Goal: Task Accomplishment & Management: Use online tool/utility

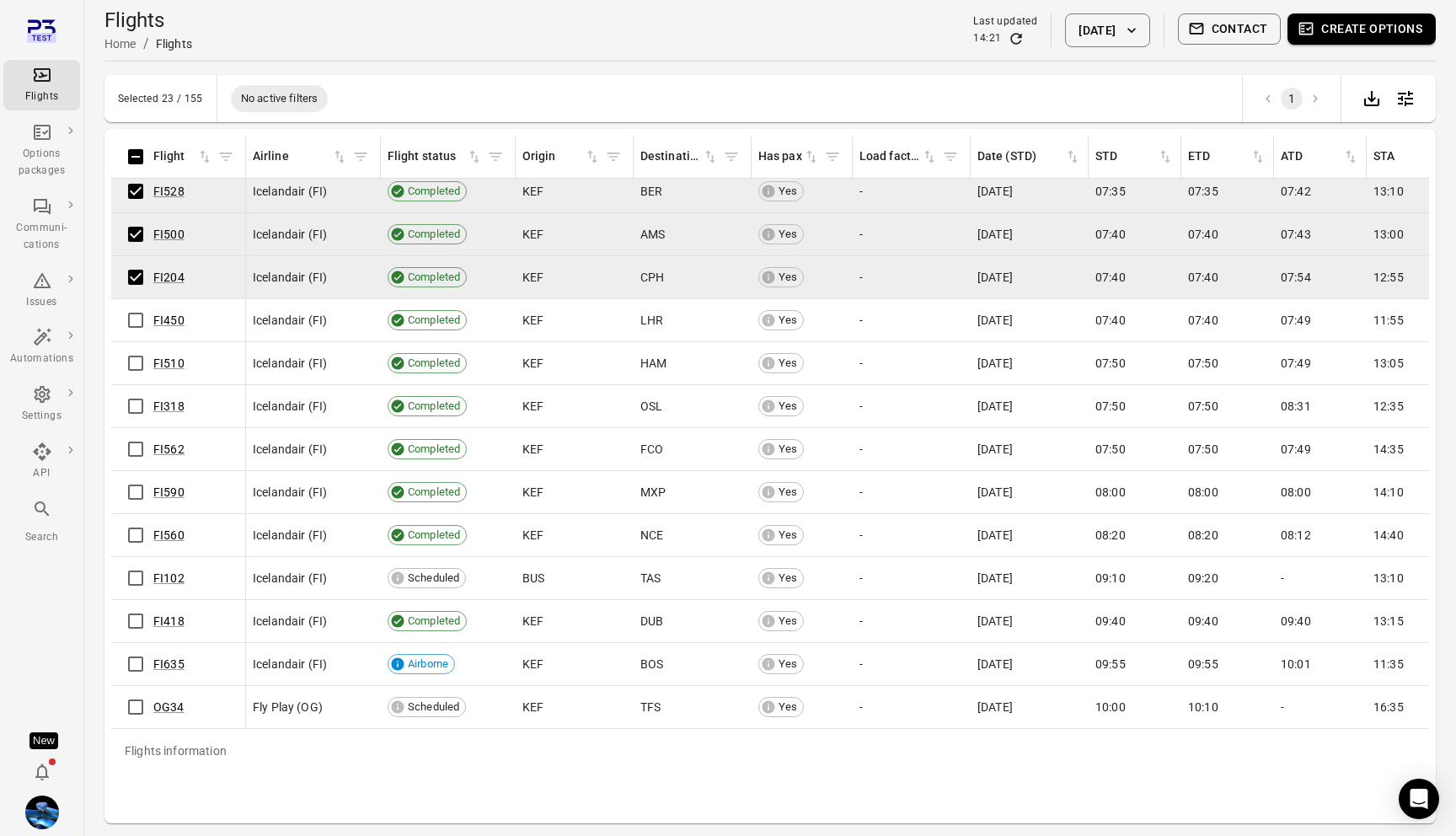
scroll to position [882, 0]
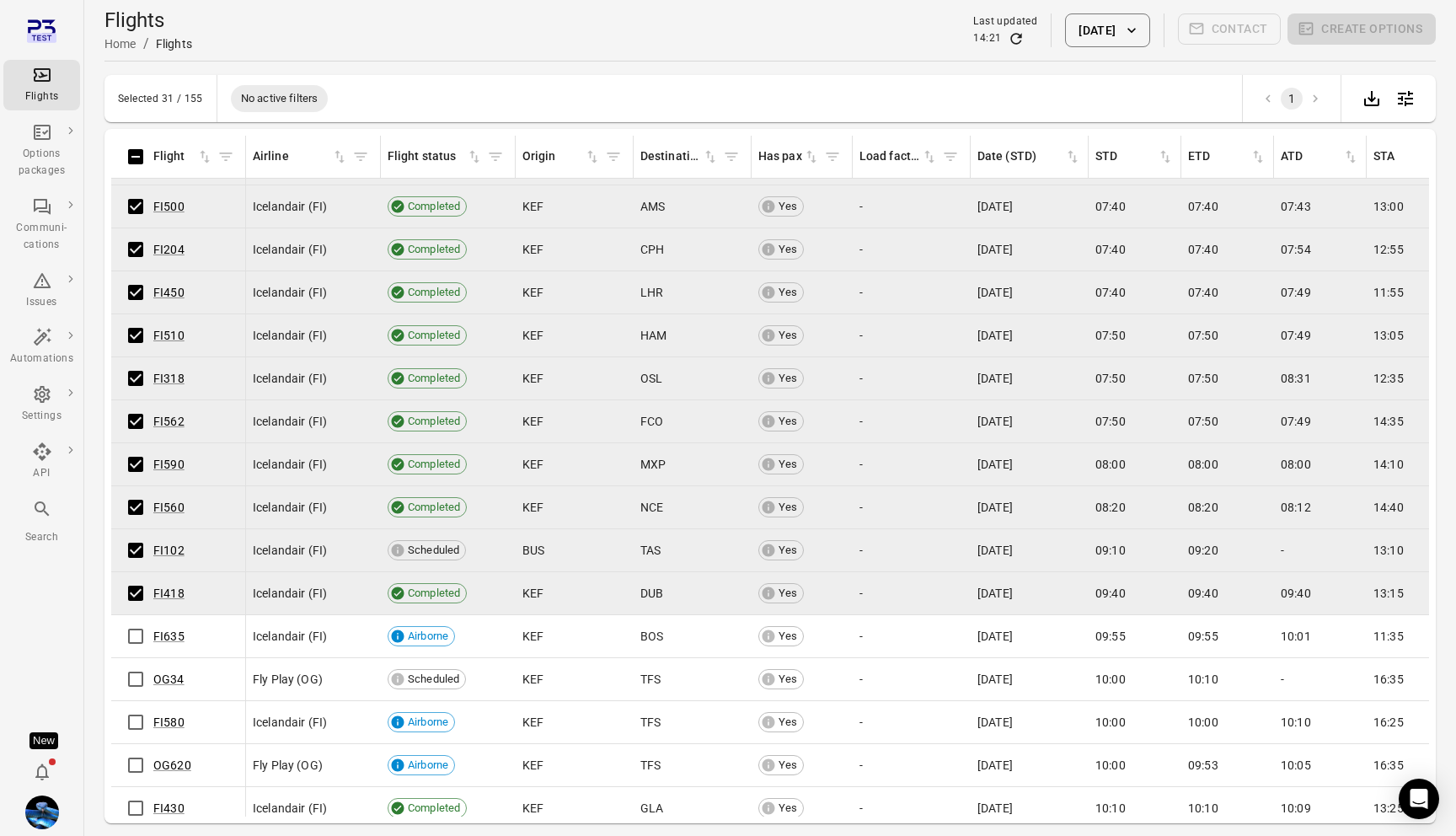
click at [139, 573] on td "FI418" at bounding box center [178, 594] width 135 height 43
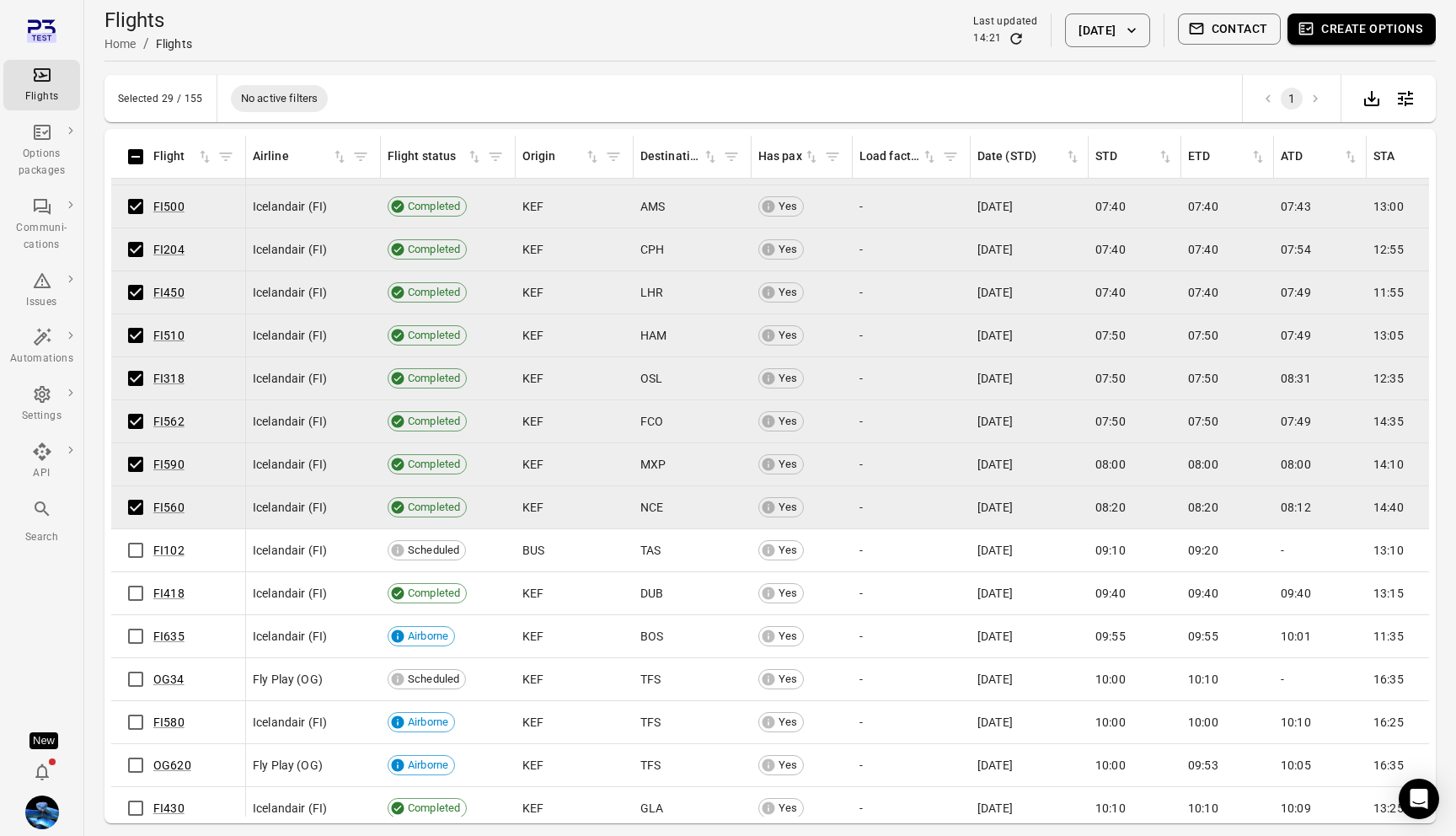
click at [1394, 35] on button "Create options" at bounding box center [1361, 29] width 148 height 31
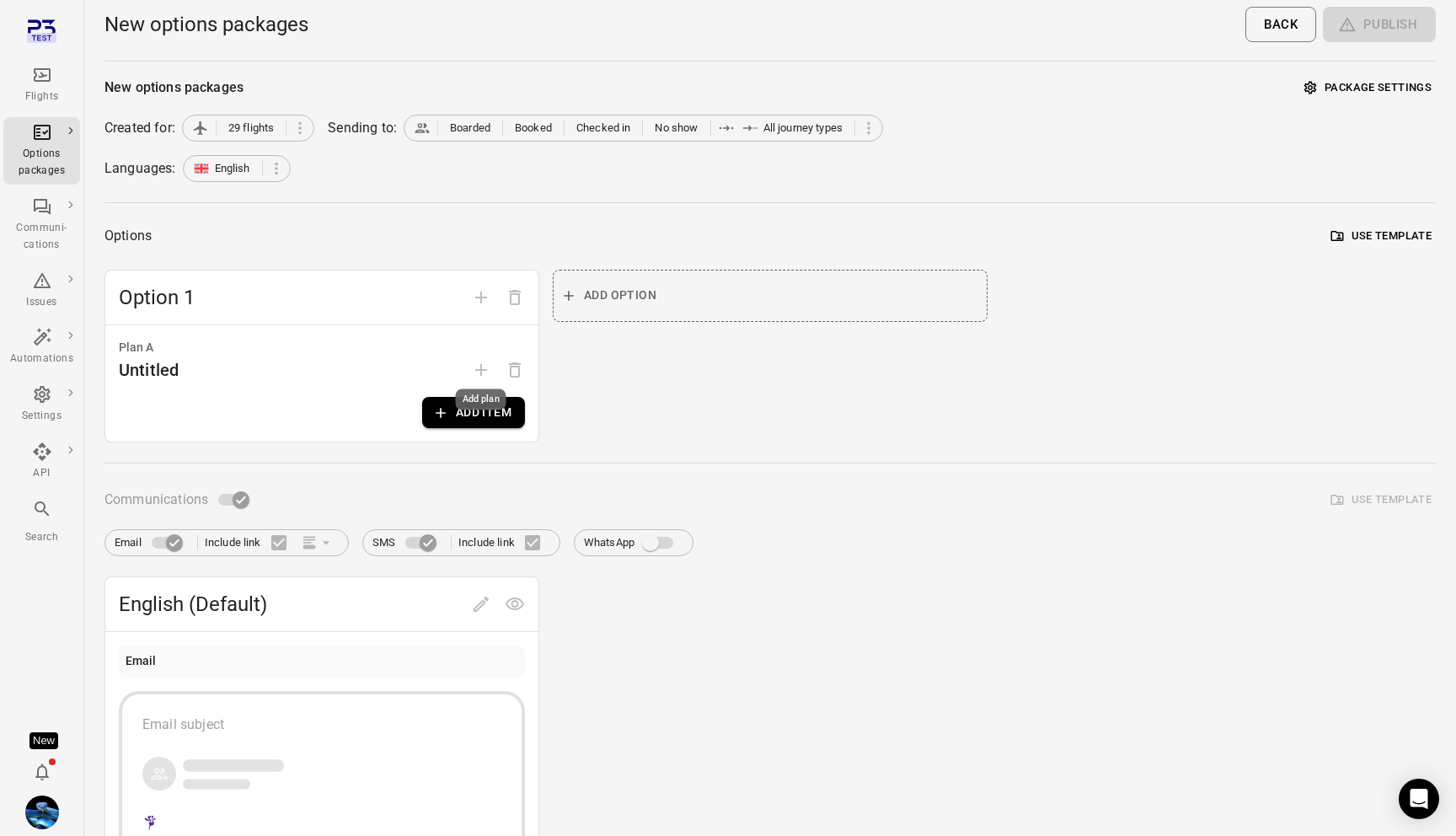
click at [463, 409] on div "Add plan" at bounding box center [481, 401] width 50 height 21
click at [474, 411] on button "Add item" at bounding box center [474, 412] width 103 height 31
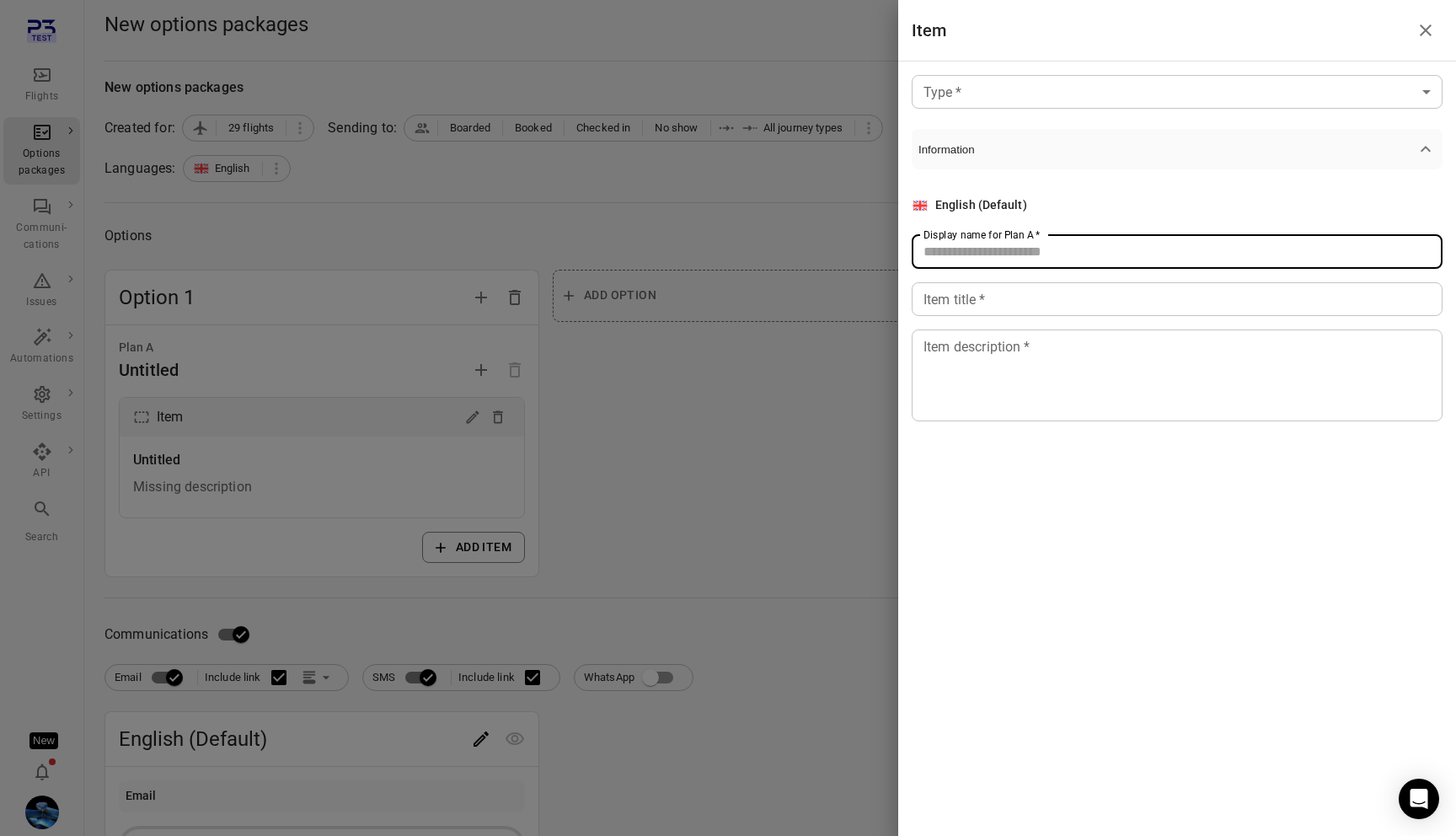
click at [958, 259] on input "Display name for Plan A   *" at bounding box center [1178, 252] width 531 height 34
type input "****"
click at [956, 293] on input "Item title   *" at bounding box center [1178, 299] width 531 height 34
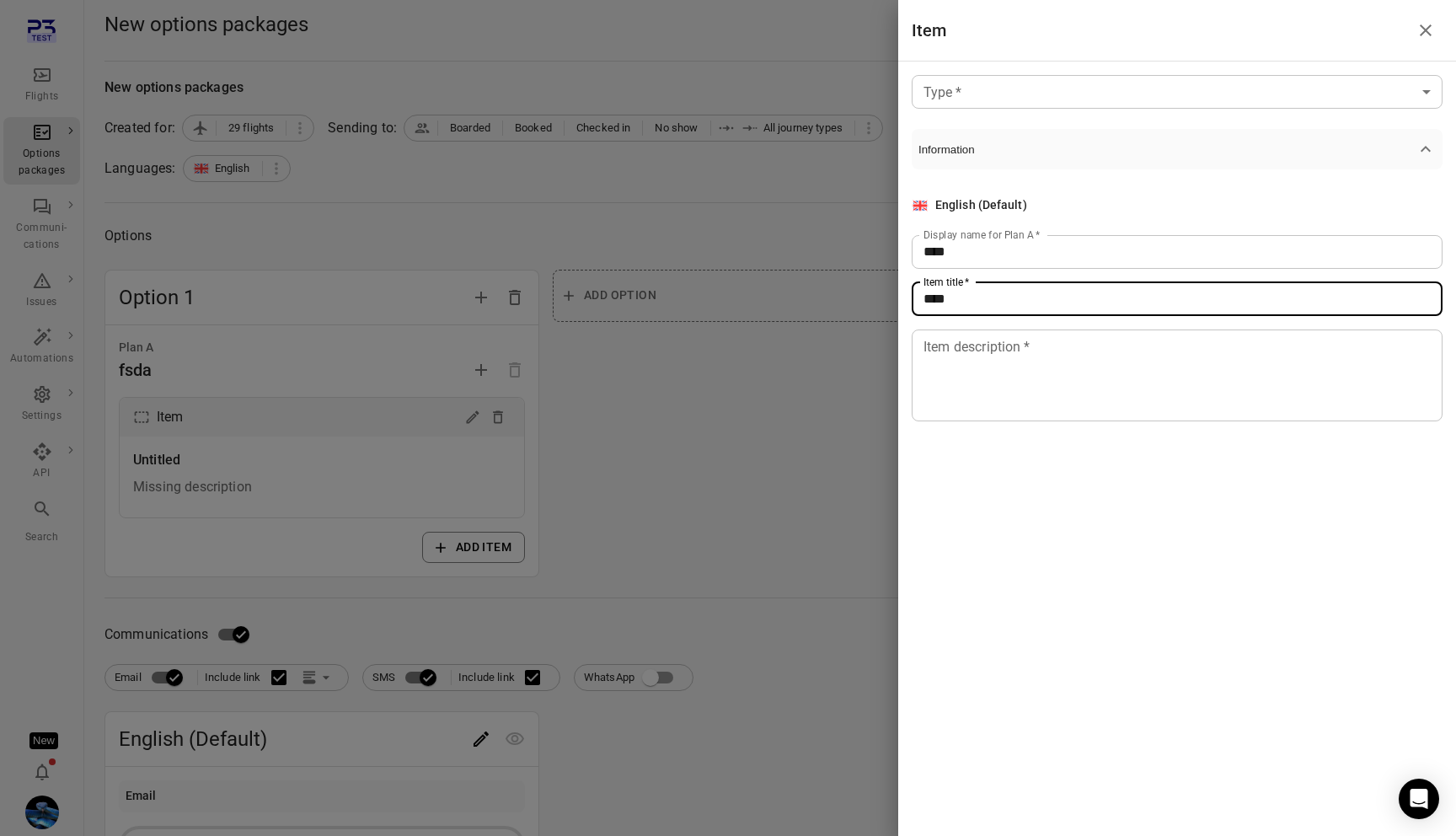
type input "****"
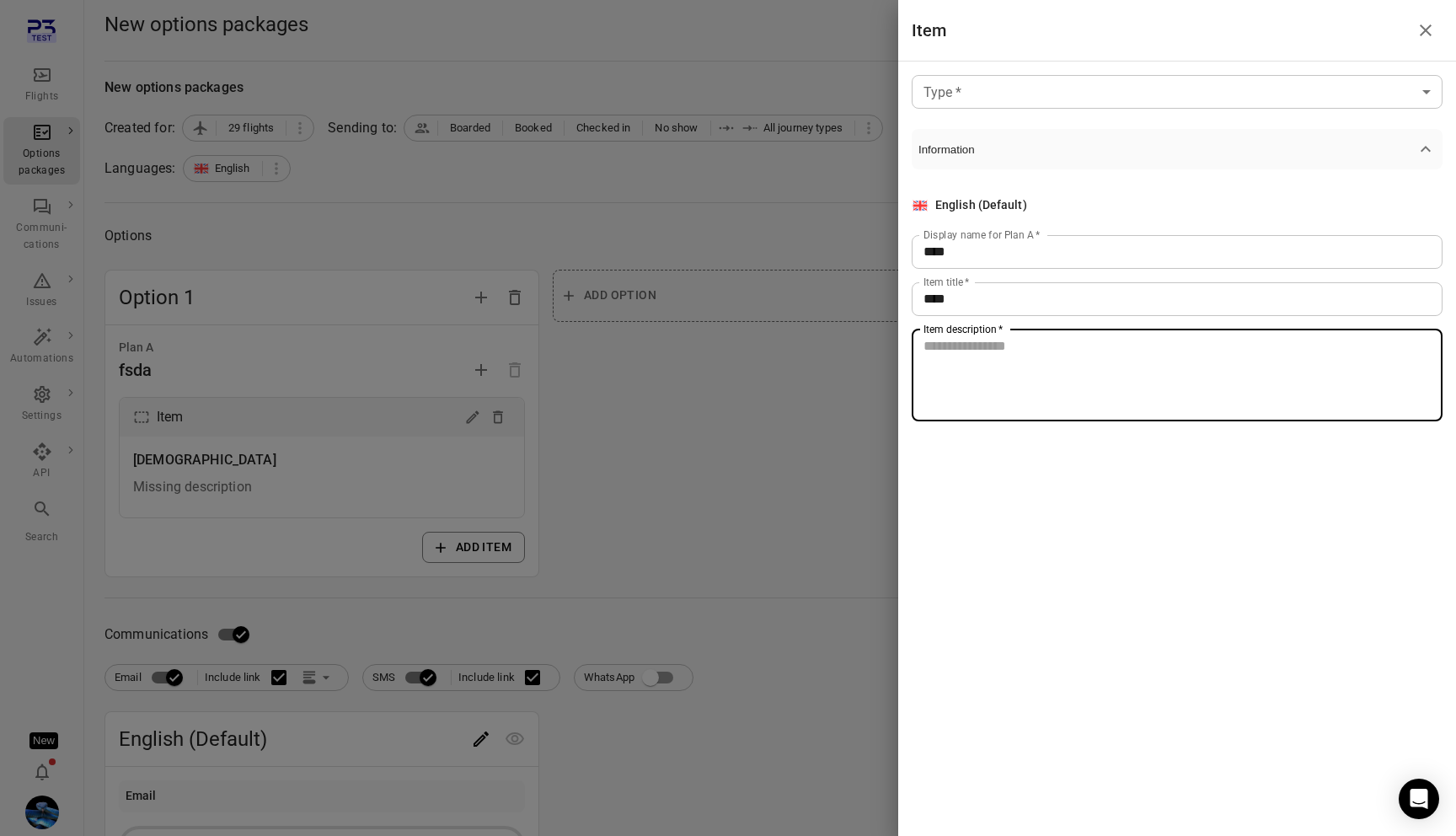
click at [956, 388] on textarea "Item description   *" at bounding box center [1177, 375] width 507 height 78
type textarea "****"
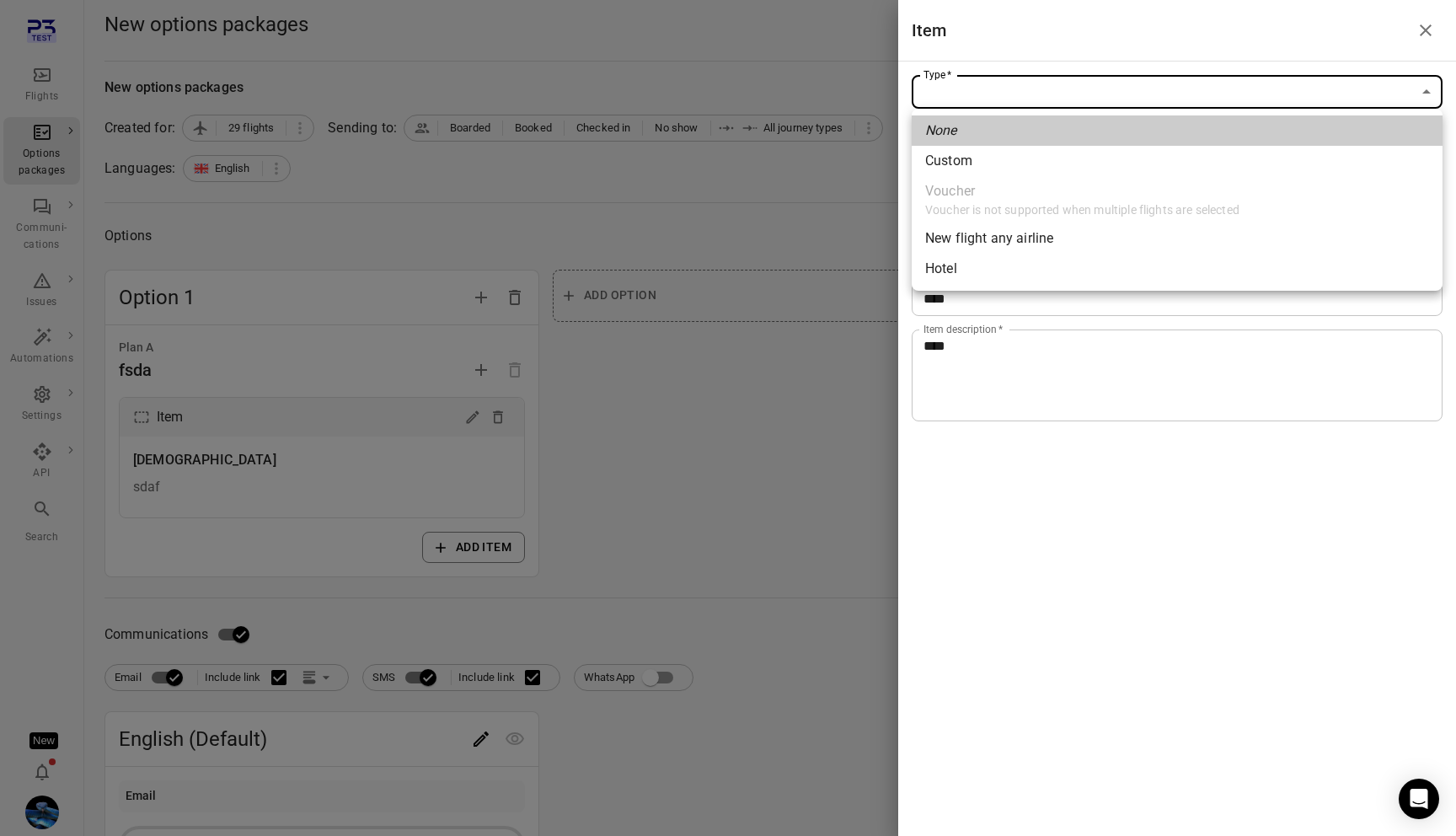
click at [1014, 103] on body "Flights Options packages Communi-cations Issues Automations Settings API Search…" at bounding box center [728, 722] width 1456 height 1443
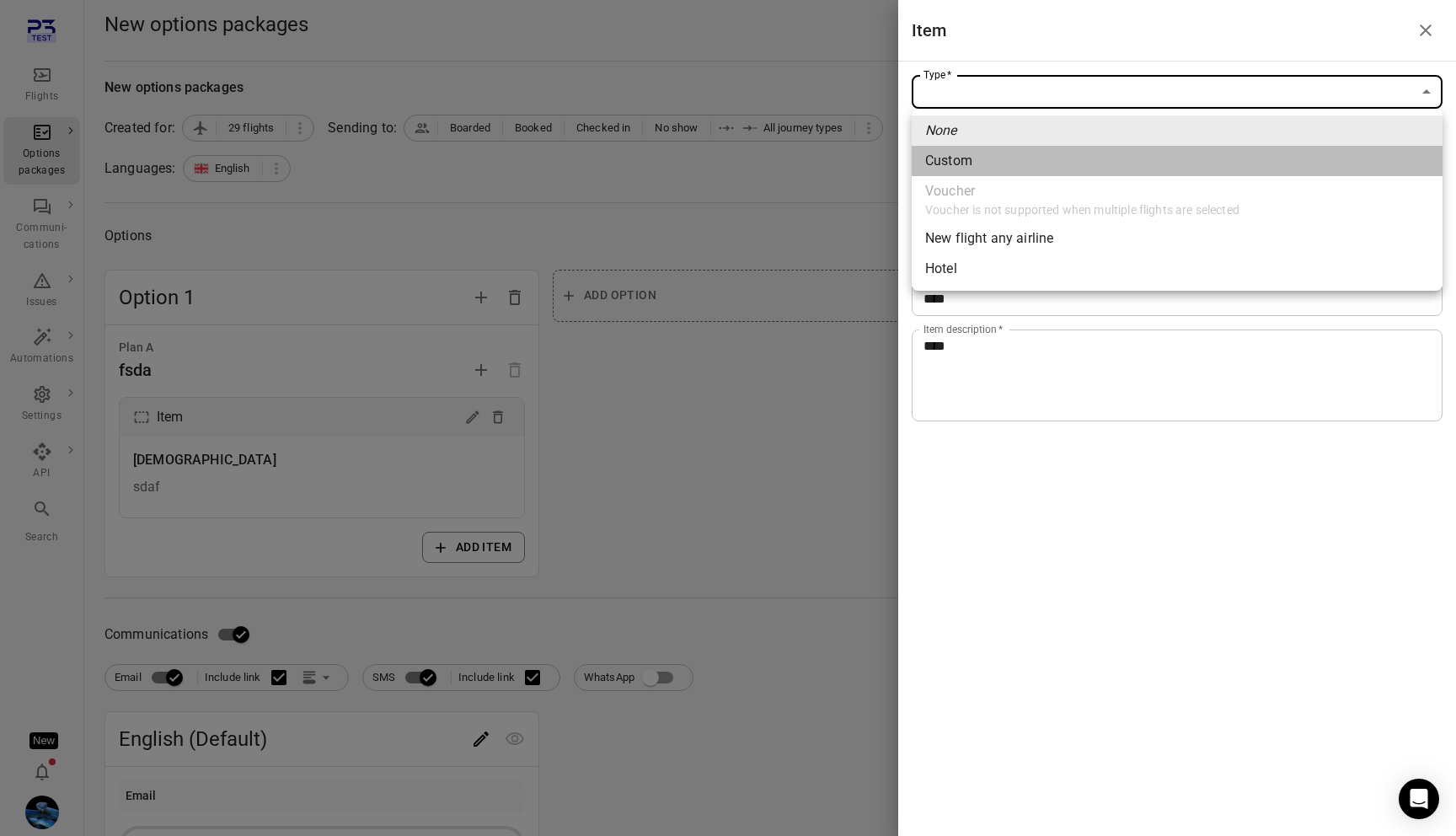
click at [961, 153] on span "Custom" at bounding box center [1178, 161] width 504 height 20
type input "******"
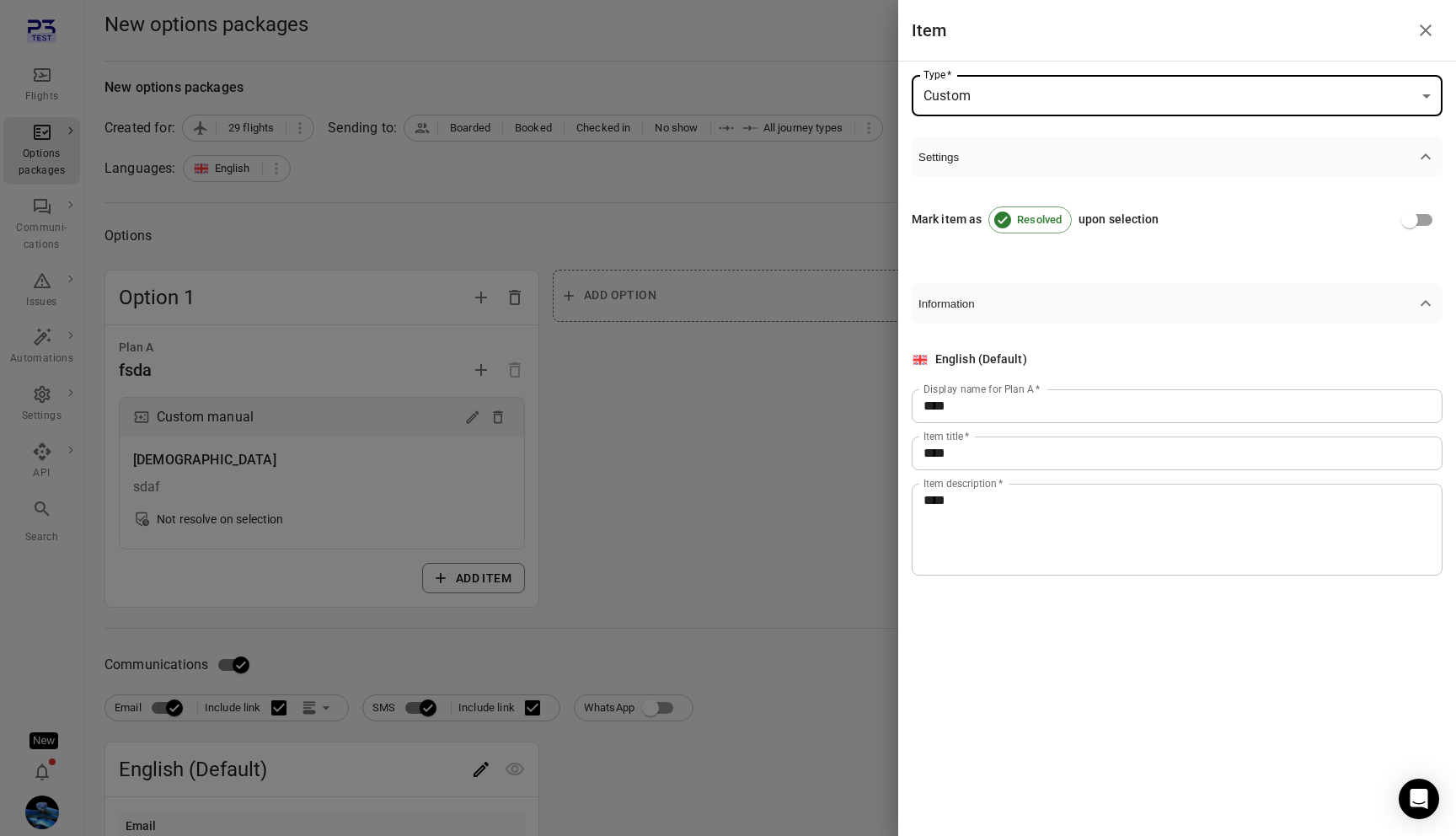
click at [513, 578] on div at bounding box center [728, 418] width 1456 height 836
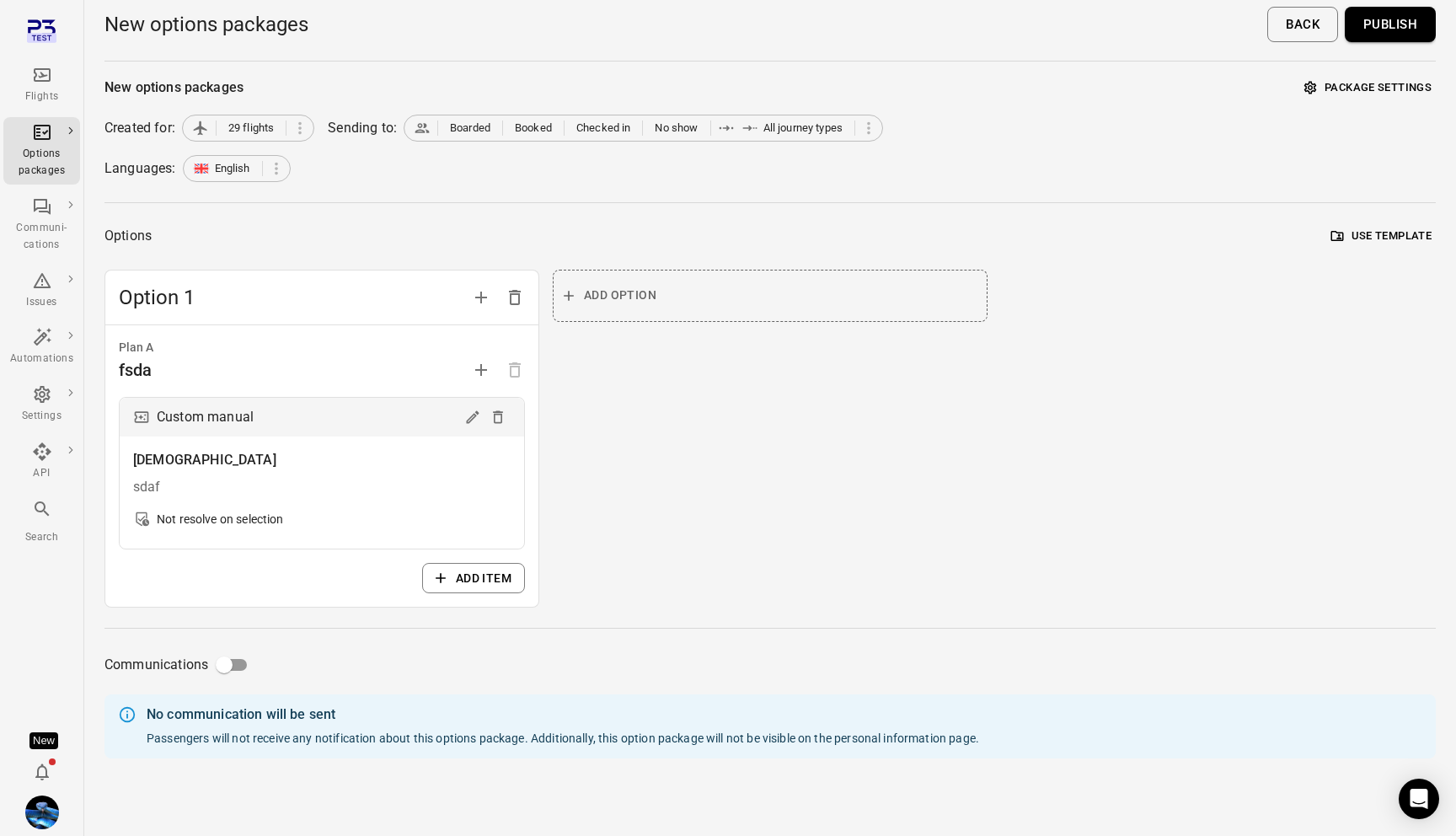
click at [1384, 9] on button "Publish" at bounding box center [1391, 24] width 91 height 36
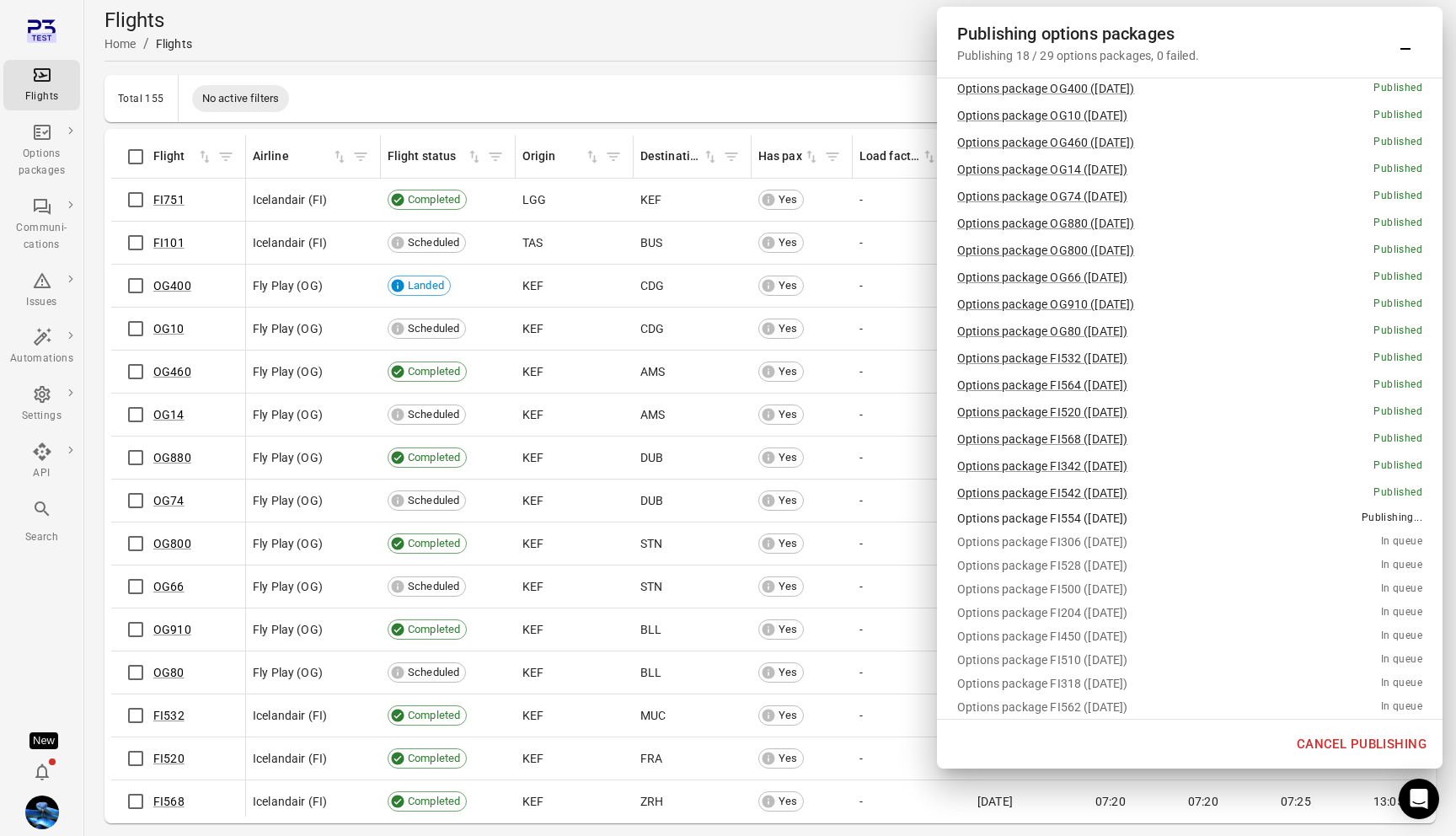
scroll to position [111, 0]
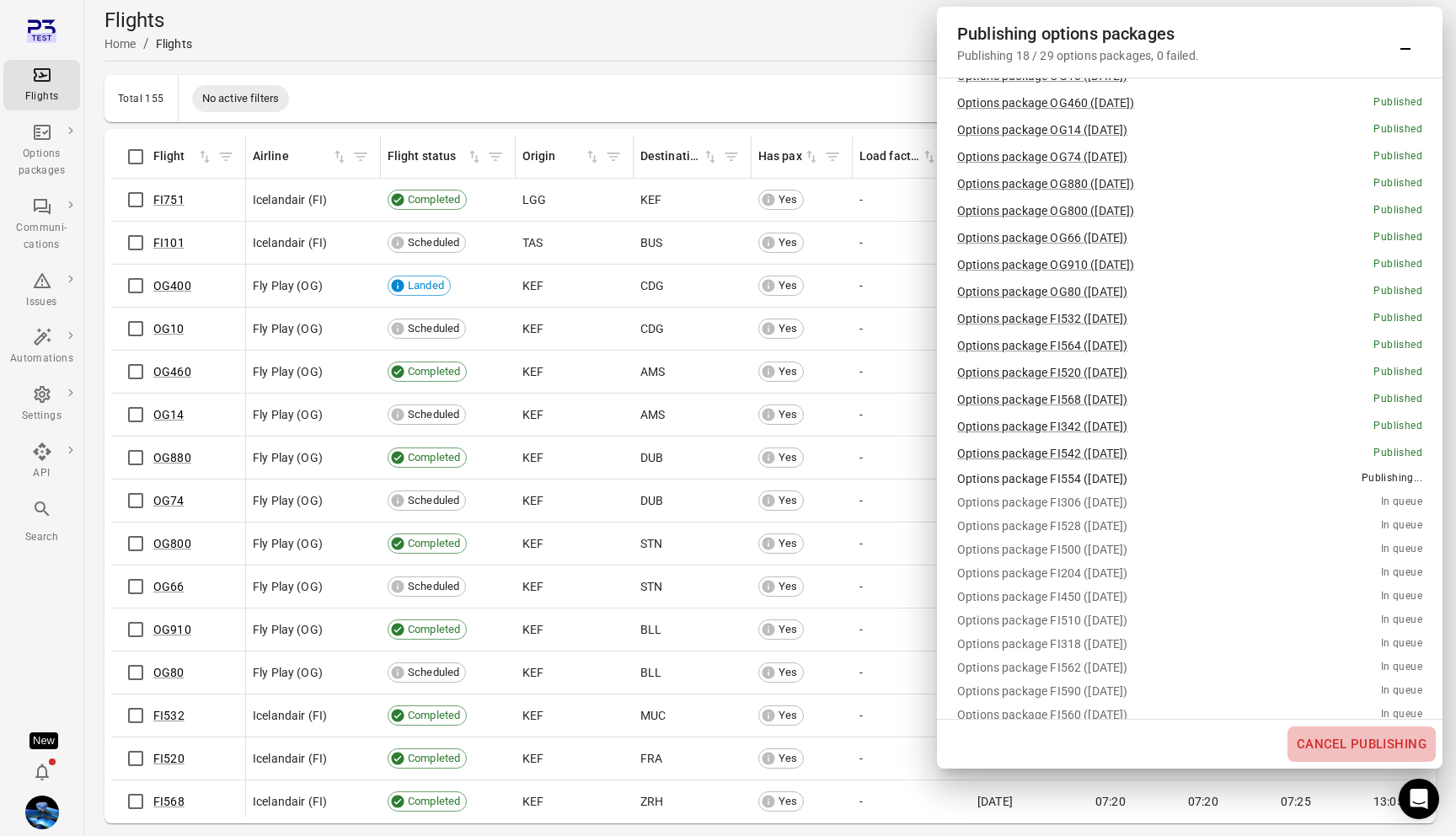
click at [1377, 742] on button "Cancel publishing" at bounding box center [1361, 744] width 148 height 36
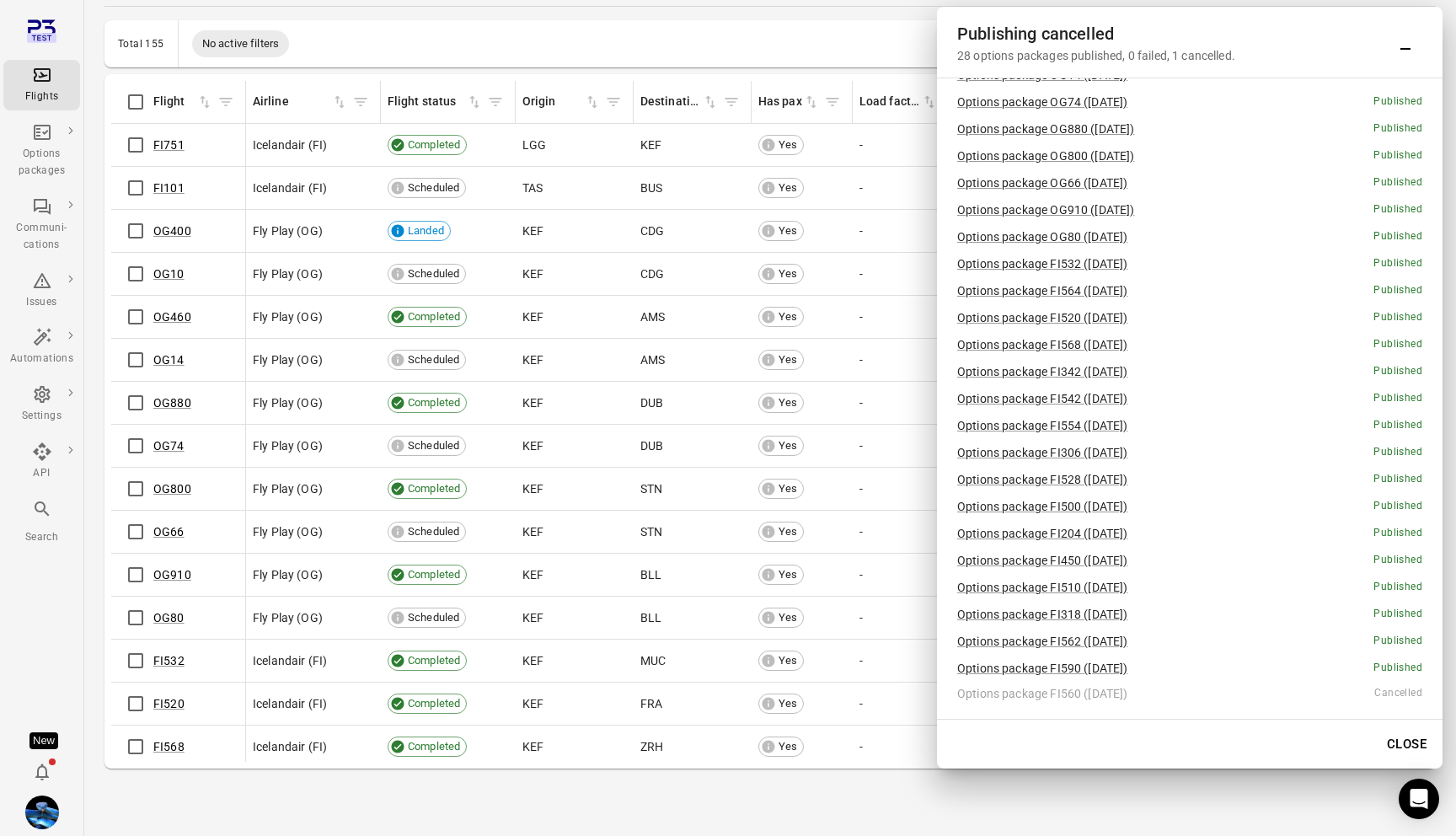
scroll to position [0, 0]
click at [1410, 40] on icon "Minimize" at bounding box center [1406, 42] width 20 height 20
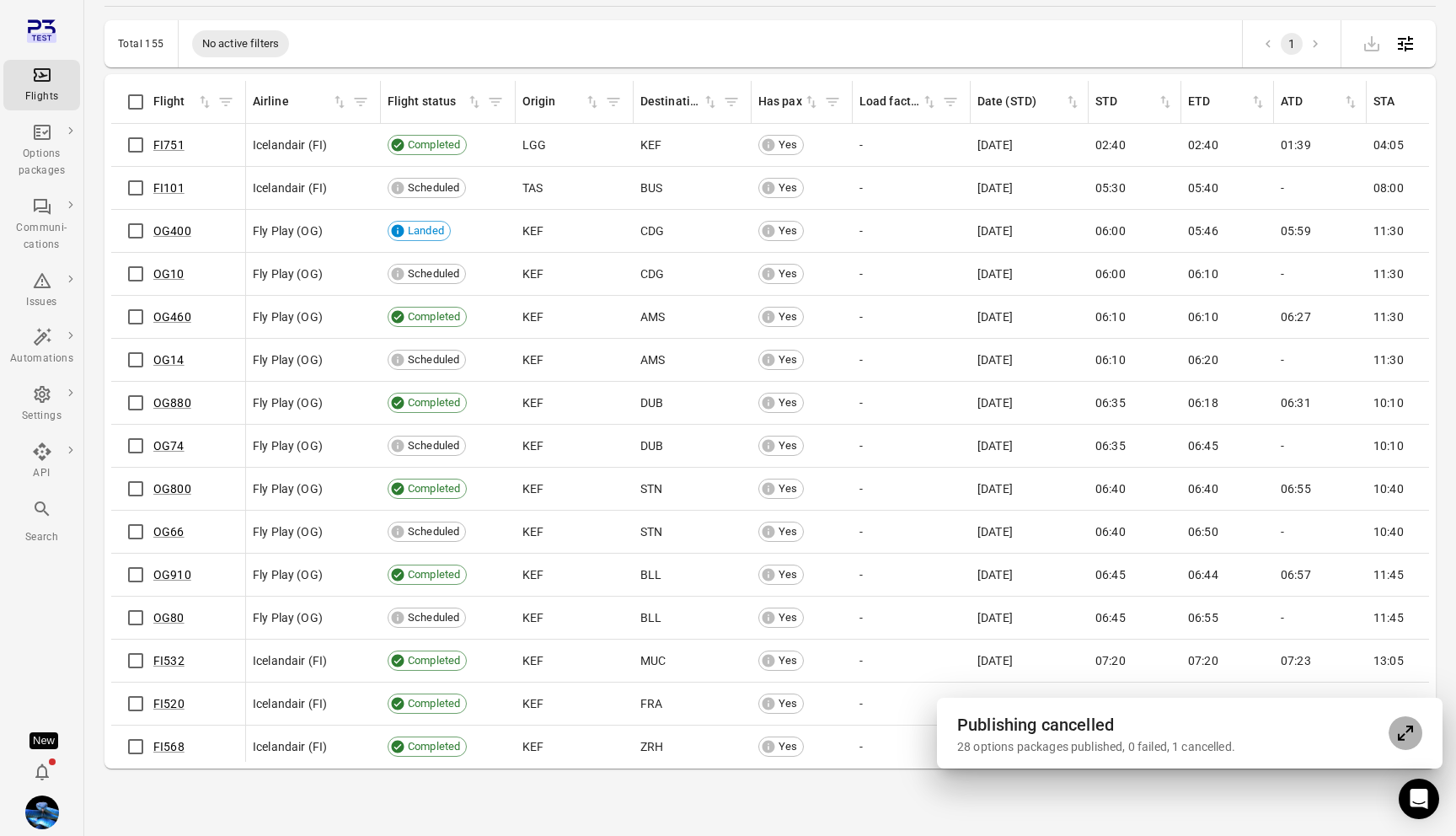
click at [1397, 726] on icon "Expand" at bounding box center [1406, 733] width 20 height 20
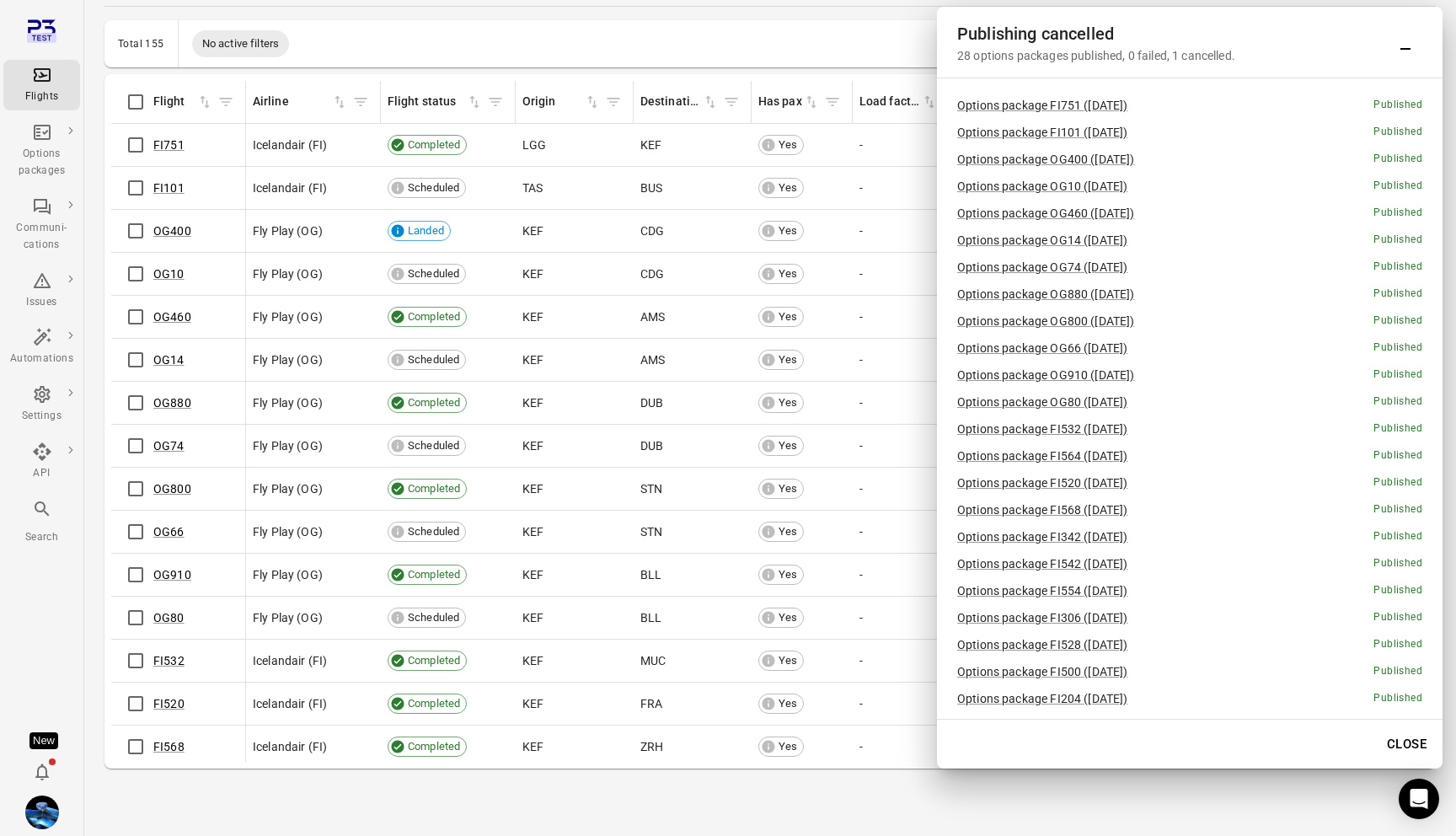
click at [1410, 752] on button "Close" at bounding box center [1407, 744] width 58 height 36
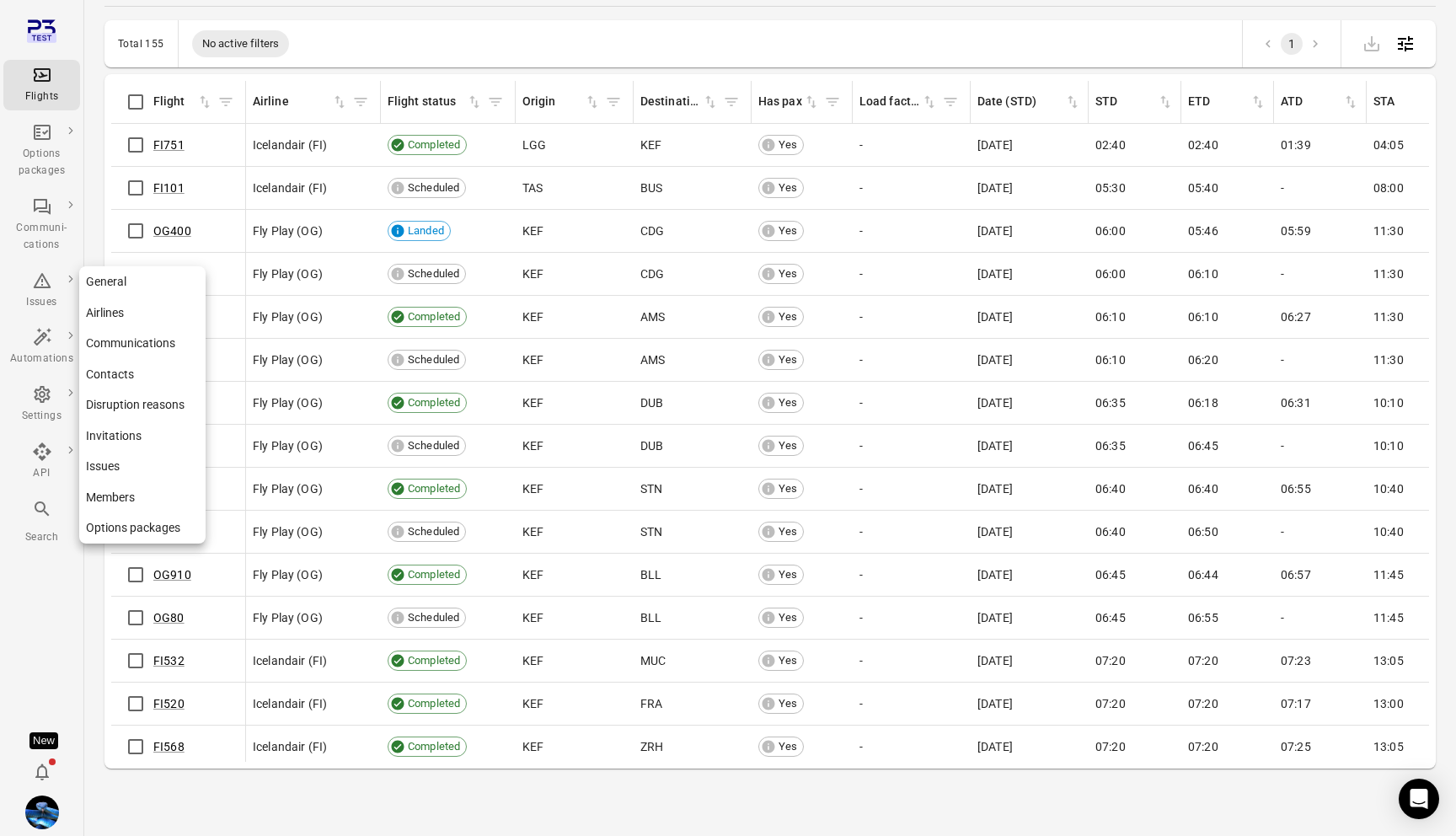
click at [155, 377] on link "Contacts" at bounding box center [142, 374] width 126 height 31
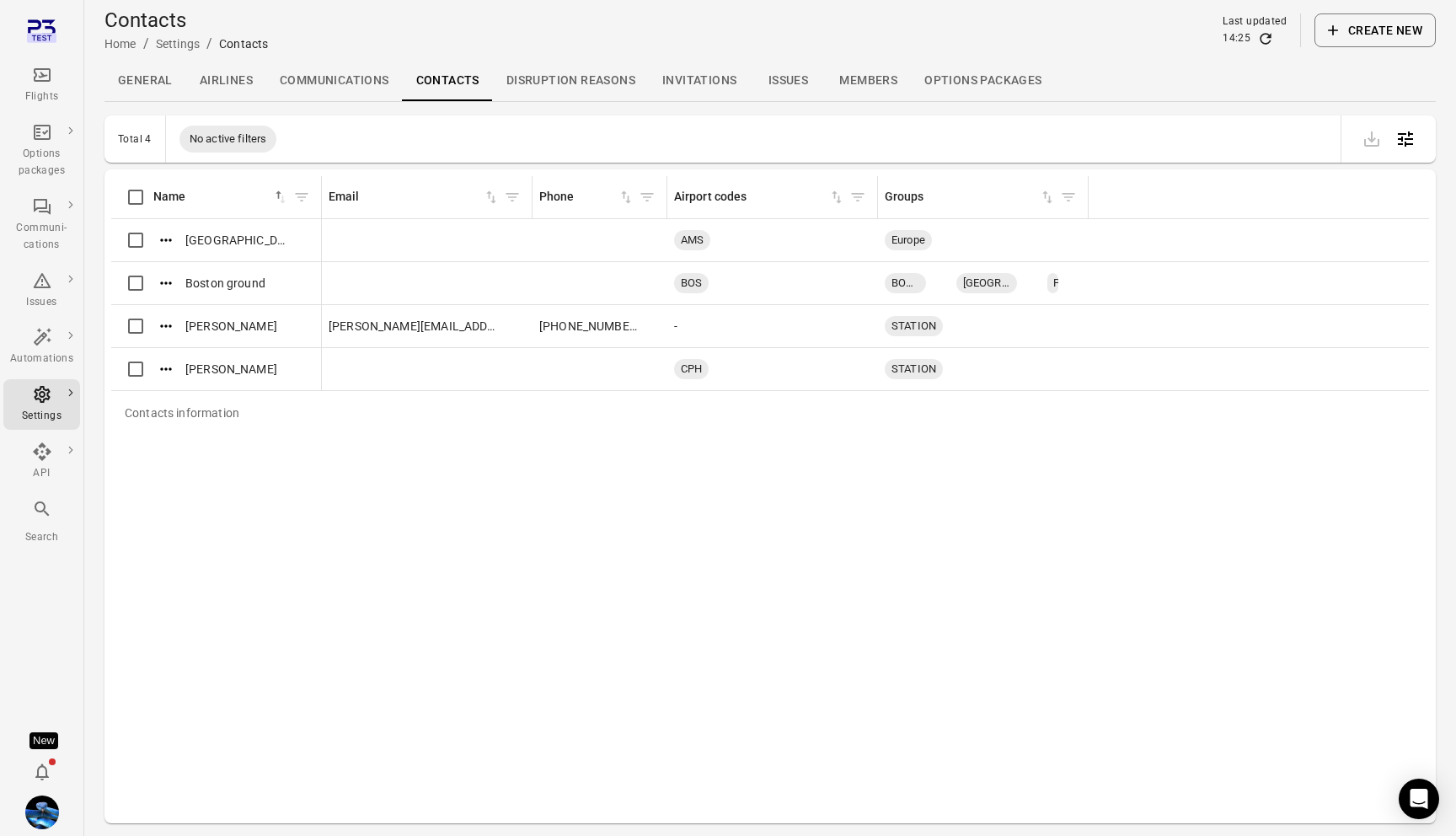
click at [33, 85] on div "Flights" at bounding box center [41, 85] width 63 height 41
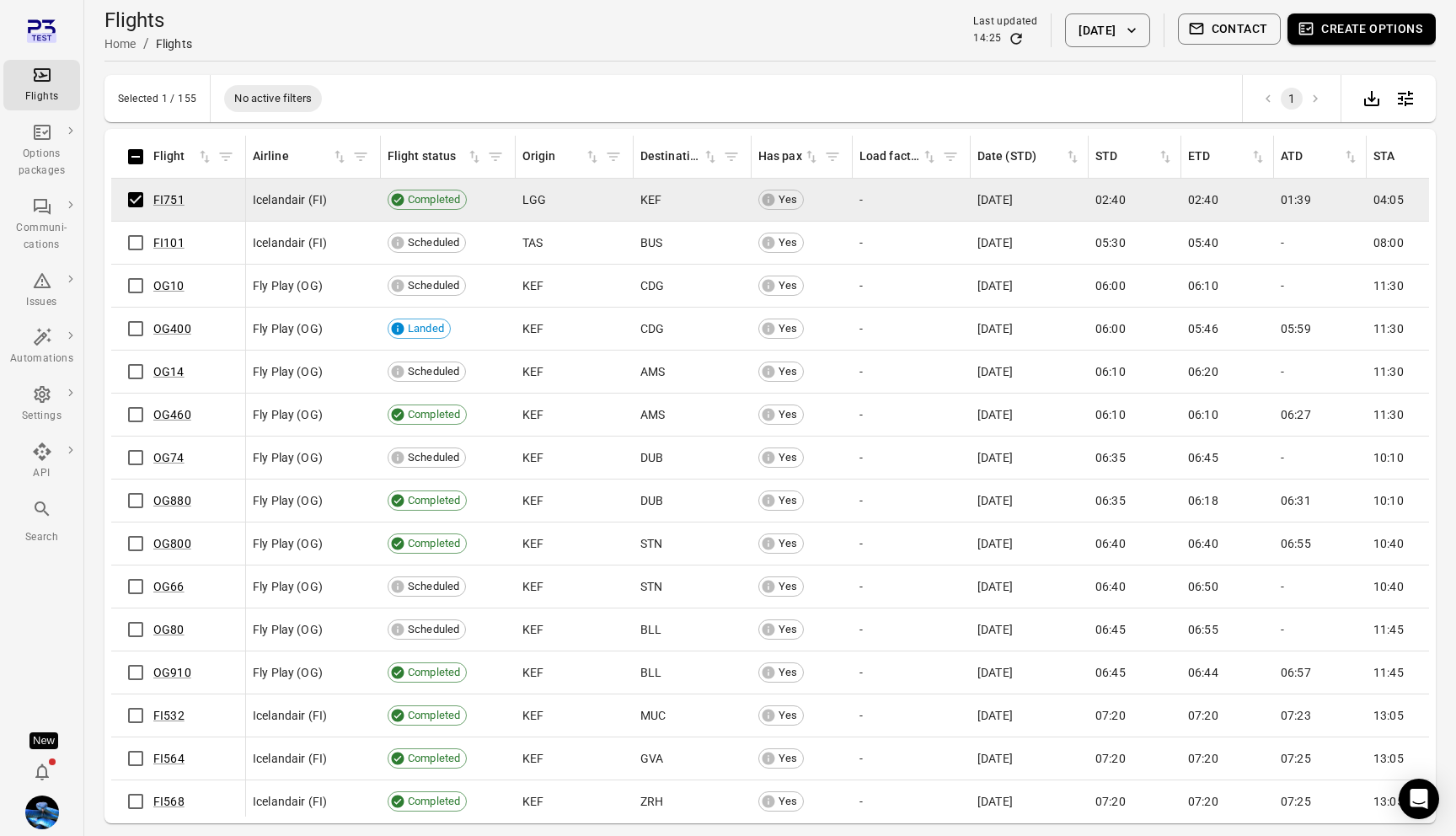
click at [1257, 32] on button "Contact" at bounding box center [1229, 29] width 104 height 31
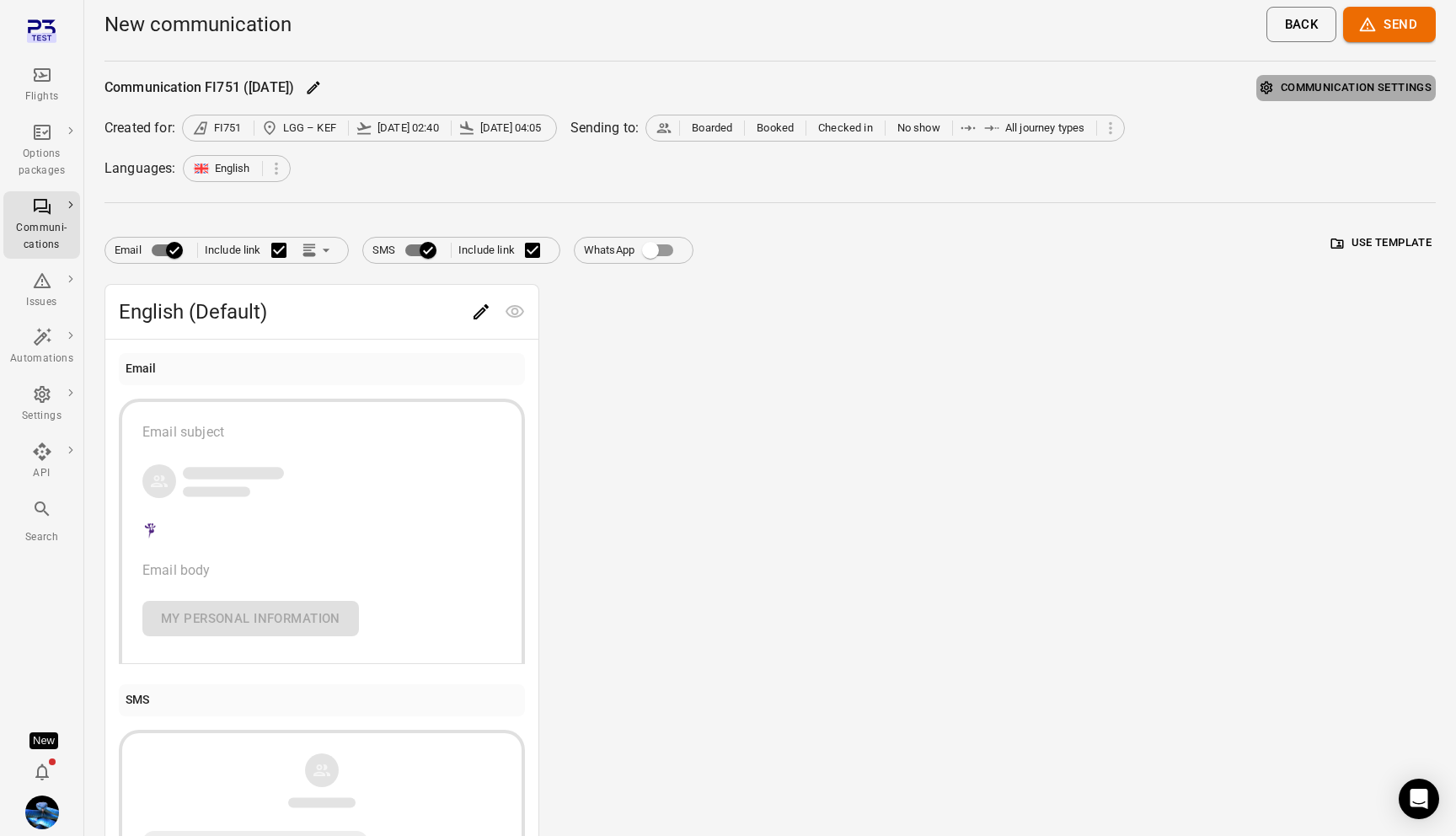
click at [1325, 94] on button "Communication settings" at bounding box center [1345, 87] width 179 height 26
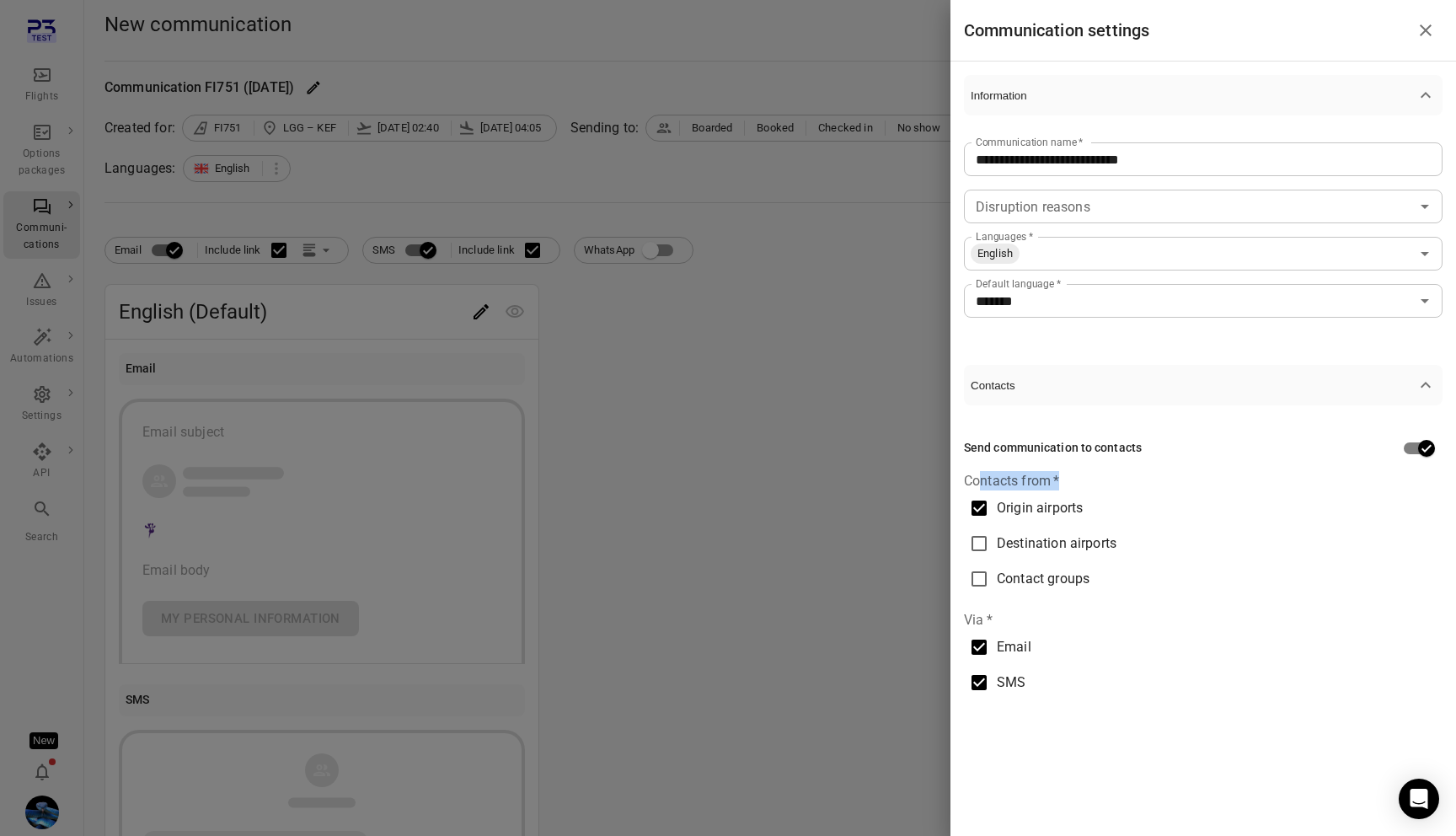
drag, startPoint x: 981, startPoint y: 480, endPoint x: 1061, endPoint y: 480, distance: 80.0
click at [1061, 480] on fieldset "Contacts from   * Origin airports Destination airports Contact groups" at bounding box center [1204, 534] width 479 height 126
click at [1023, 582] on span "Contact groups" at bounding box center [1043, 579] width 93 height 20
click at [1023, 539] on span "Destination airports" at bounding box center [1056, 543] width 119 height 20
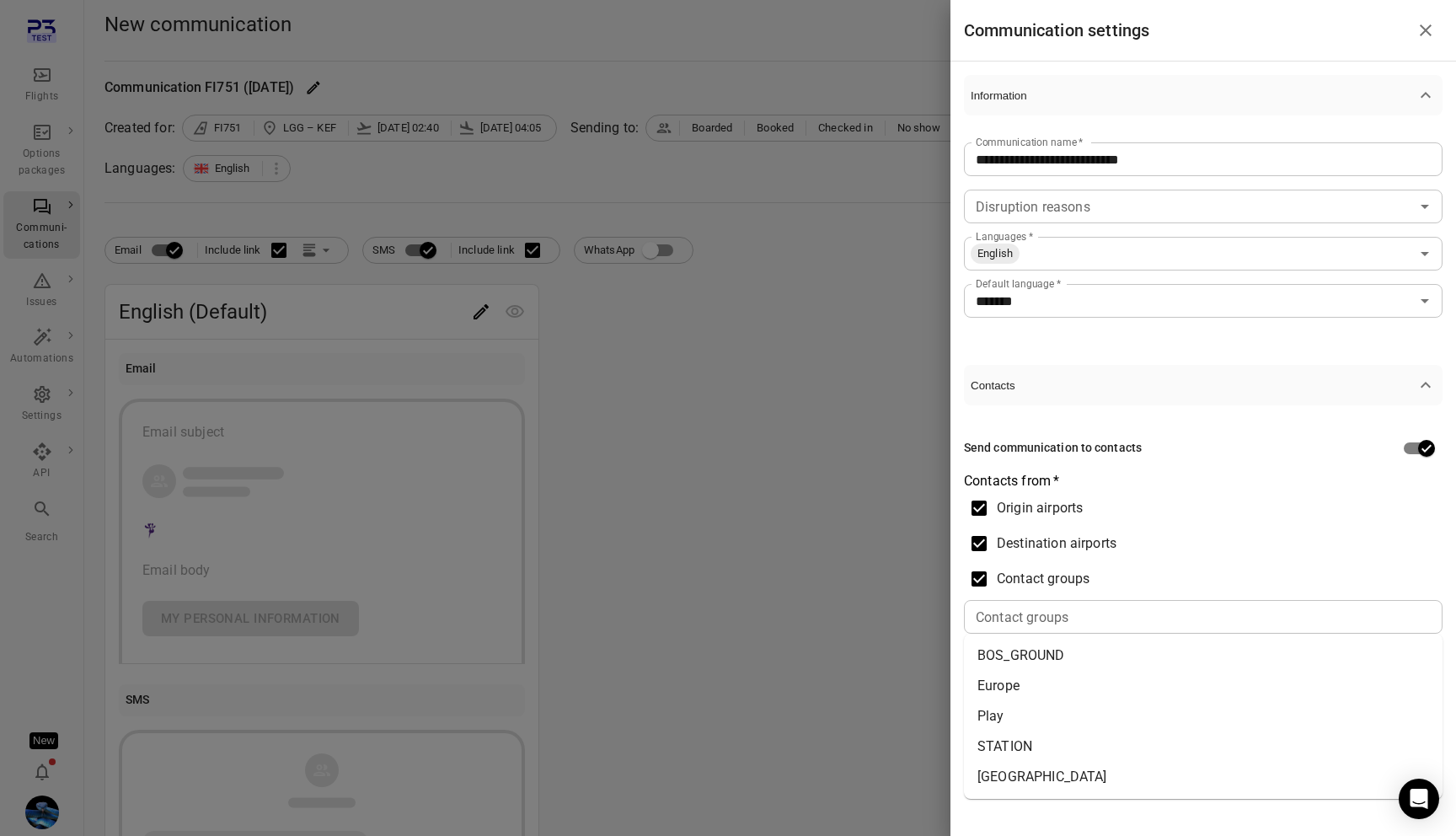
click at [1023, 600] on div "Contact groups" at bounding box center [1204, 617] width 479 height 34
click at [1023, 754] on li "STATION" at bounding box center [1204, 747] width 479 height 30
click at [876, 550] on div at bounding box center [728, 418] width 1456 height 836
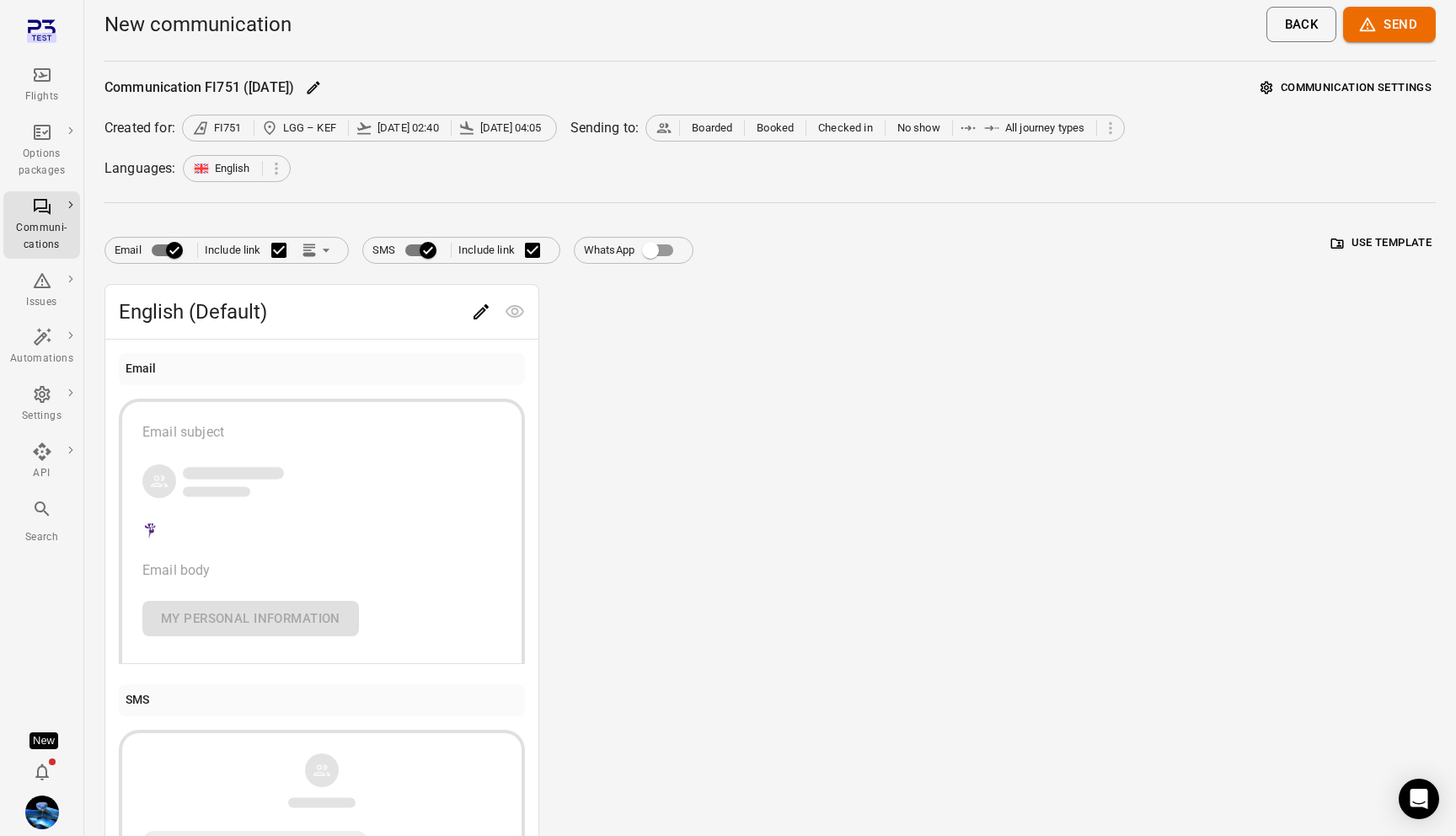
click at [1372, 89] on button "Communication settings" at bounding box center [1345, 87] width 179 height 26
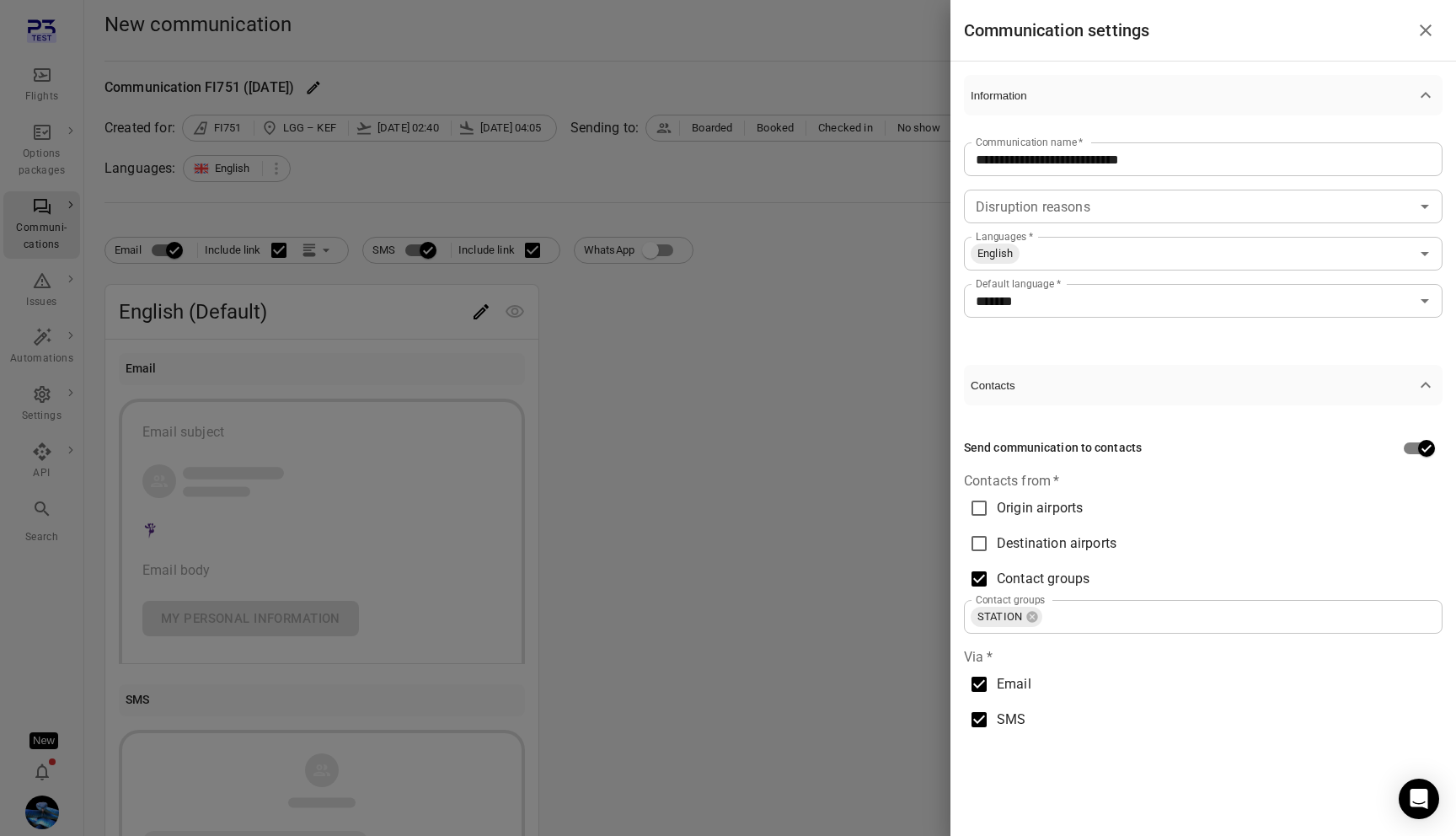
click at [673, 532] on div at bounding box center [728, 418] width 1456 height 836
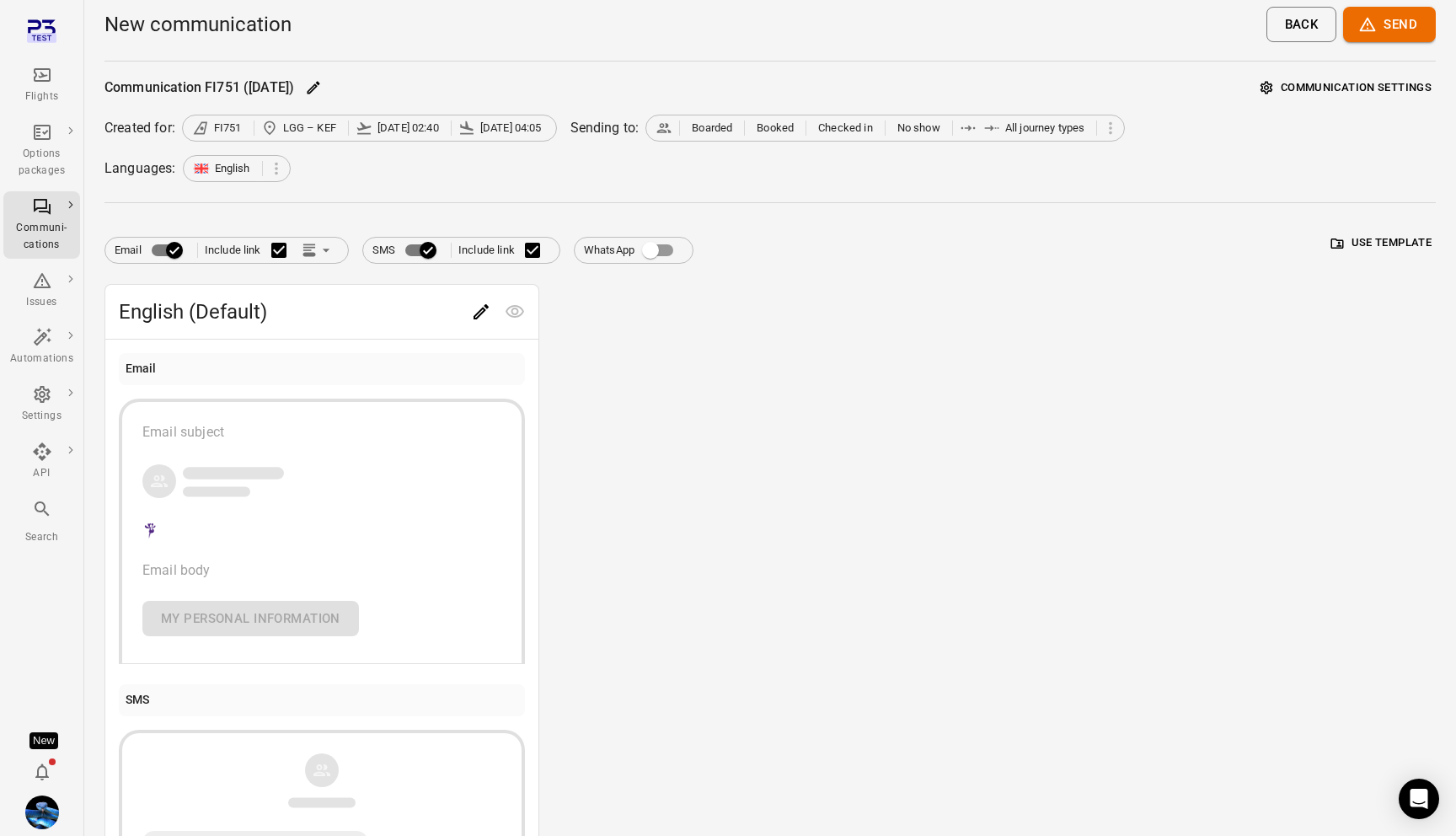
click at [483, 298] on button "Edit" at bounding box center [481, 311] width 34 height 34
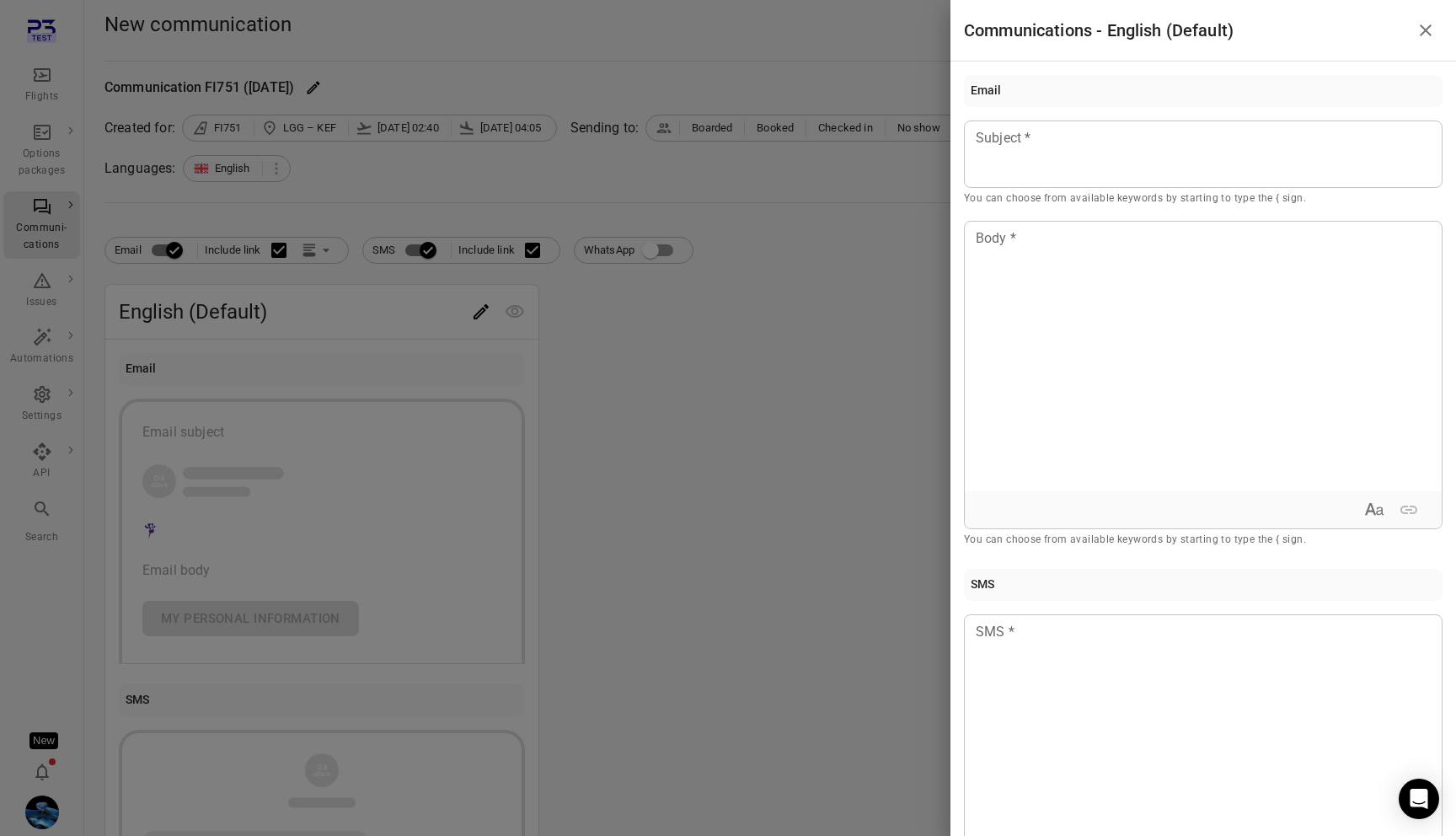
click at [728, 387] on div at bounding box center [728, 418] width 1456 height 836
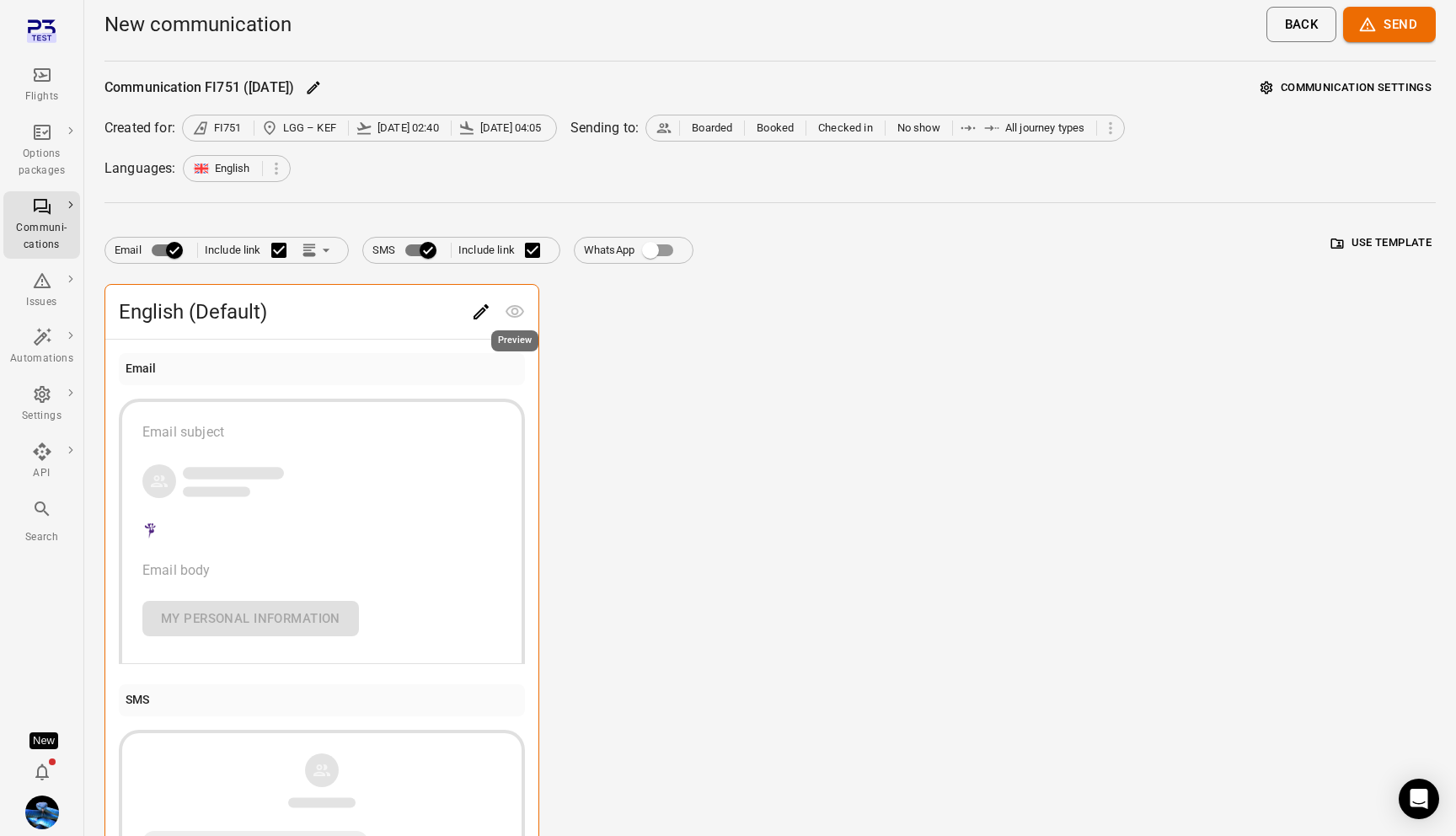
click at [489, 307] on icon "Edit" at bounding box center [481, 311] width 20 height 20
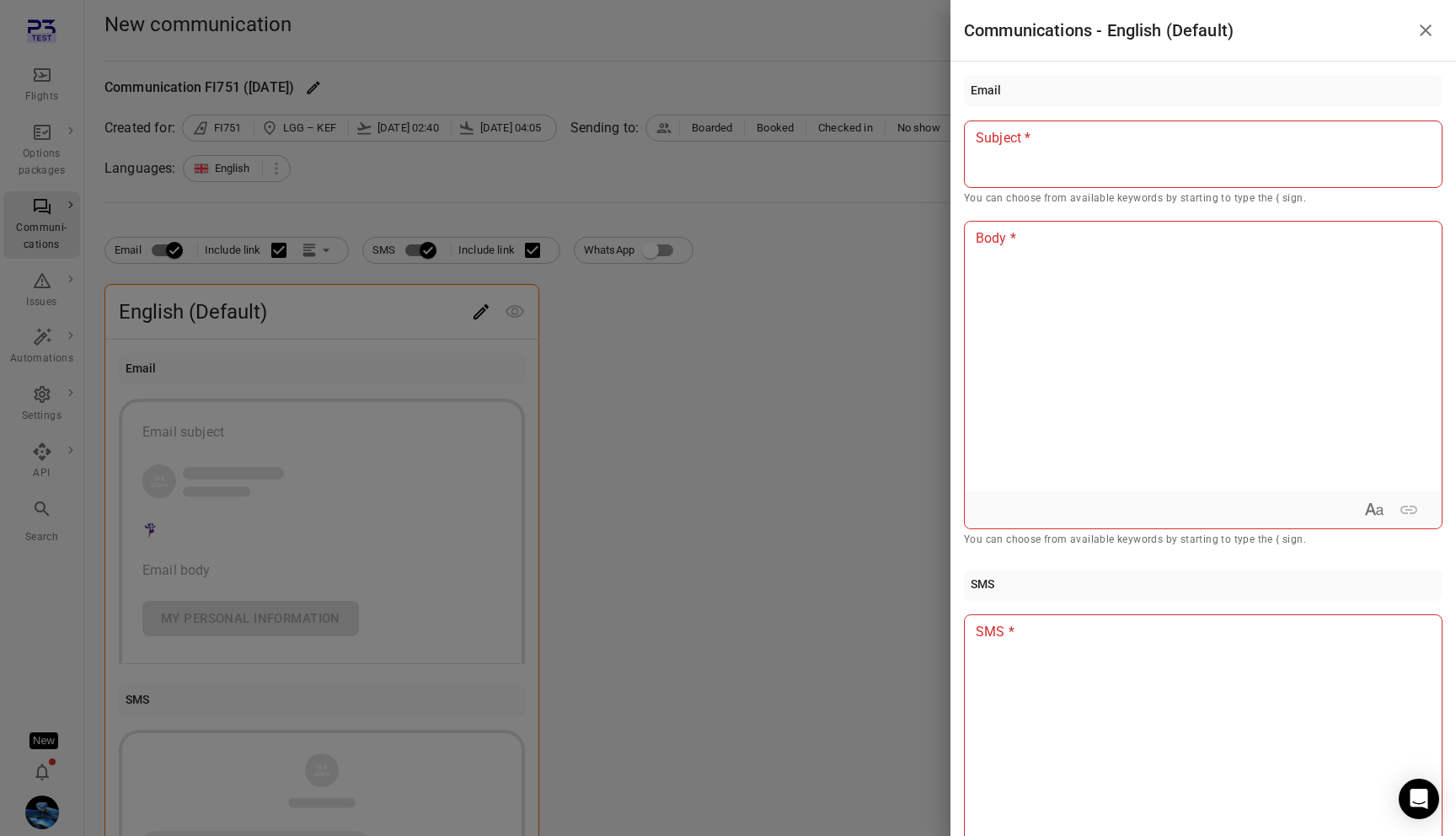
click at [1102, 147] on p at bounding box center [1204, 138] width 454 height 20
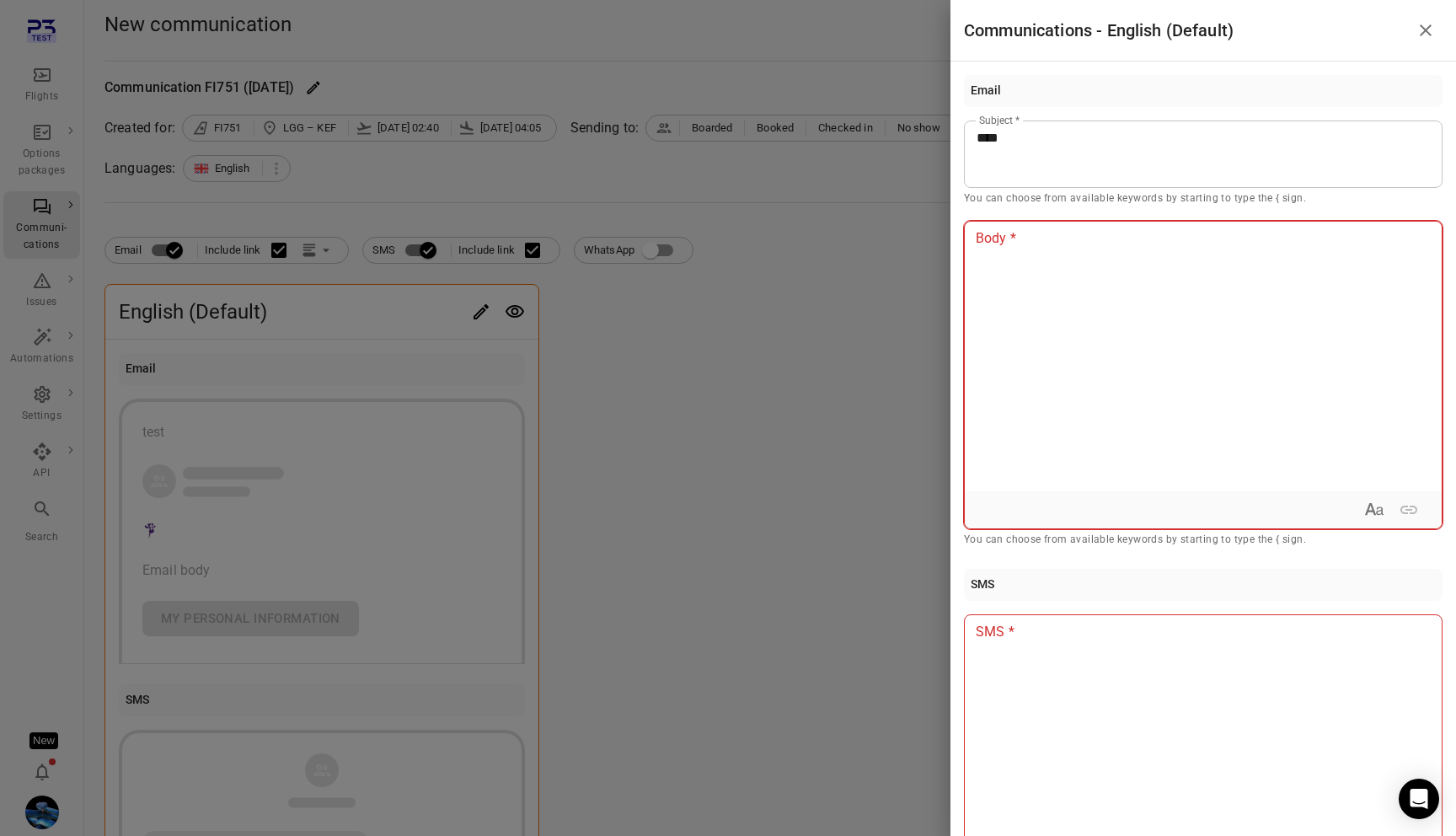
click at [1081, 304] on div at bounding box center [1203, 357] width 477 height 270
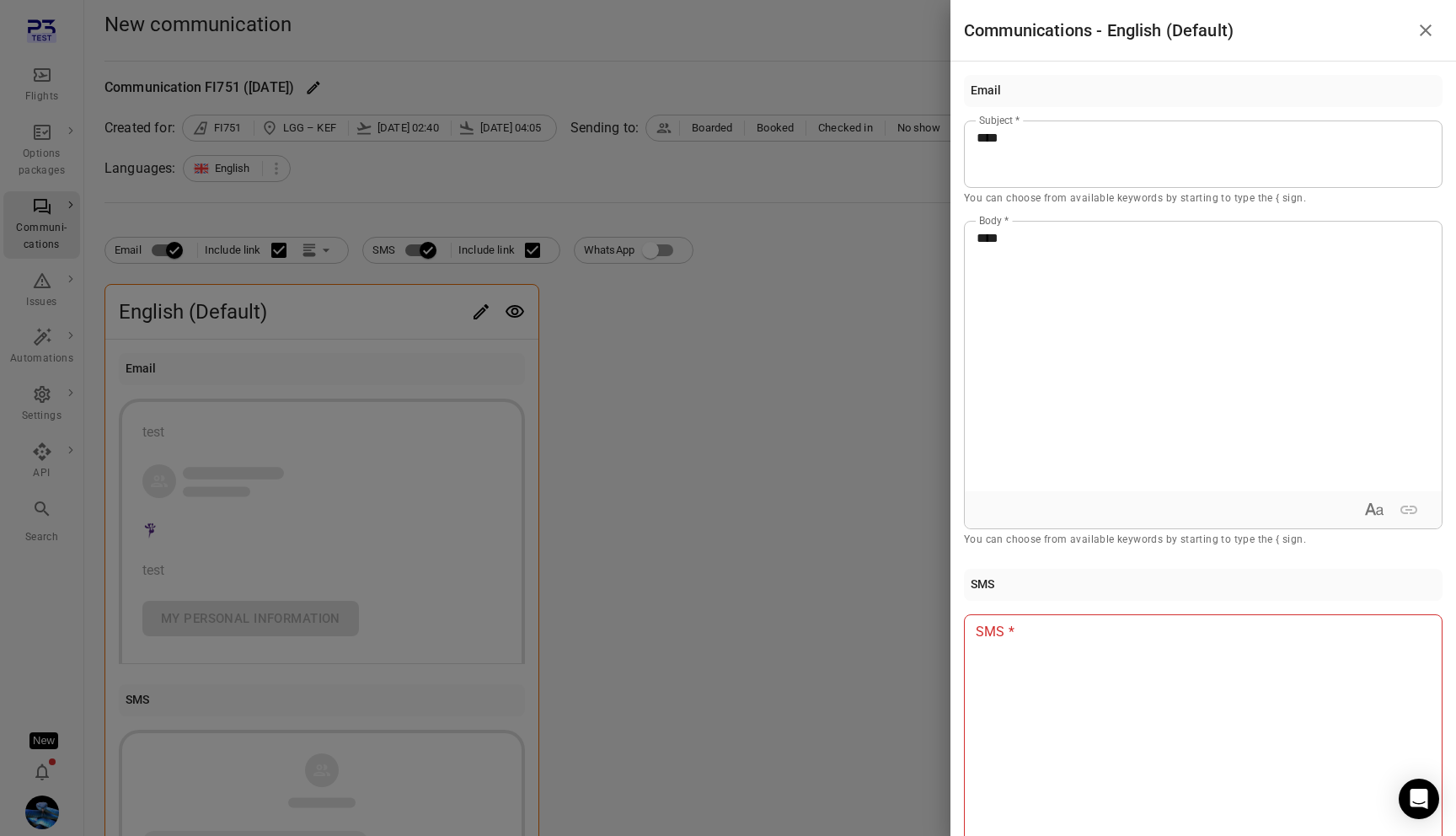
click at [1066, 687] on div at bounding box center [1204, 750] width 479 height 270
click at [779, 557] on div at bounding box center [728, 418] width 1456 height 836
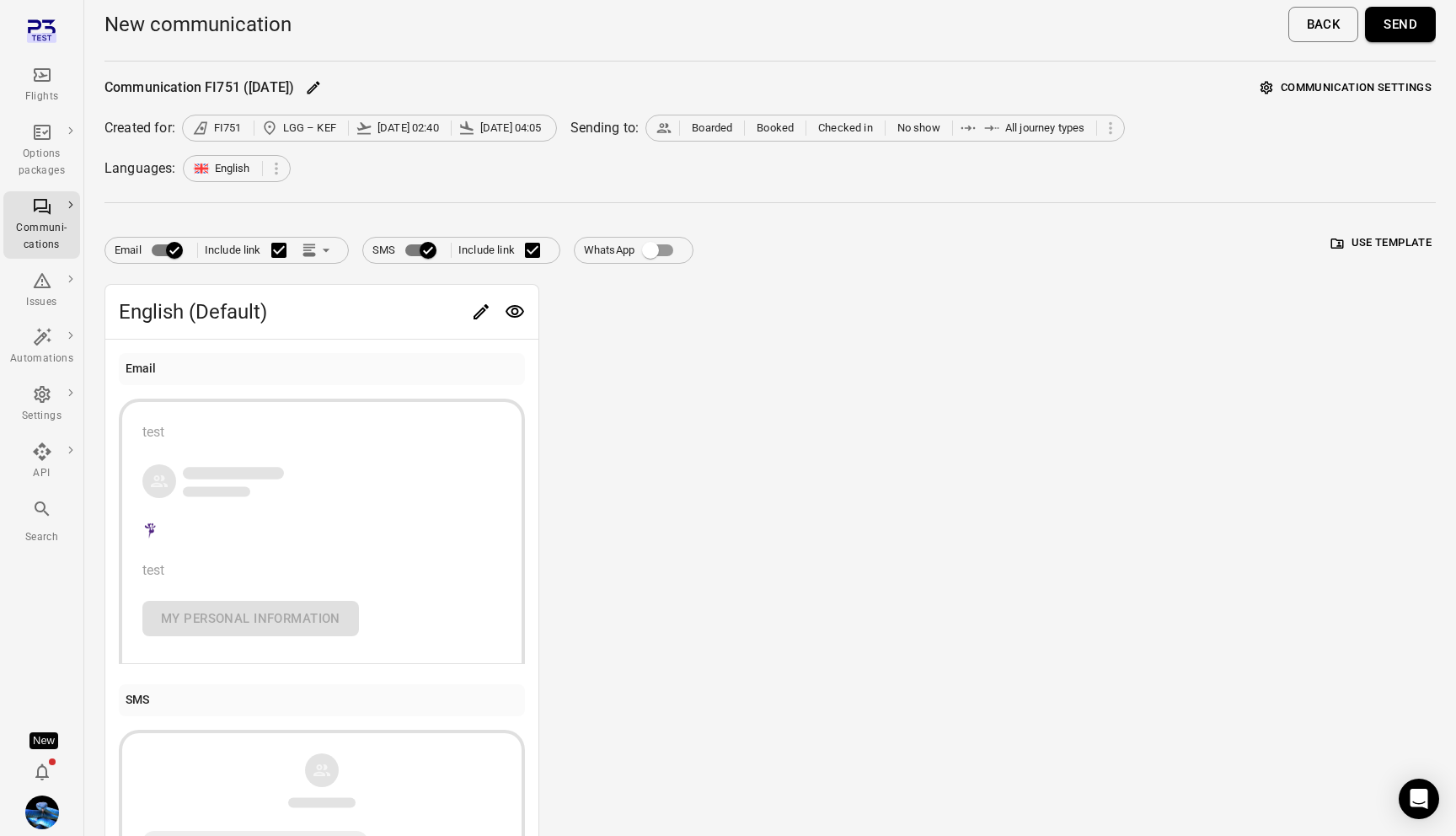
click at [1410, 38] on button "Send" at bounding box center [1400, 24] width 71 height 36
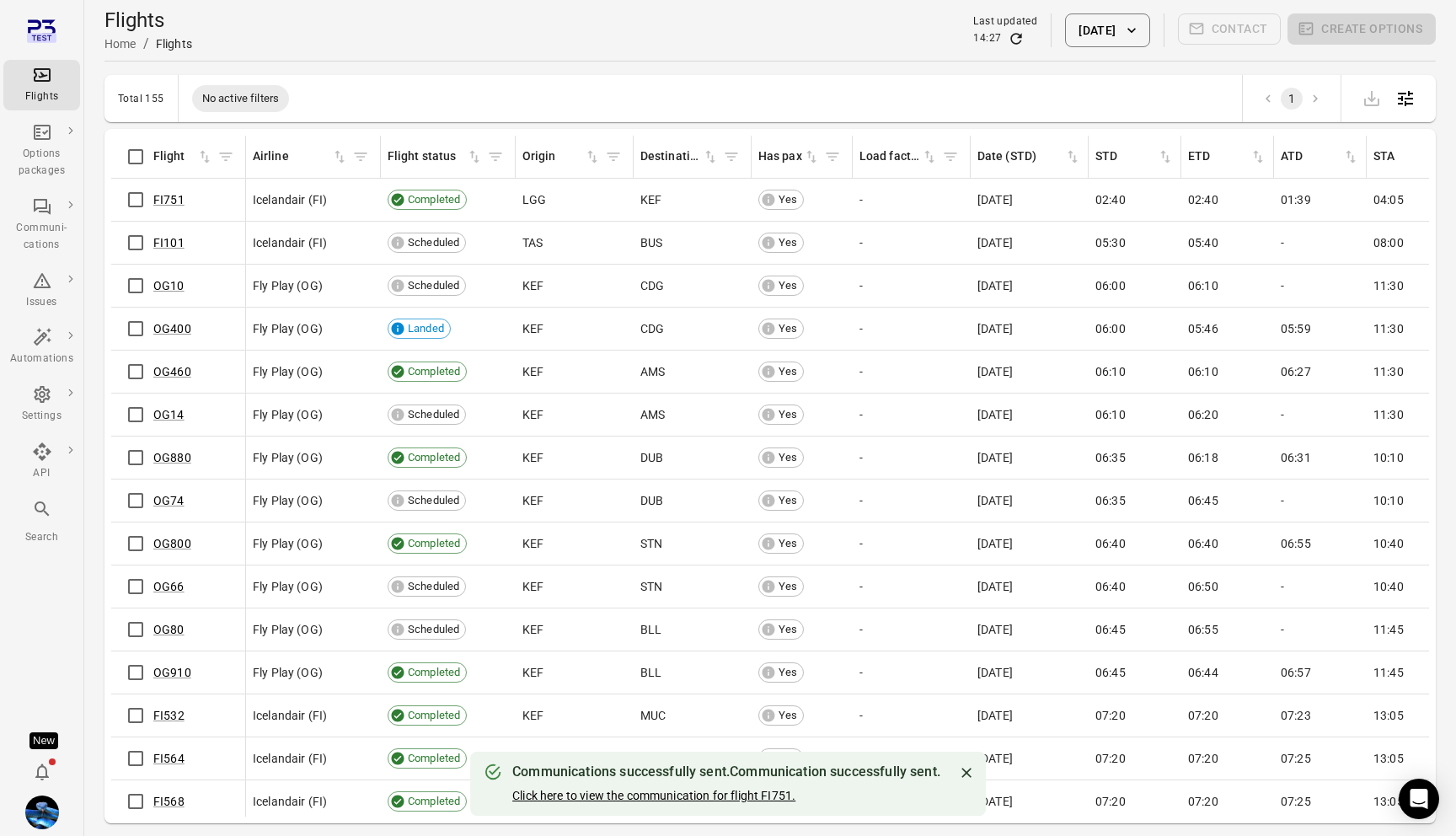
click at [622, 796] on link "Click here to view the communication for flight FI751." at bounding box center [654, 796] width 283 height 14
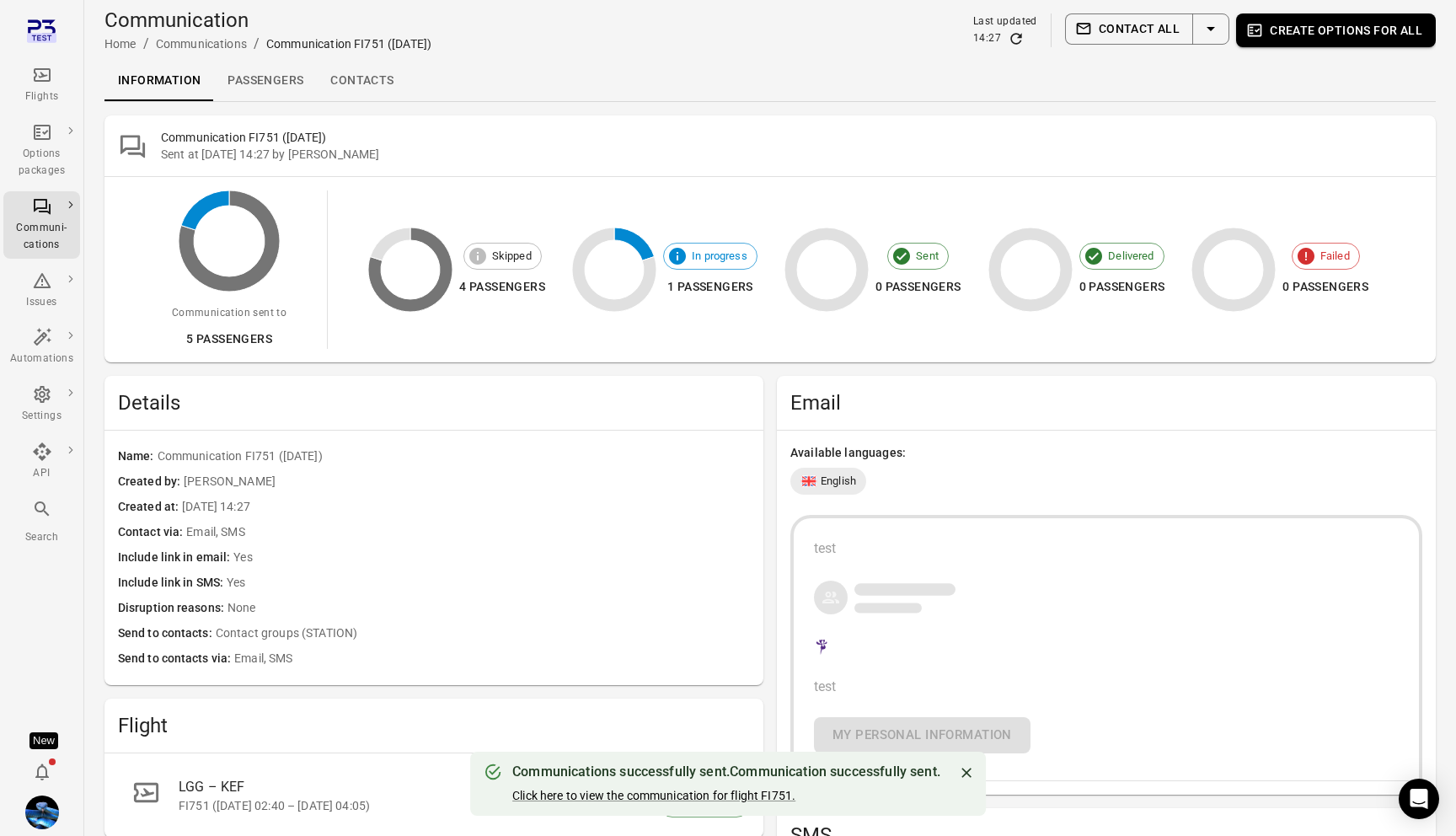
click at [508, 537] on span "Email, SMS" at bounding box center [468, 532] width 564 height 18
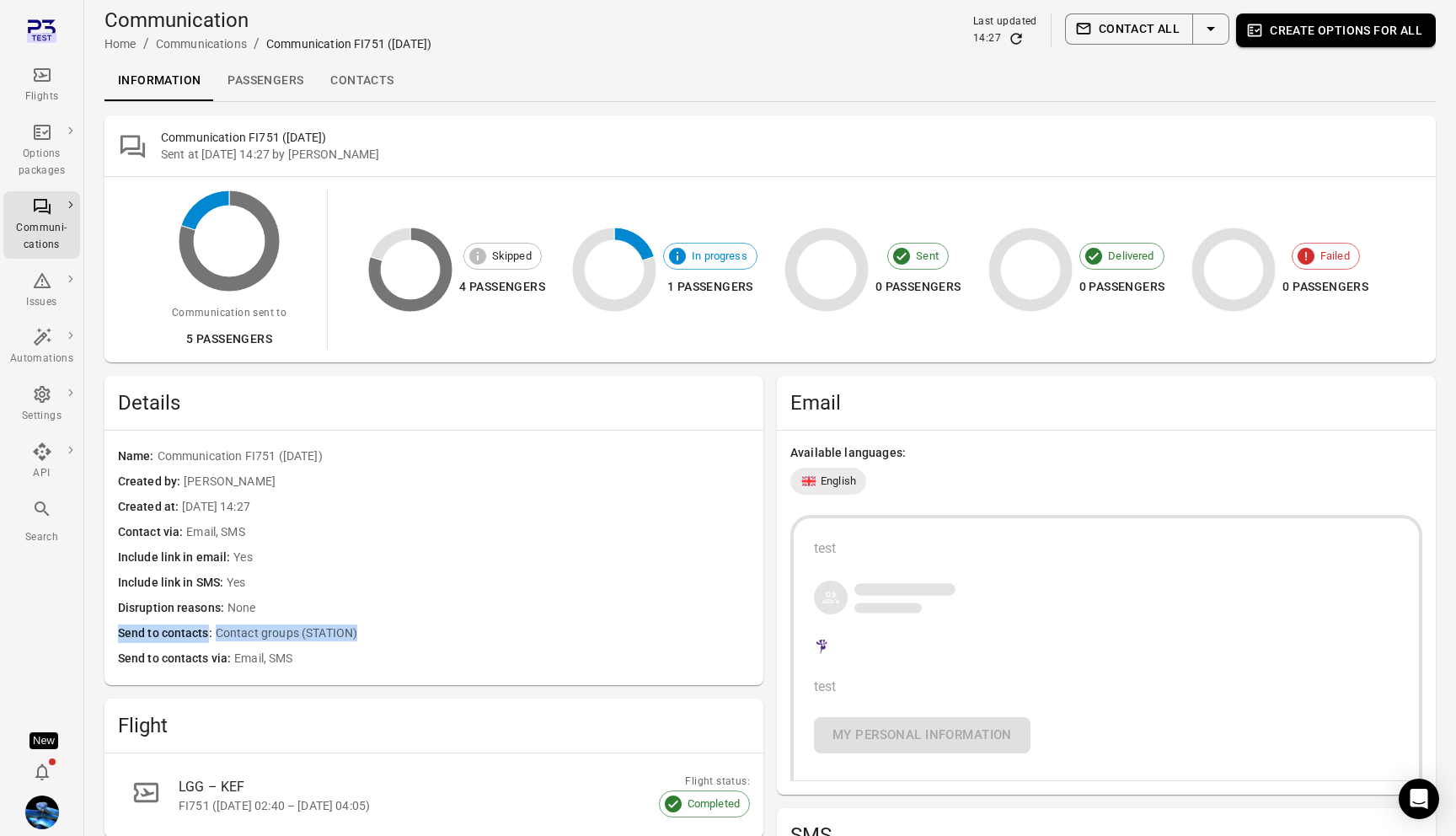
drag, startPoint x: 118, startPoint y: 638, endPoint x: 370, endPoint y: 643, distance: 252.0
click at [370, 643] on div "Send to contacts Contact groups (STATION)" at bounding box center [434, 634] width 632 height 25
drag, startPoint x: 114, startPoint y: 661, endPoint x: 368, endPoint y: 661, distance: 254.0
click at [368, 661] on div "Name Communication FI751 (11 Sep) Created by Daníel Benediktsson Created at 11 …" at bounding box center [434, 558] width 659 height 255
click at [455, 621] on div "Disruption reasons None" at bounding box center [434, 609] width 632 height 25
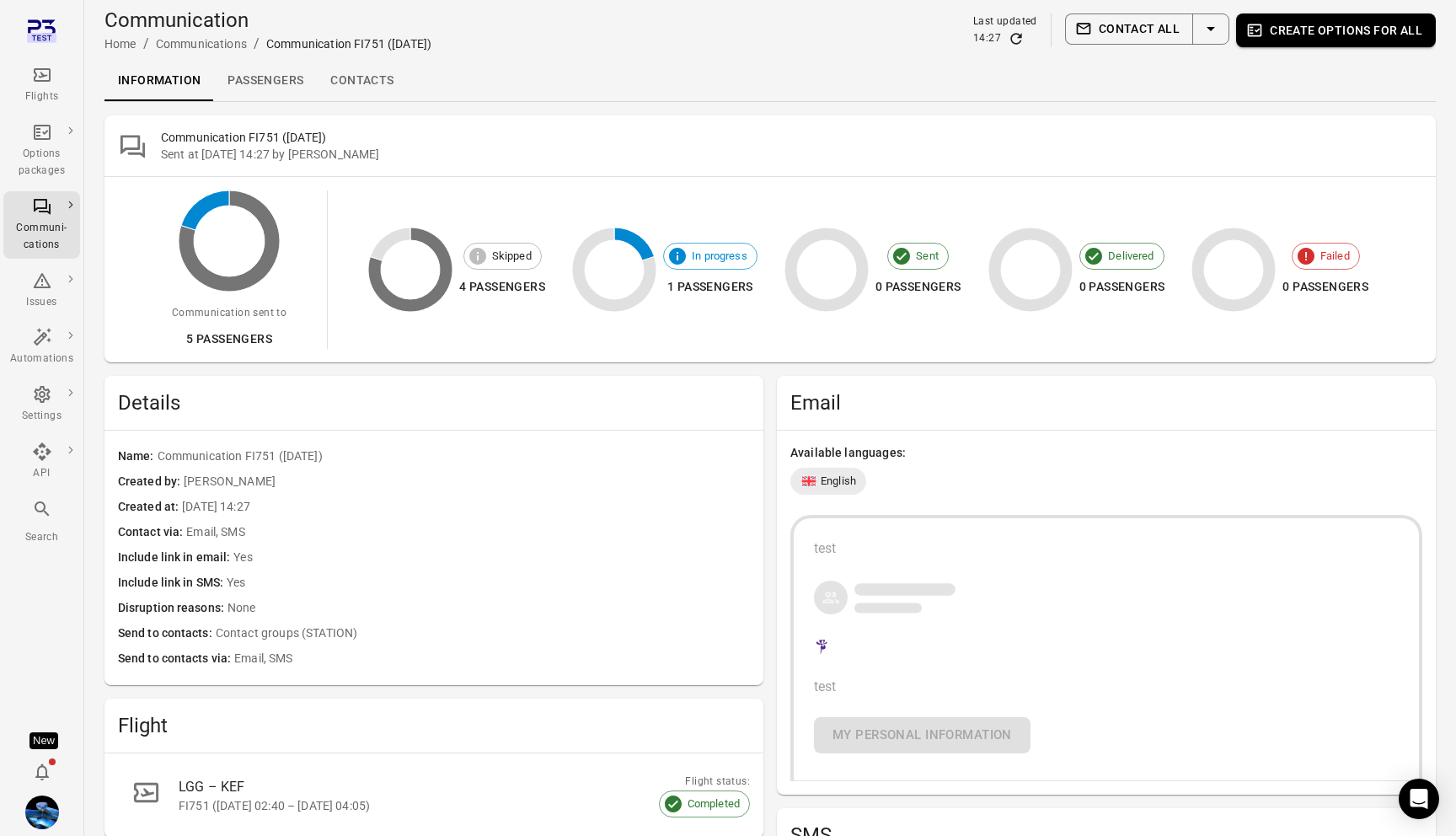
click at [367, 75] on link "Contacts" at bounding box center [362, 81] width 90 height 41
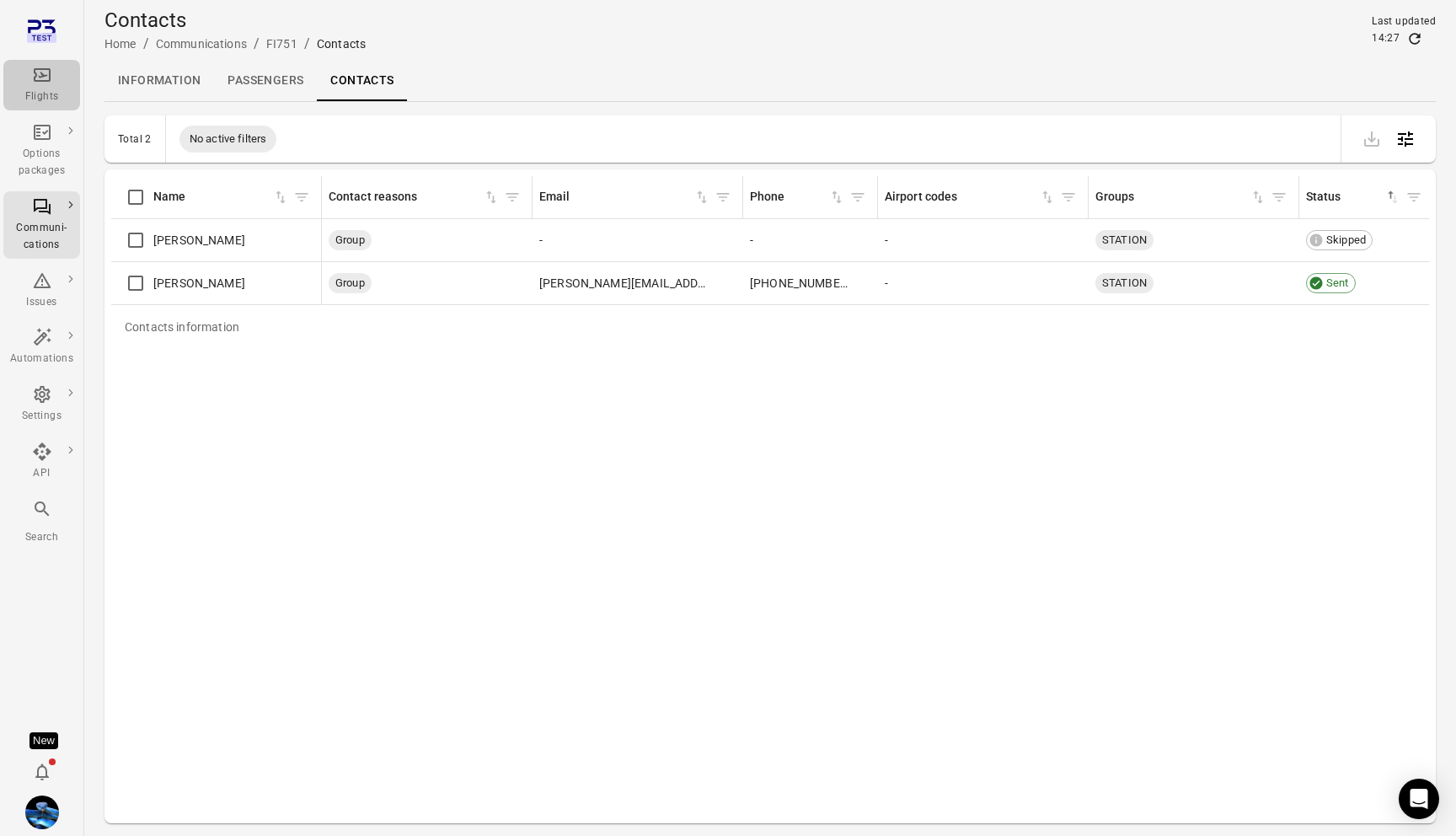
click at [37, 76] on icon "Main navigation" at bounding box center [42, 75] width 20 height 20
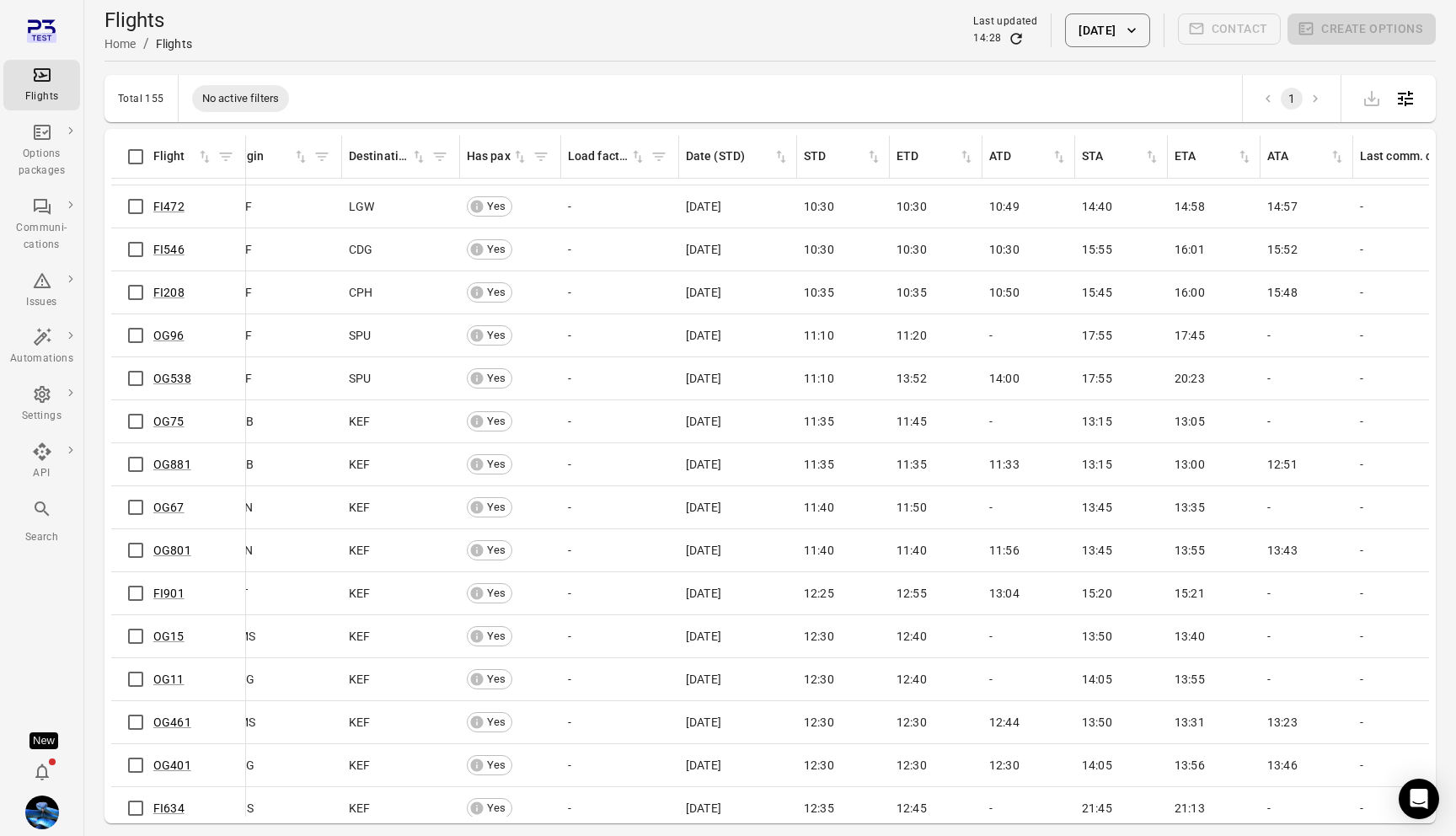
scroll to position [1701, 292]
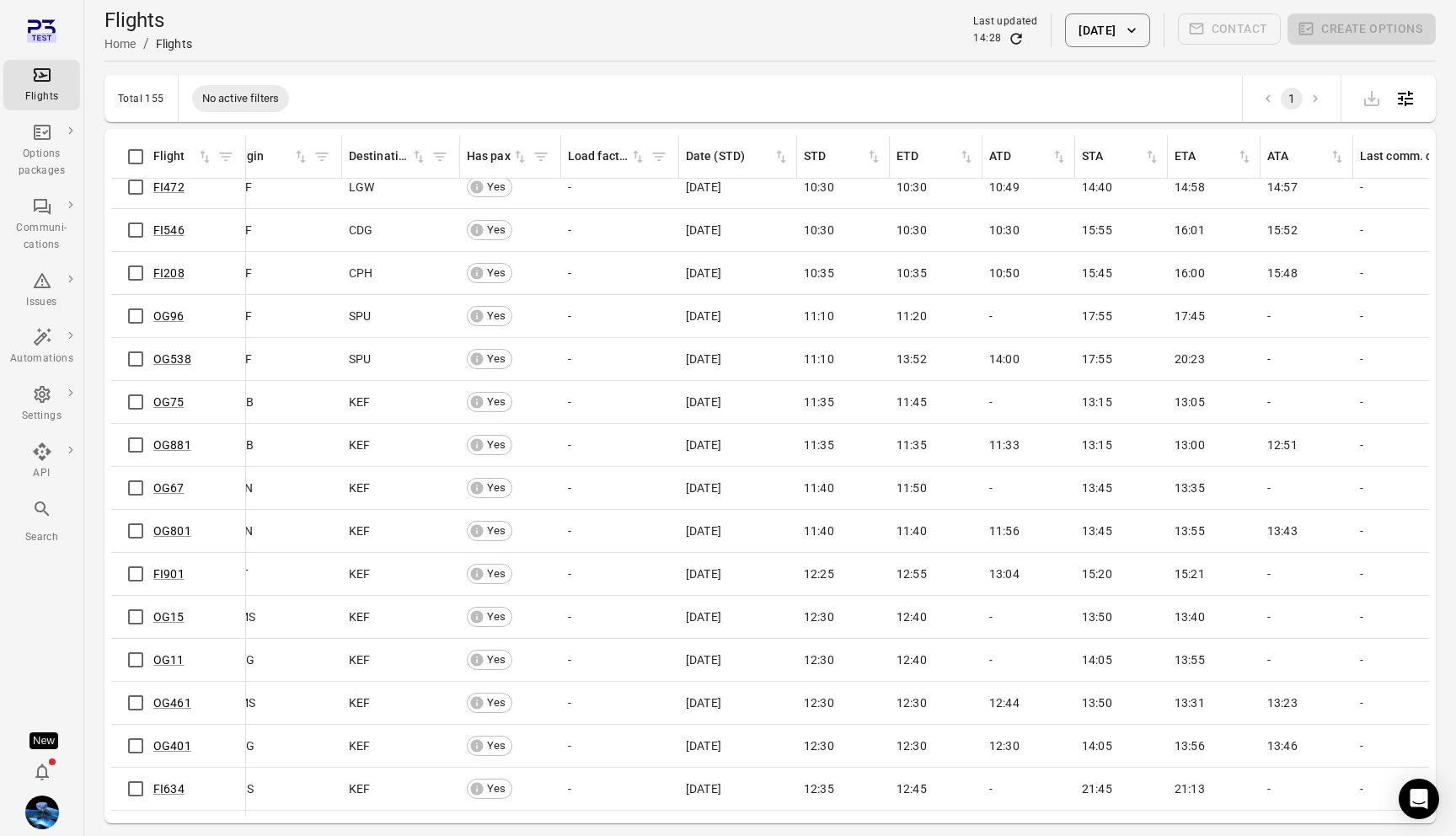
click at [1123, 20] on button "[DATE]" at bounding box center [1107, 30] width 84 height 34
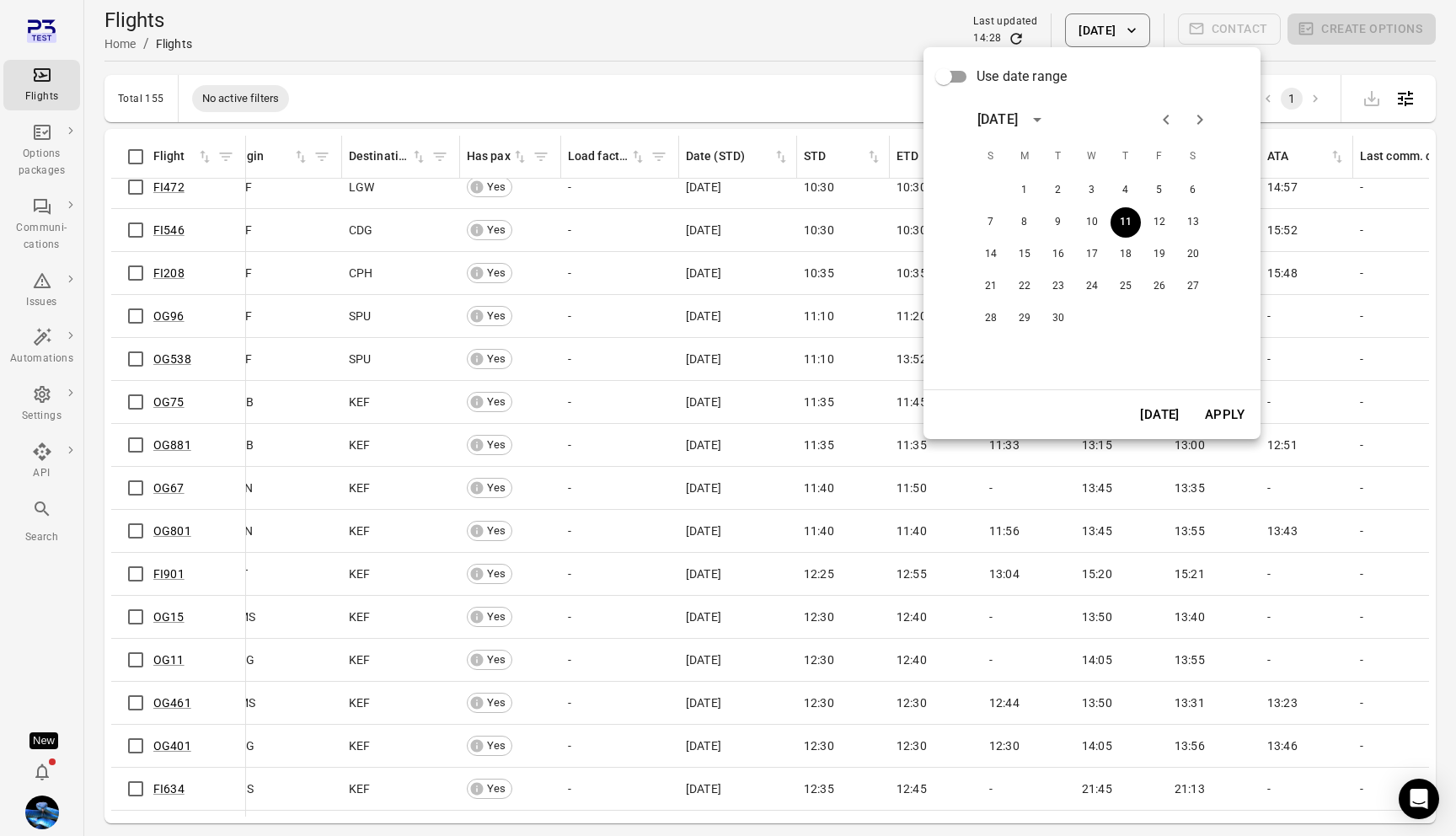
click at [1169, 420] on button "Today" at bounding box center [1160, 414] width 58 height 36
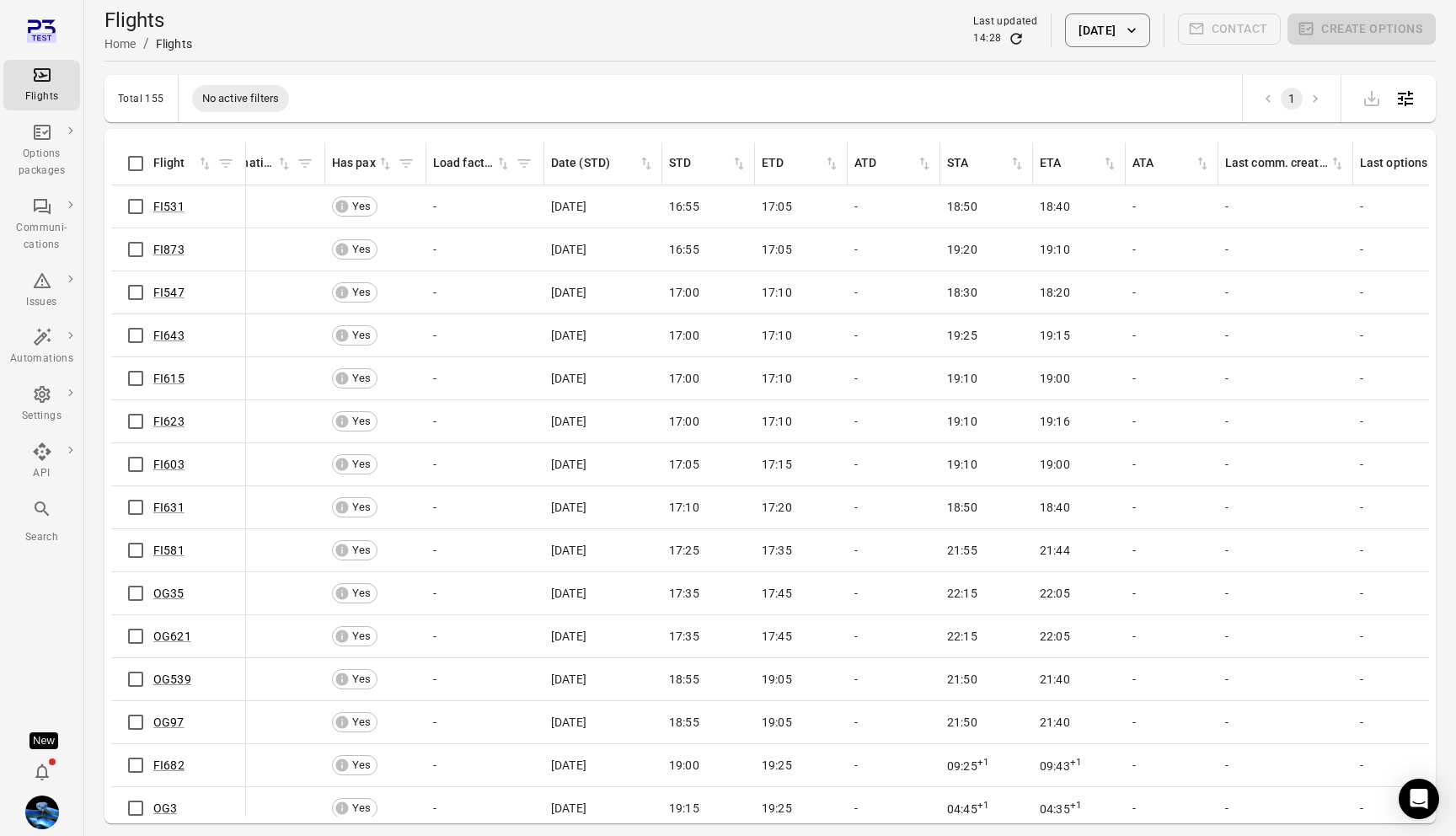
scroll to position [4800, 427]
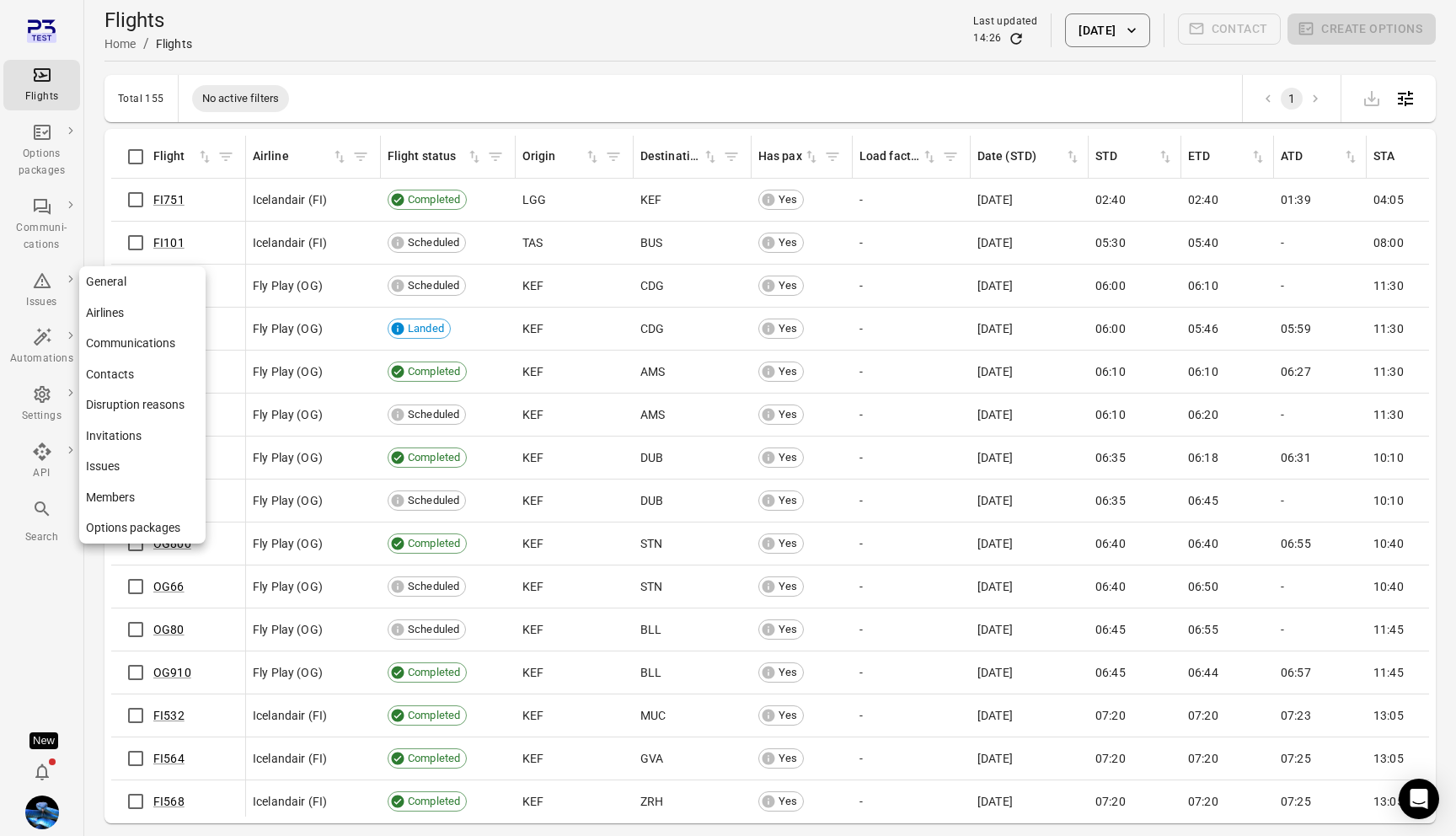
click at [143, 375] on link "Contacts" at bounding box center [142, 374] width 126 height 31
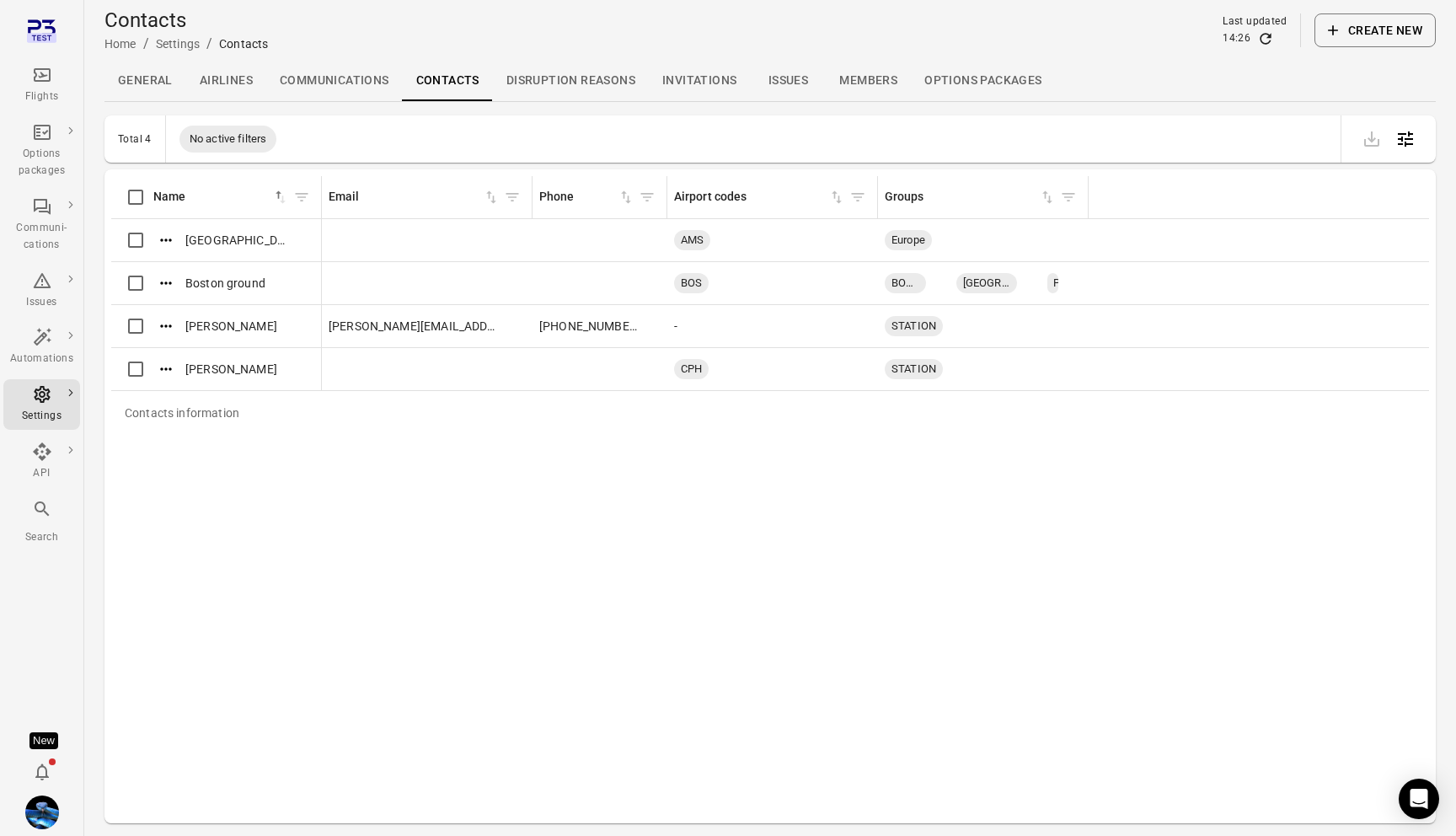
click at [1381, 40] on button "Create new" at bounding box center [1375, 30] width 121 height 34
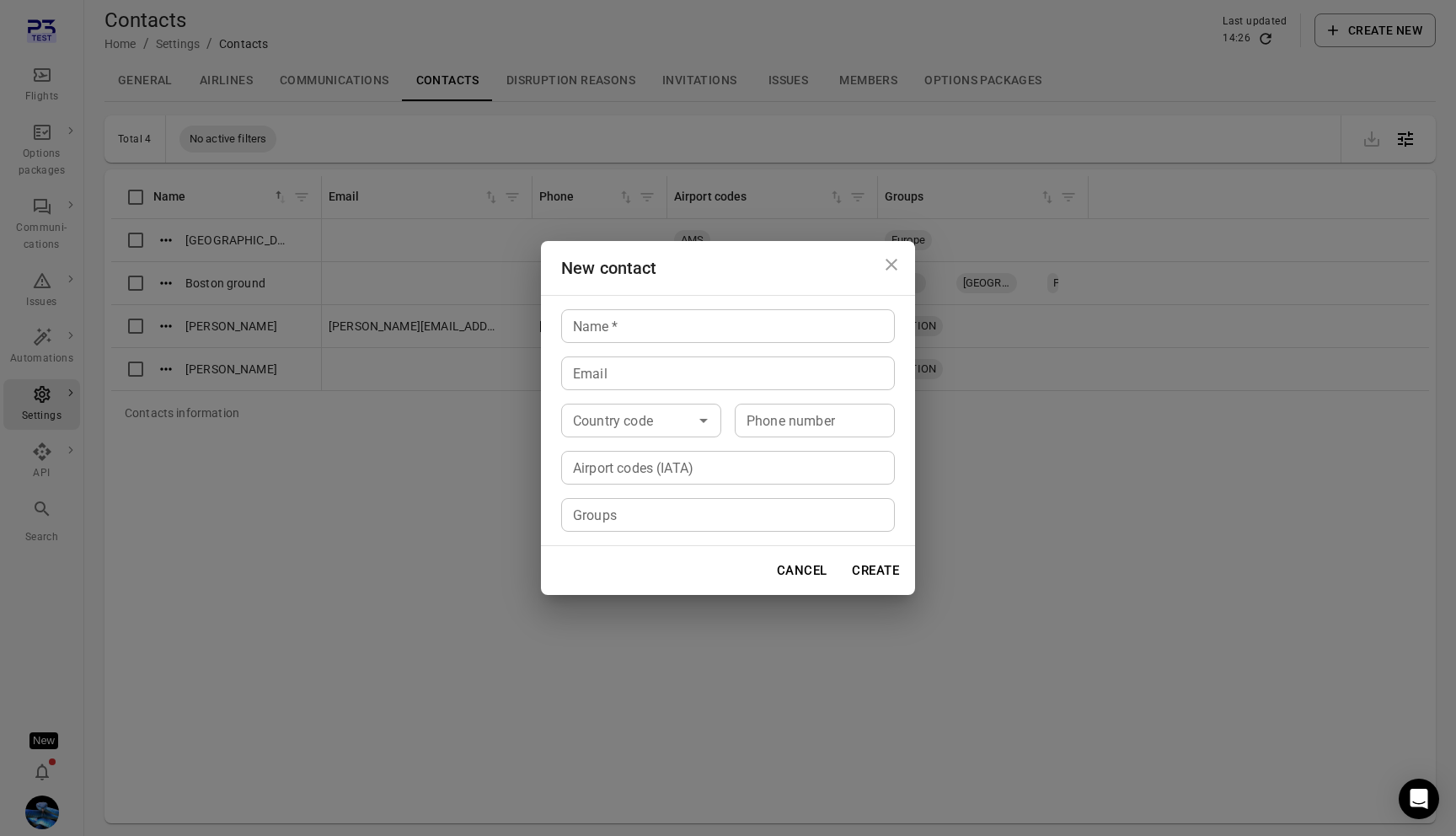
click at [618, 463] on input "Airport codes (IATA)" at bounding box center [726, 467] width 321 height 23
click at [474, 302] on div "New contact Name   * Name   * Email Email Country code Country code Phone numbe…" at bounding box center [728, 418] width 1456 height 836
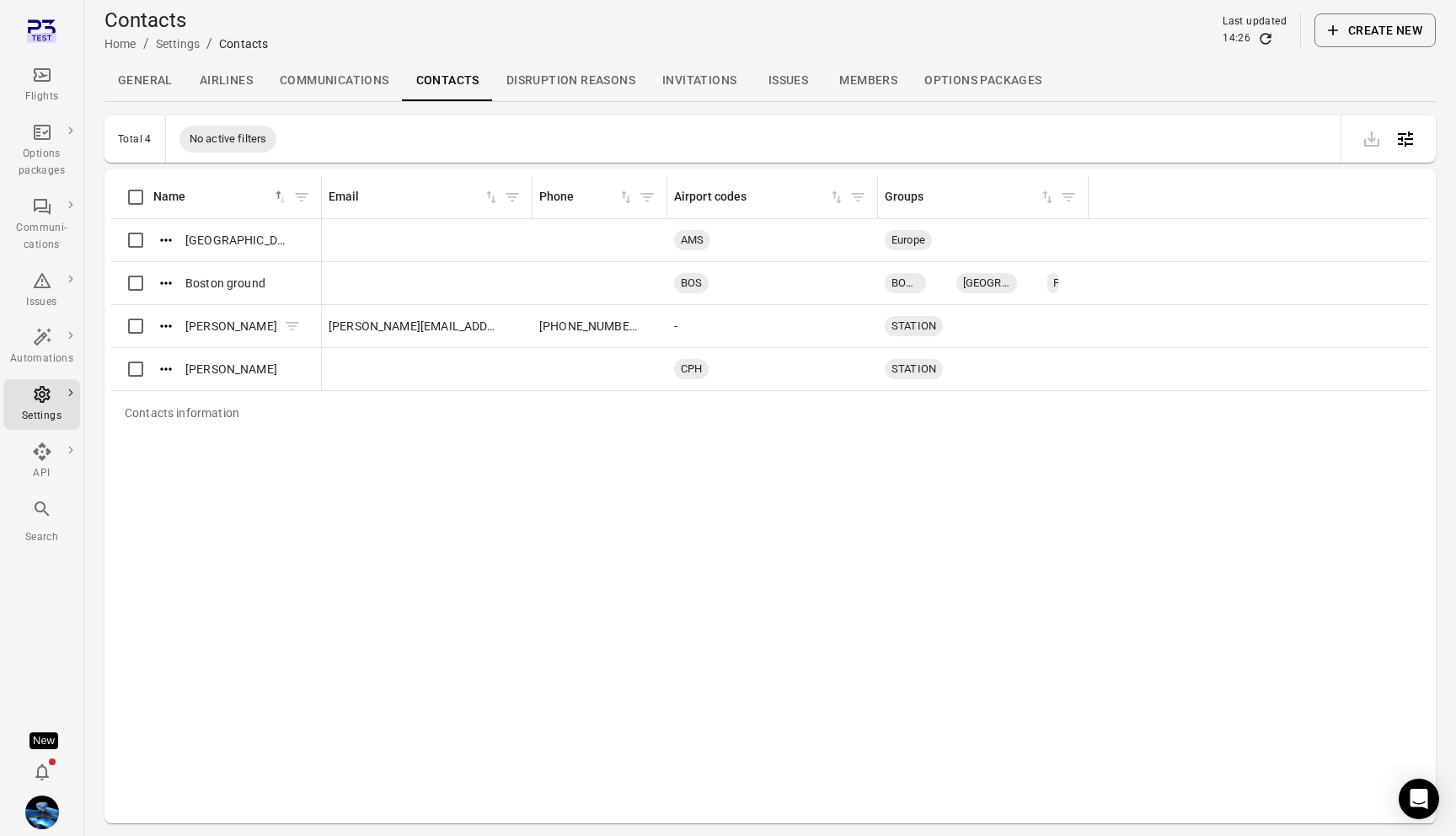
click at [165, 327] on icon "Actions" at bounding box center [166, 326] width 16 height 16
click at [165, 352] on span "Update" at bounding box center [167, 353] width 39 height 16
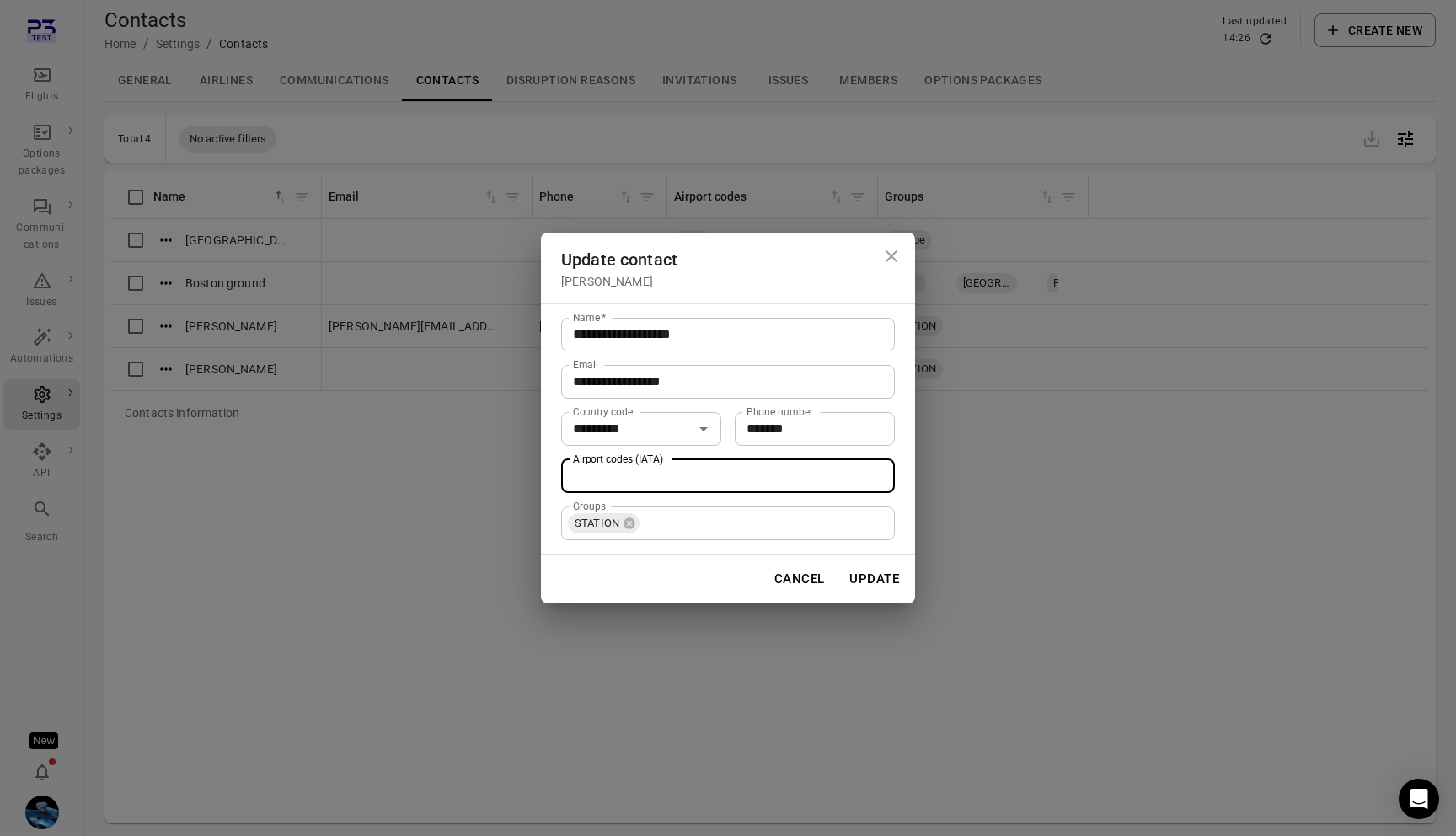
click at [664, 478] on input "Airport codes (IATA)" at bounding box center [726, 476] width 321 height 23
type input "***"
click at [996, 533] on div "**********" at bounding box center [728, 418] width 1456 height 836
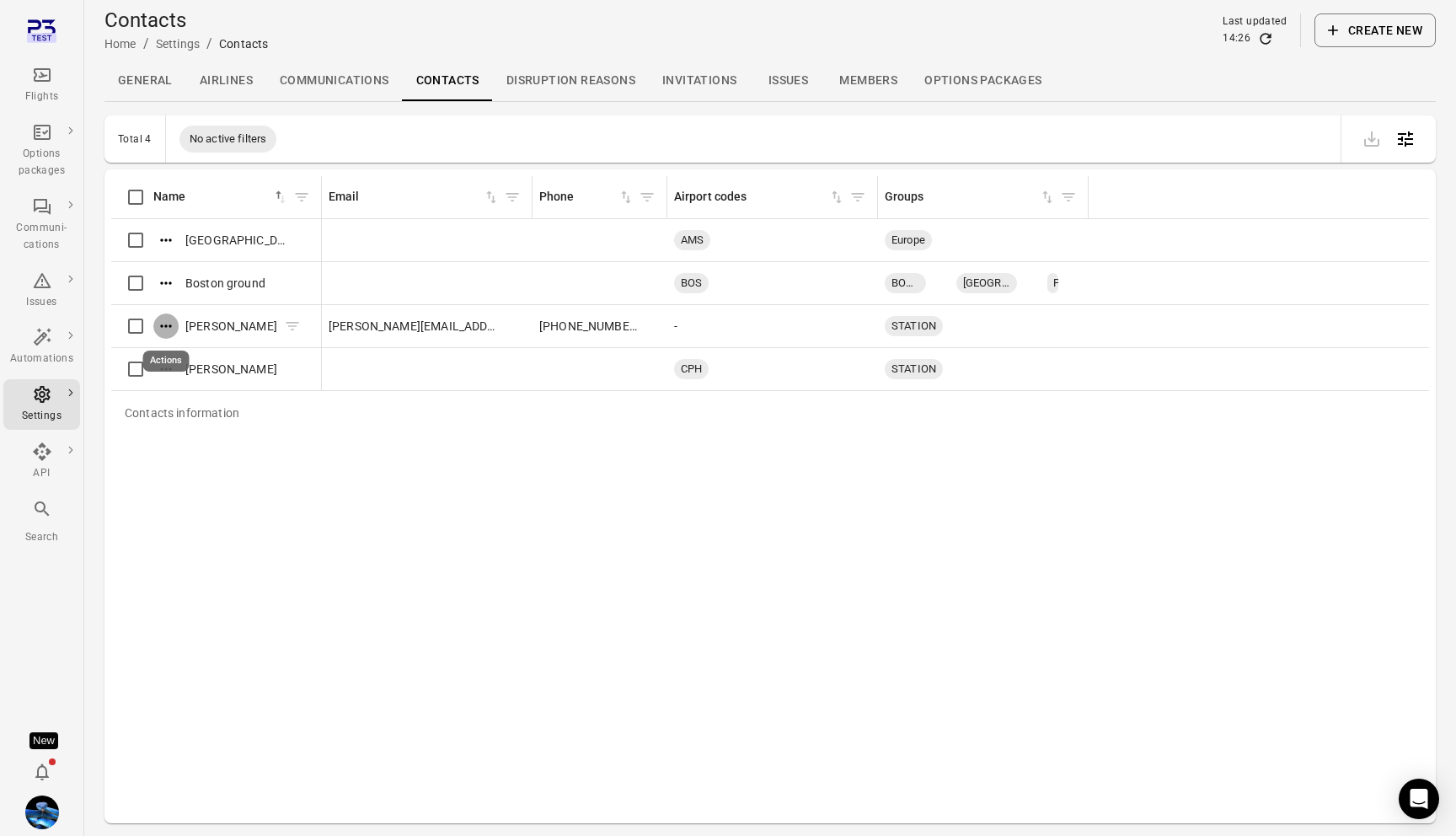
click at [171, 328] on icon "Actions" at bounding box center [166, 326] width 16 height 16
click at [273, 443] on div at bounding box center [728, 418] width 1456 height 836
click at [50, 87] on div "Flights" at bounding box center [41, 85] width 63 height 41
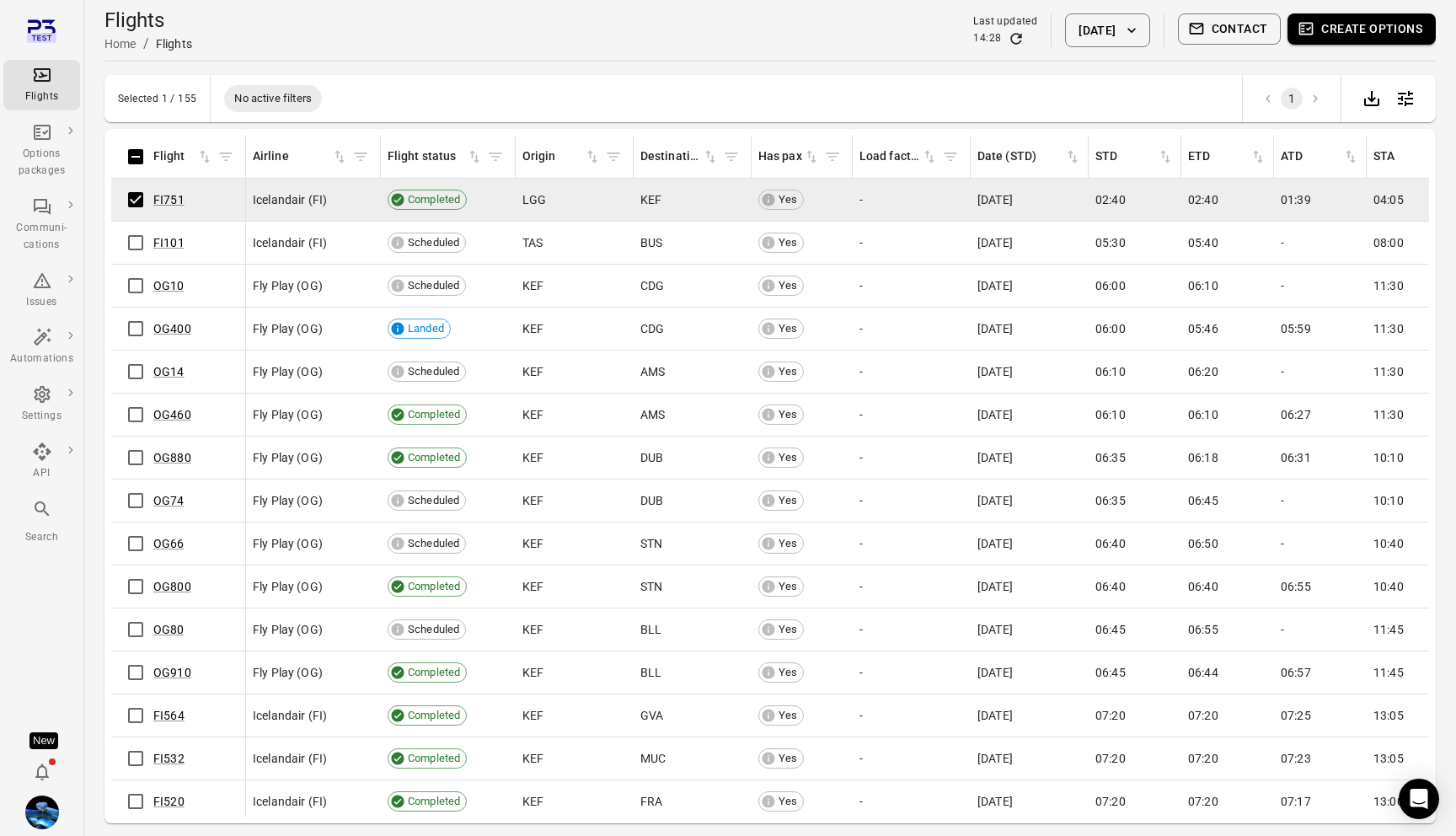
click at [1348, 41] on button "Create options" at bounding box center [1361, 29] width 148 height 31
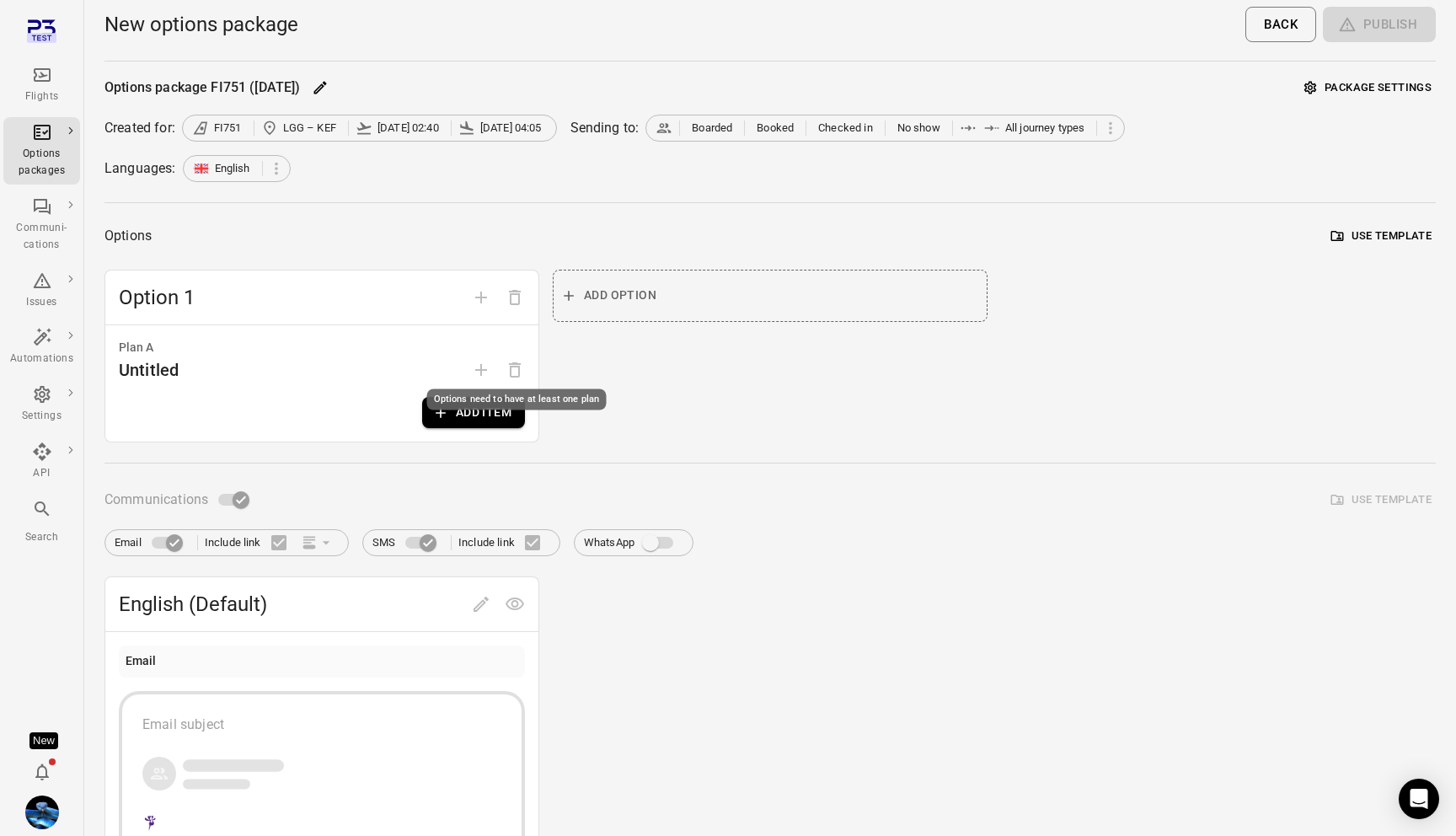
click at [461, 414] on button "Add item" at bounding box center [474, 412] width 103 height 31
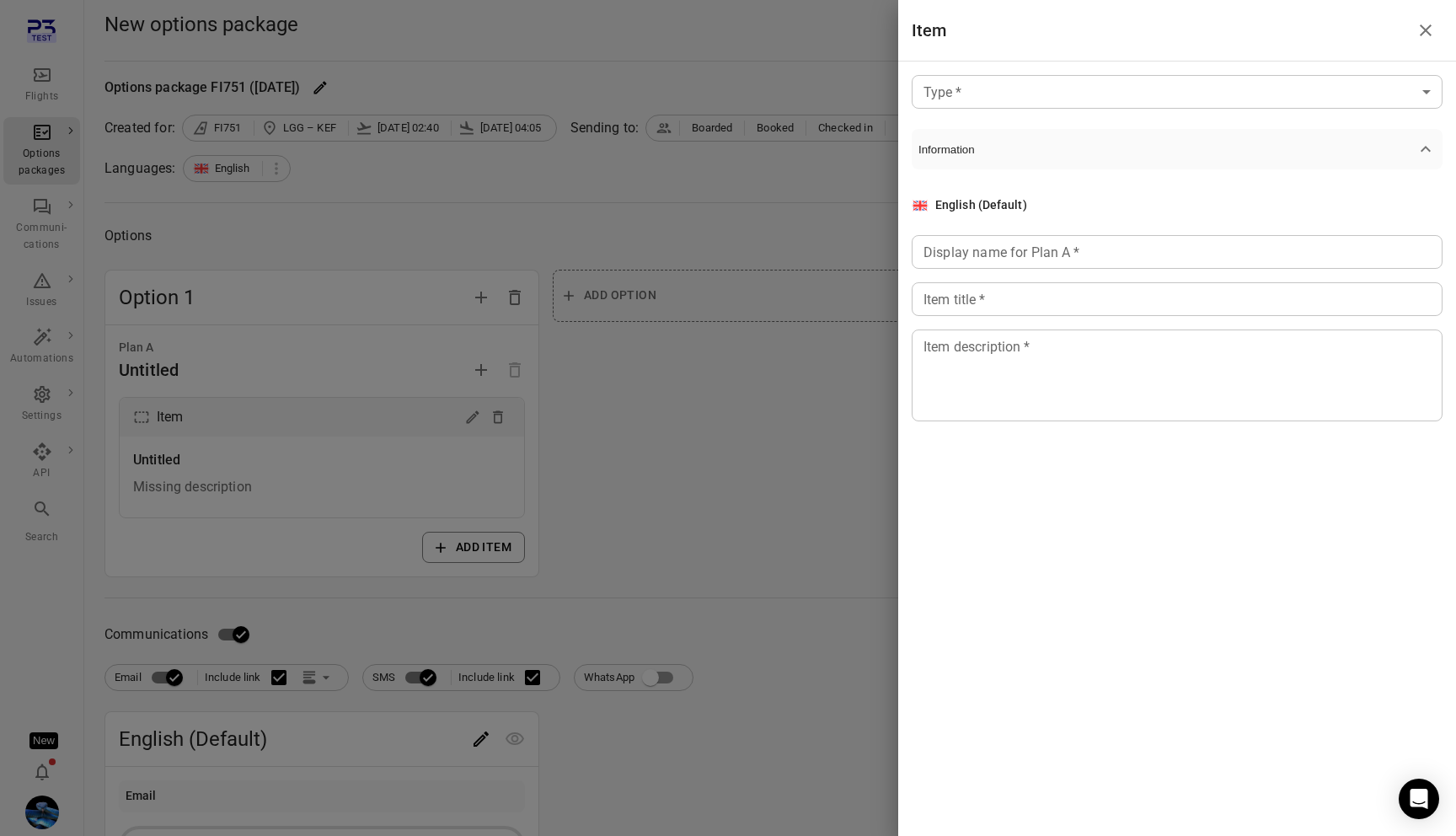
click at [408, 477] on div at bounding box center [728, 418] width 1456 height 836
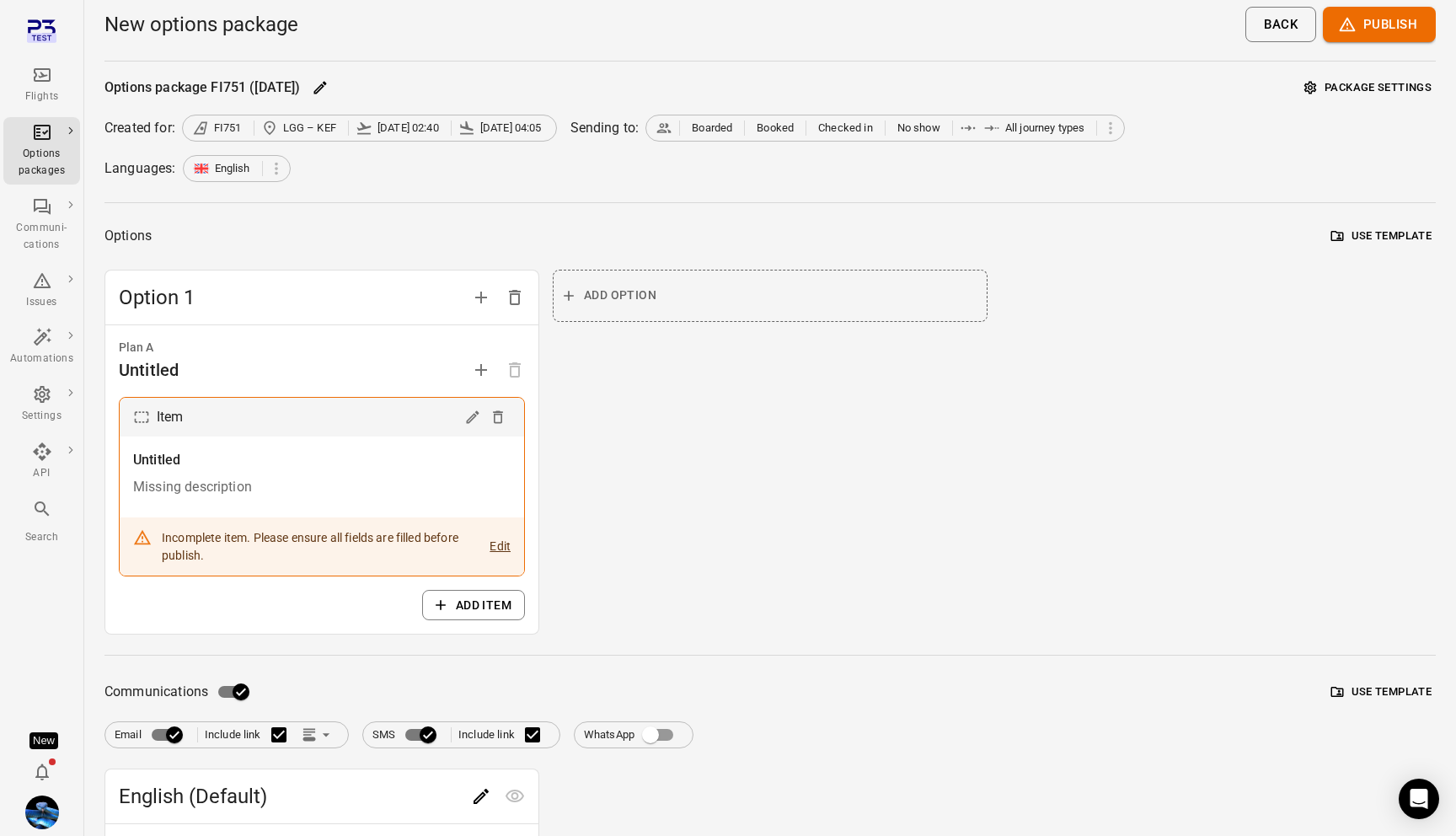
click at [314, 732] on icon "Link position in email" at bounding box center [308, 731] width 12 height 4
click at [364, 792] on li "Link within email body" at bounding box center [395, 799] width 194 height 30
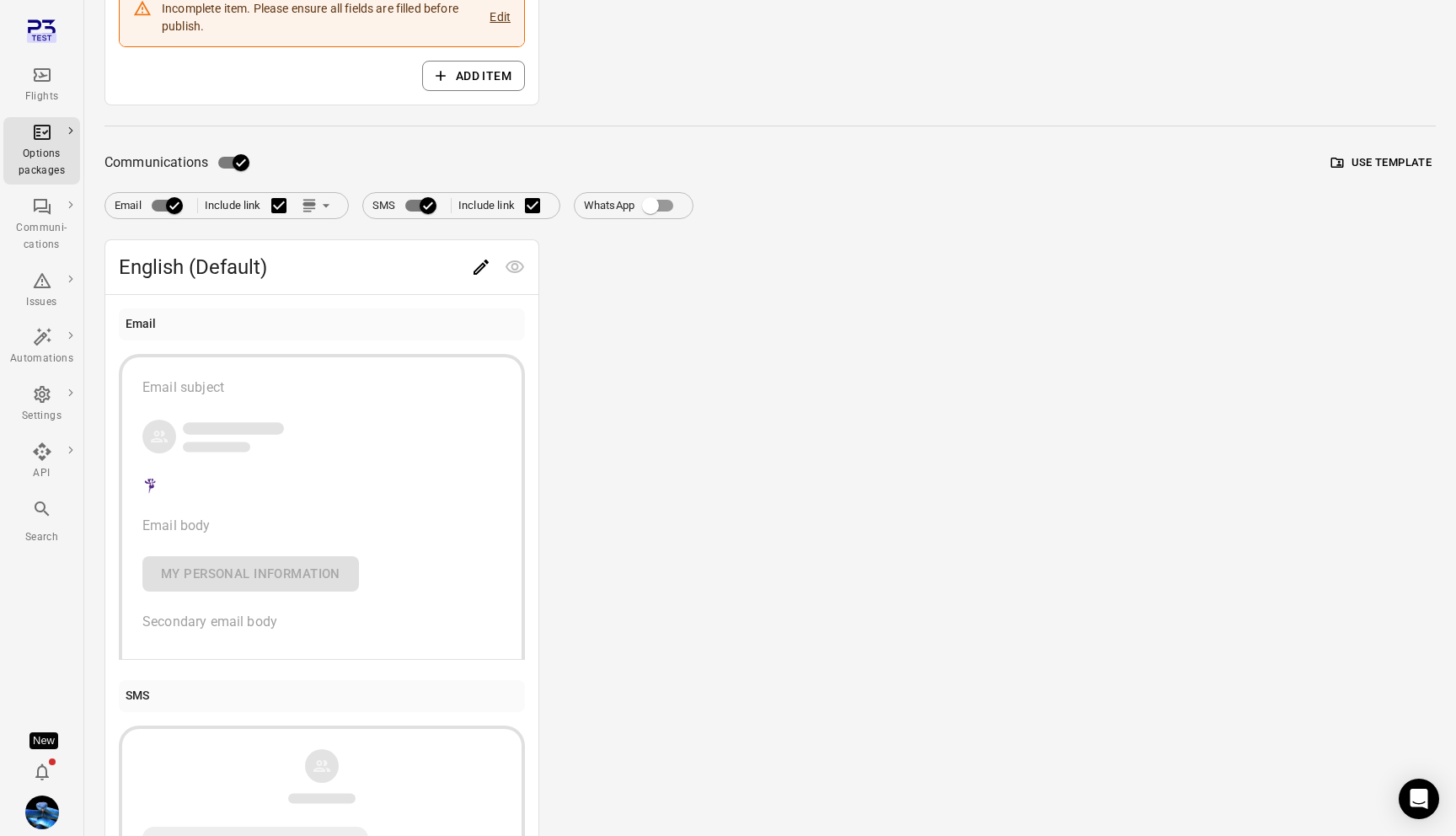
scroll to position [559, 0]
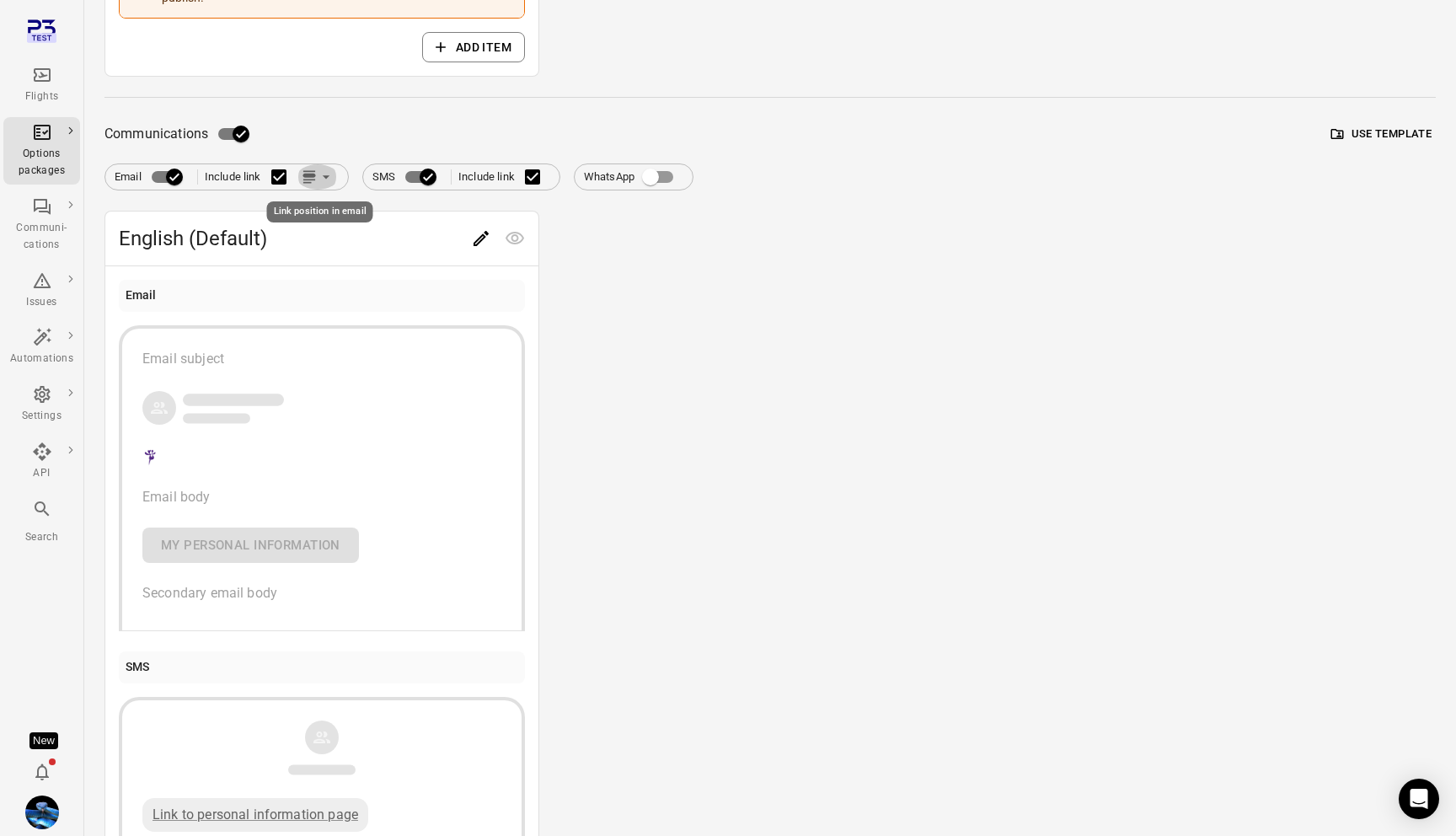
click at [324, 182] on icon "Link position in email" at bounding box center [326, 177] width 16 height 16
click at [364, 488] on div at bounding box center [728, 418] width 1456 height 836
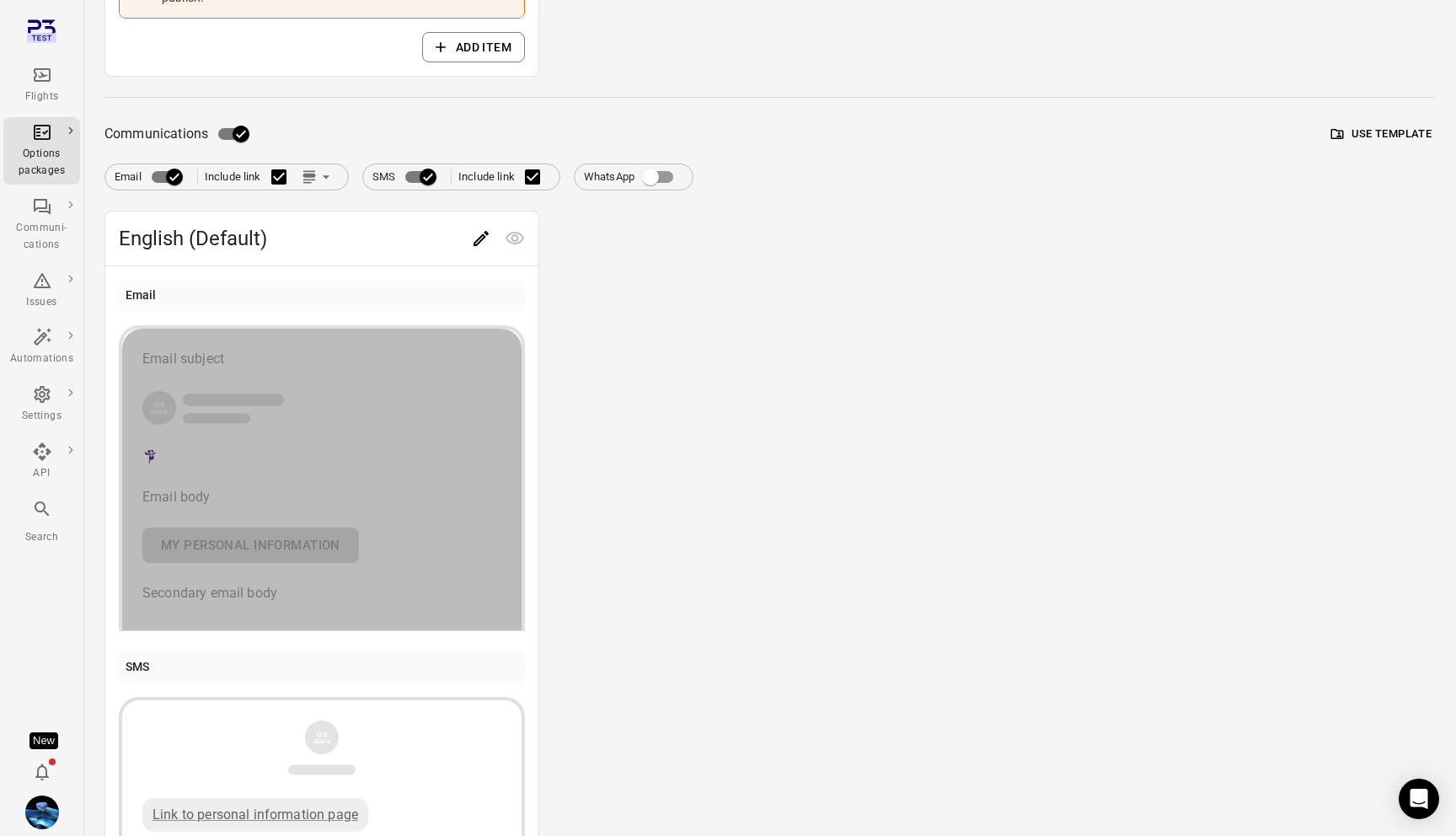
click at [282, 545] on div "Email subject Email body My personal information Secondary email body" at bounding box center [322, 476] width 359 height 255
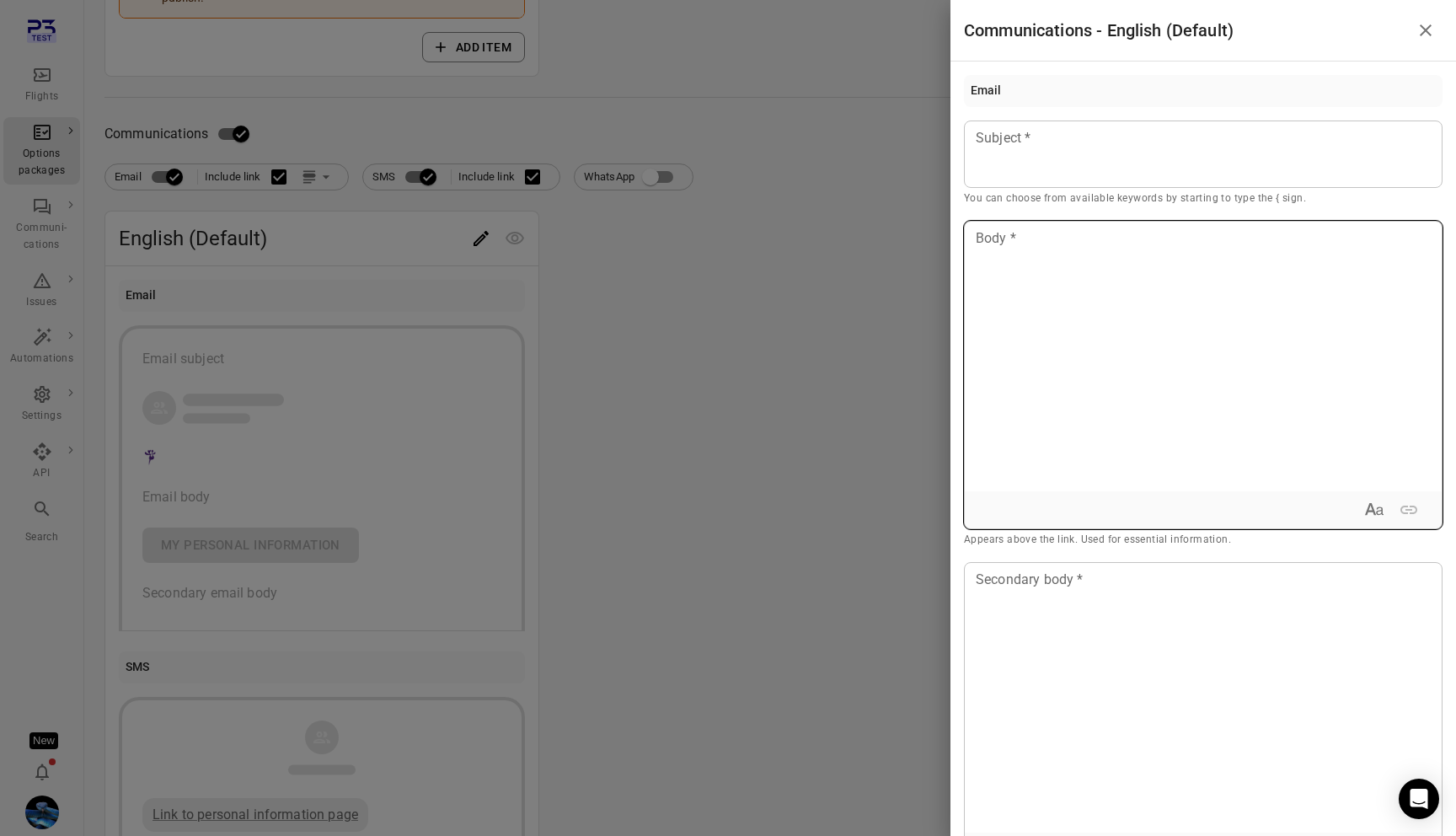
click at [1155, 358] on div at bounding box center [1203, 357] width 477 height 270
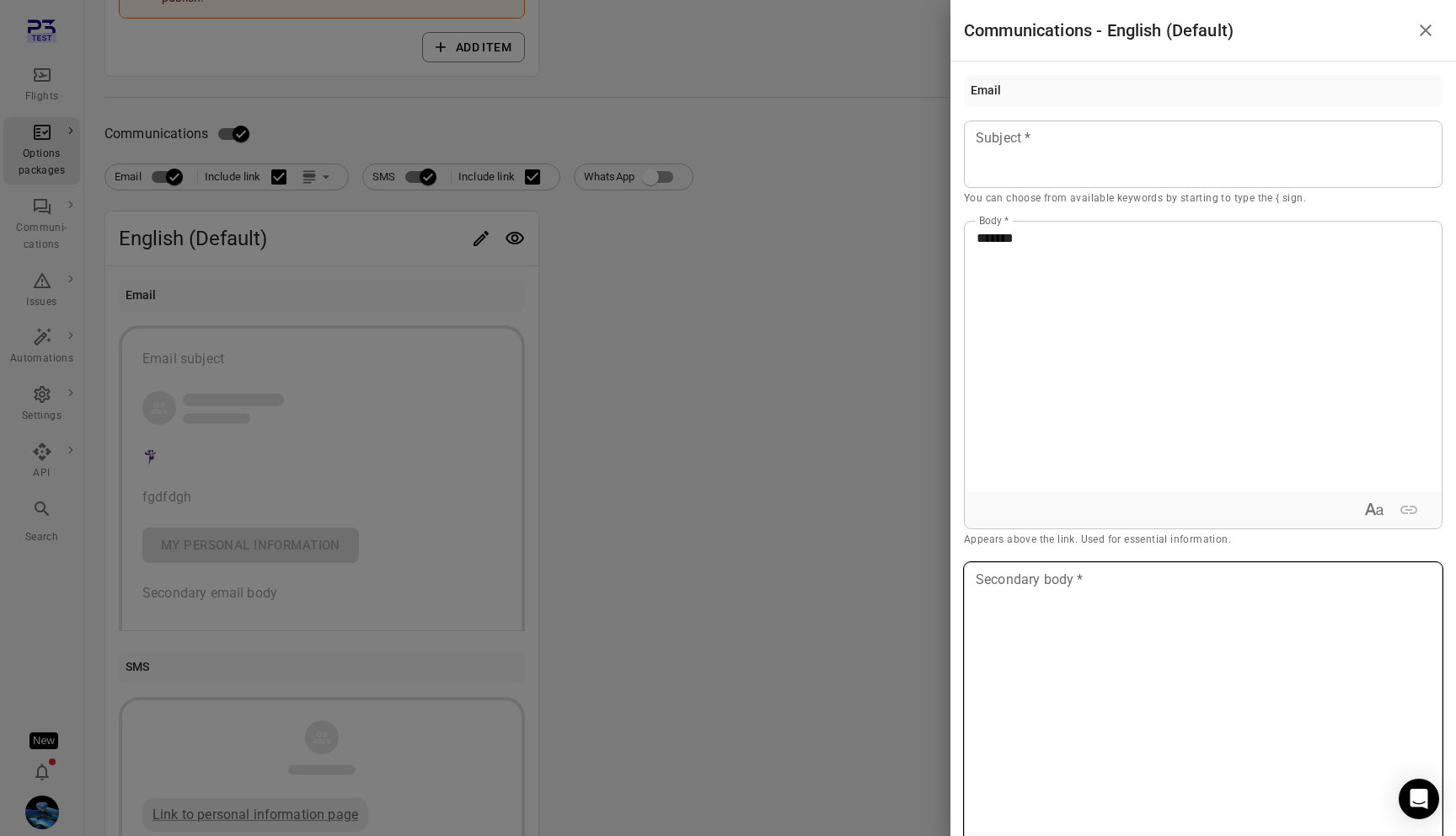
click at [1153, 634] on div at bounding box center [1203, 698] width 477 height 270
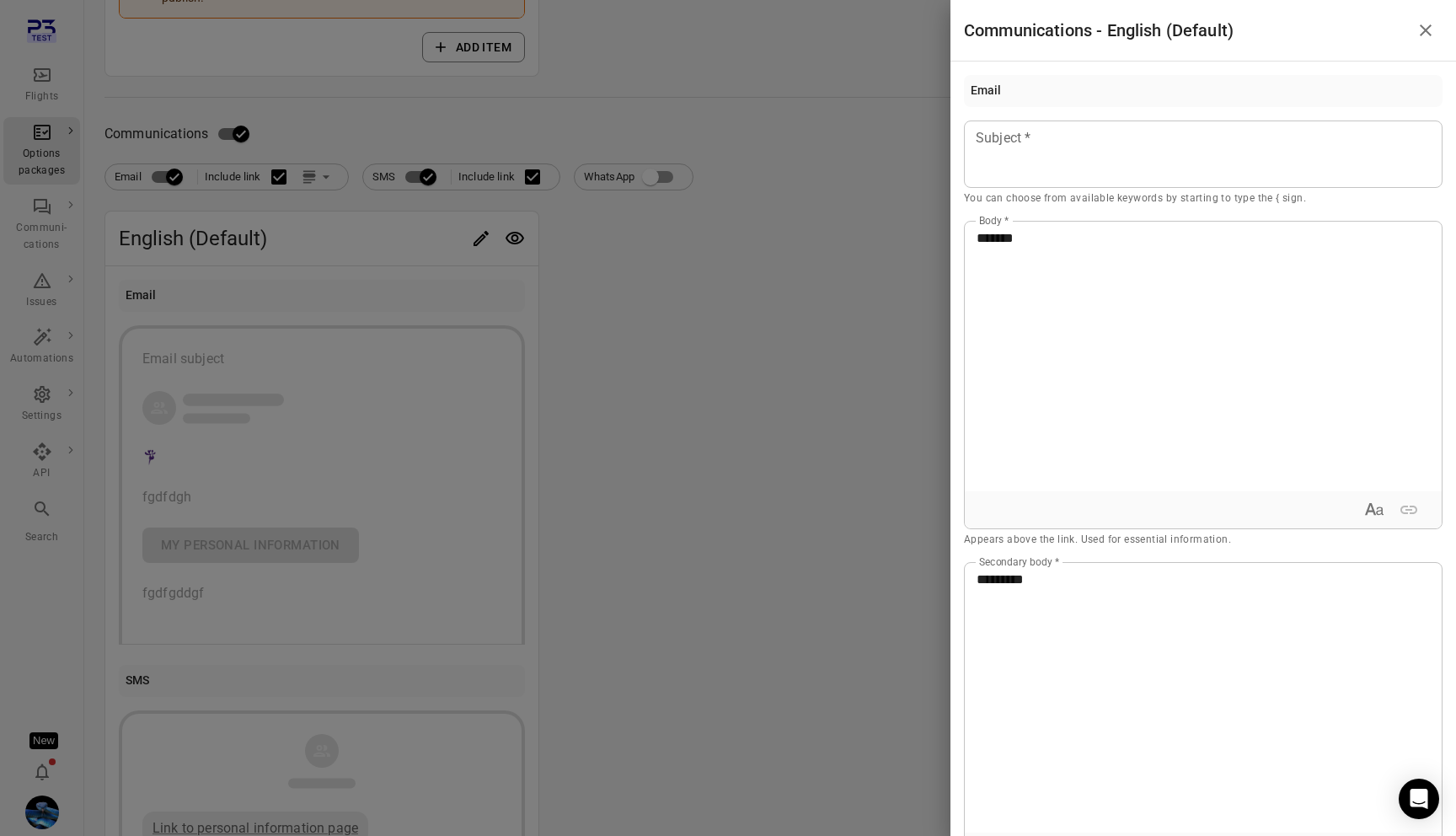
click at [786, 449] on div at bounding box center [728, 418] width 1456 height 836
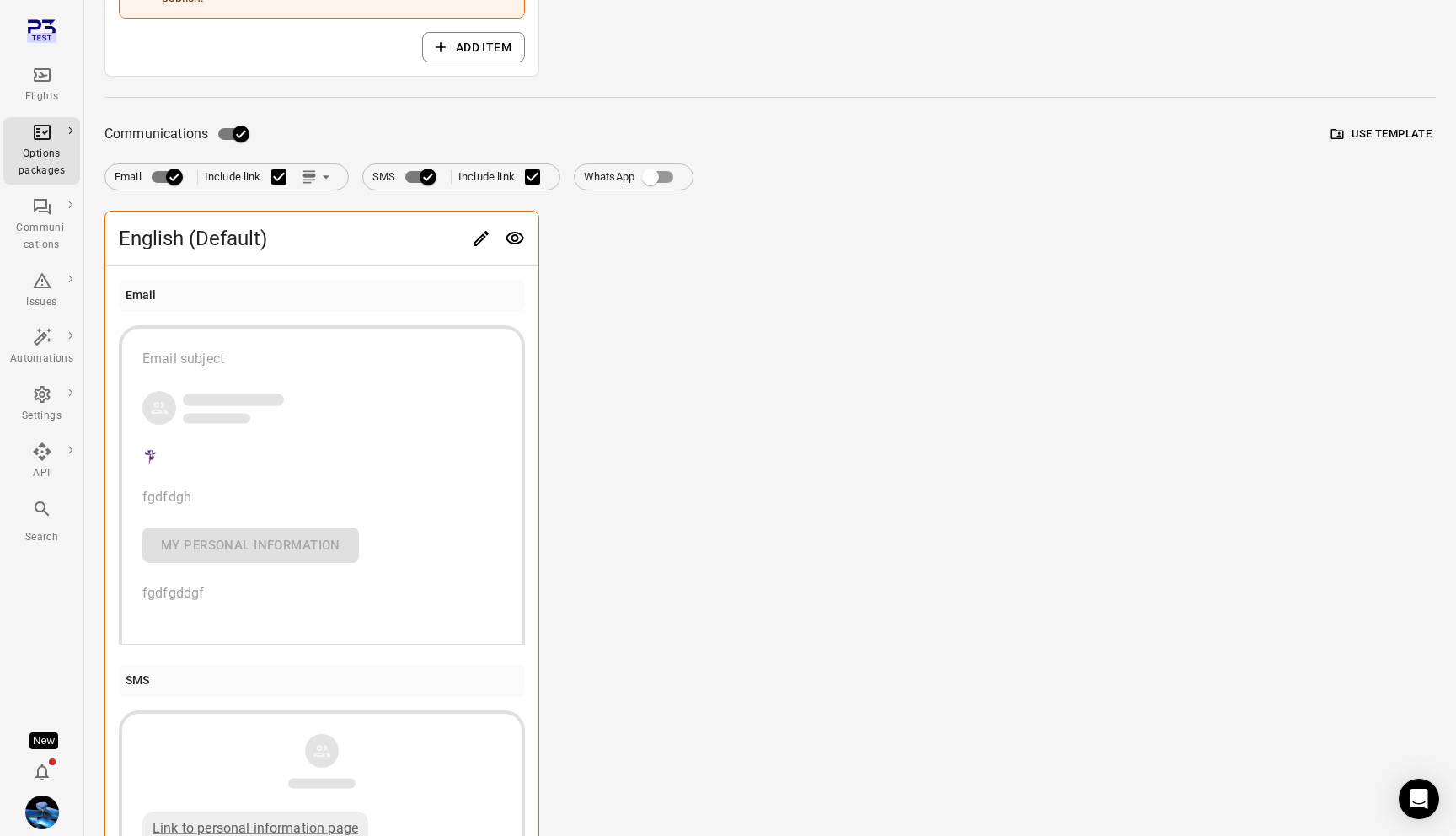
click at [325, 181] on icon "Link position in email" at bounding box center [326, 177] width 16 height 16
click at [350, 209] on li "Link below email body" at bounding box center [395, 211] width 194 height 30
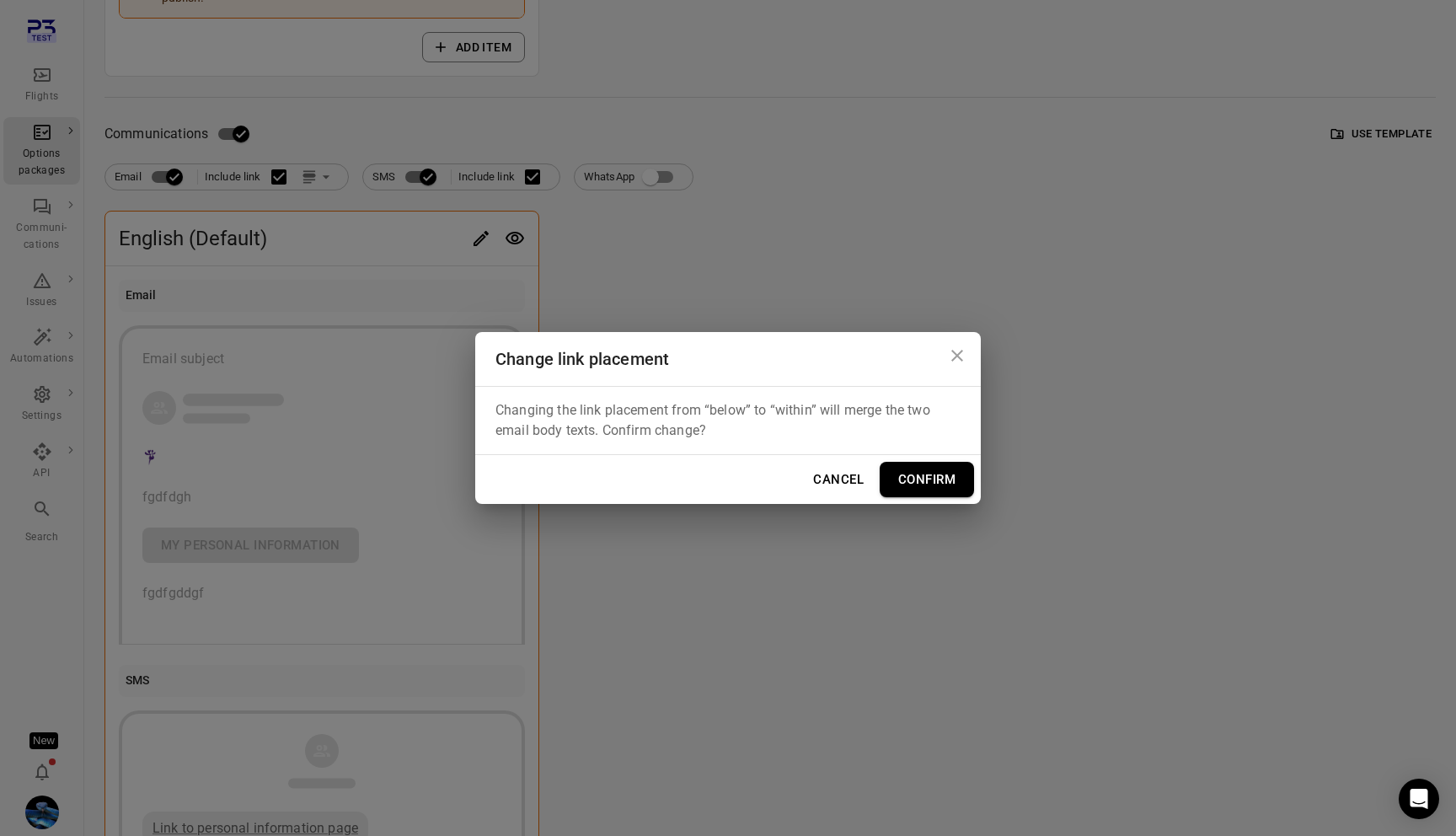
click at [934, 469] on button "Confirm" at bounding box center [927, 479] width 94 height 36
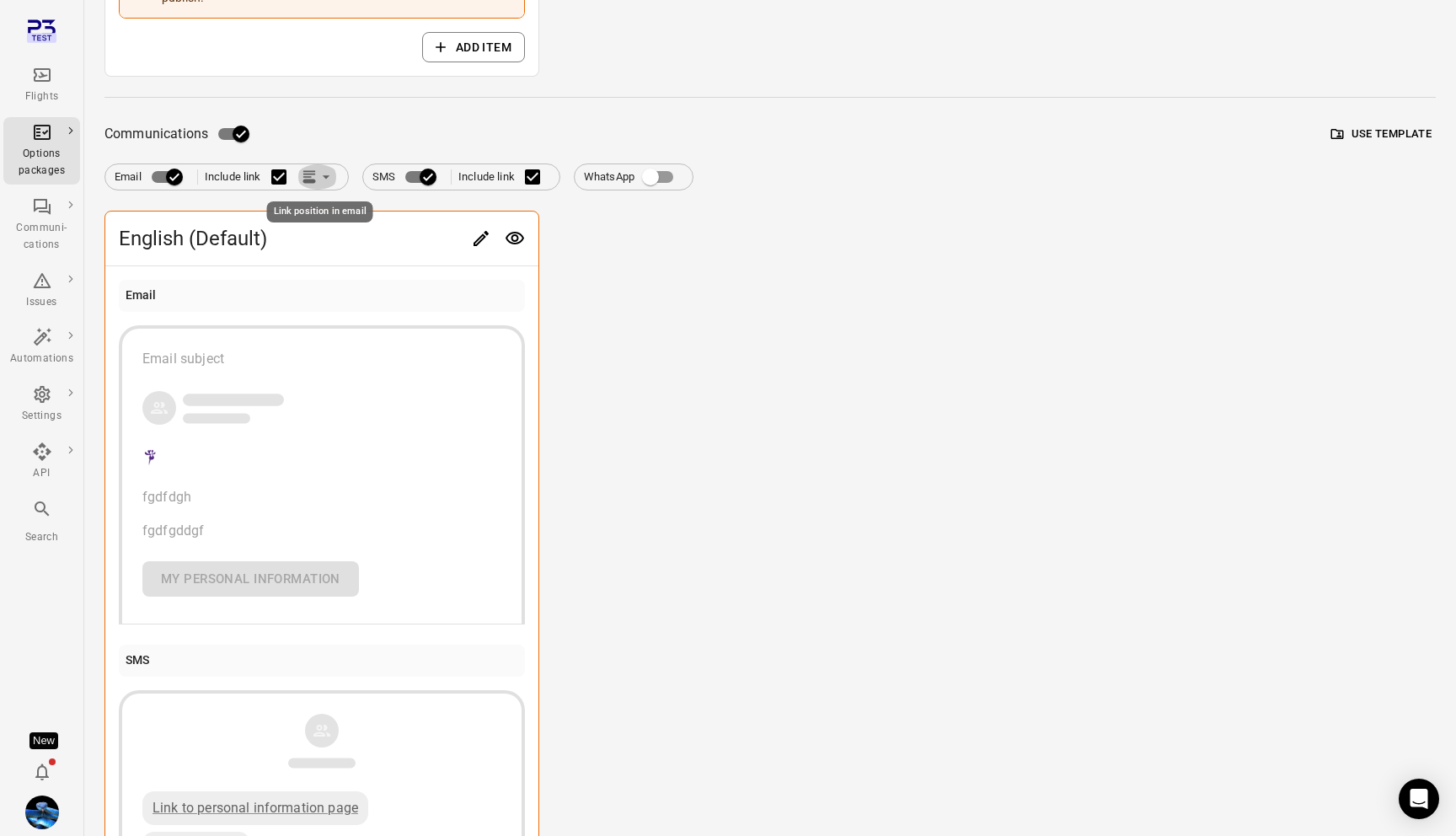
click at [328, 182] on icon "Link position in email" at bounding box center [326, 177] width 16 height 16
click at [698, 323] on div at bounding box center [728, 418] width 1456 height 836
